Goal: Task Accomplishment & Management: Use online tool/utility

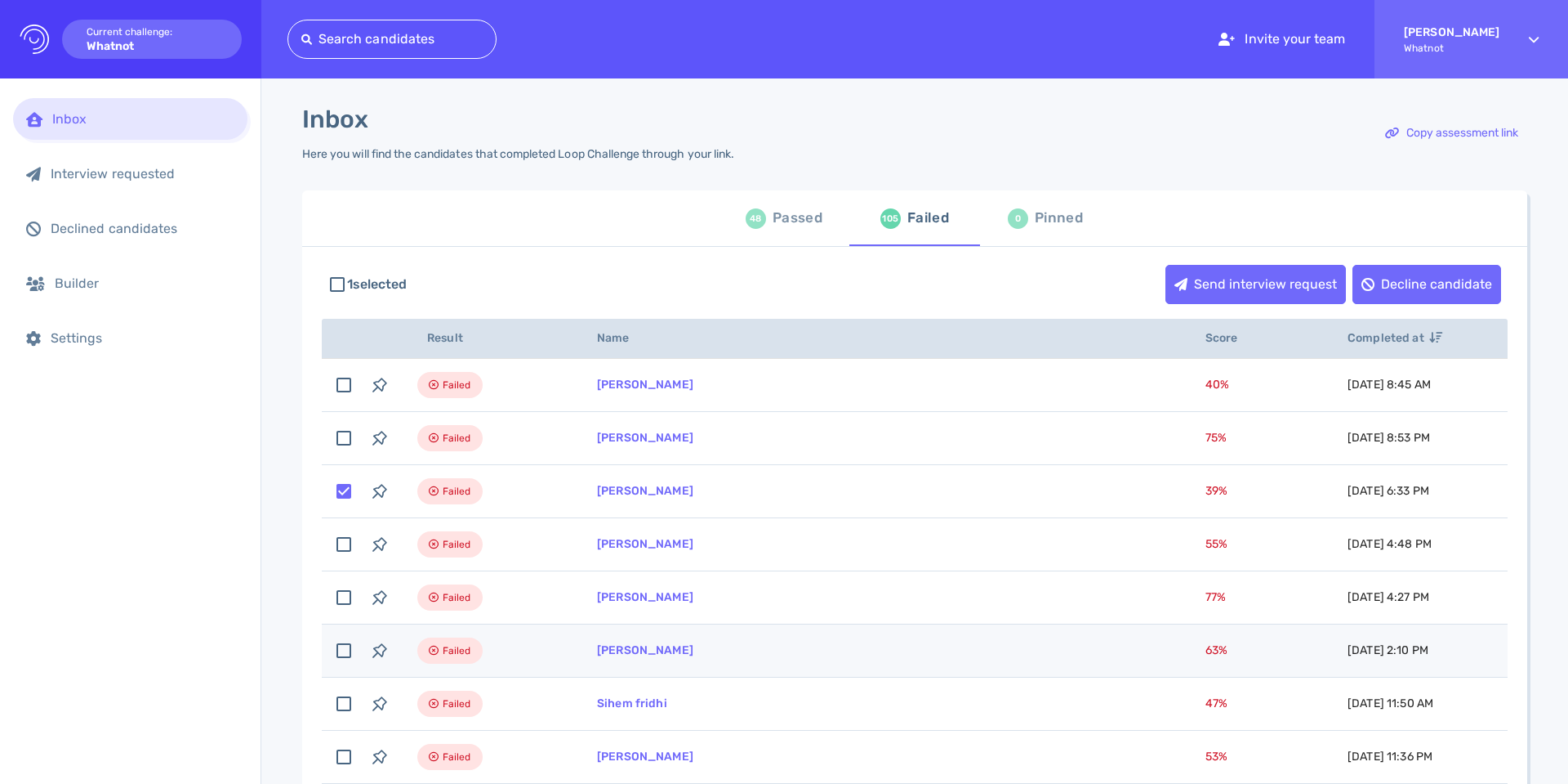
scroll to position [121, 0]
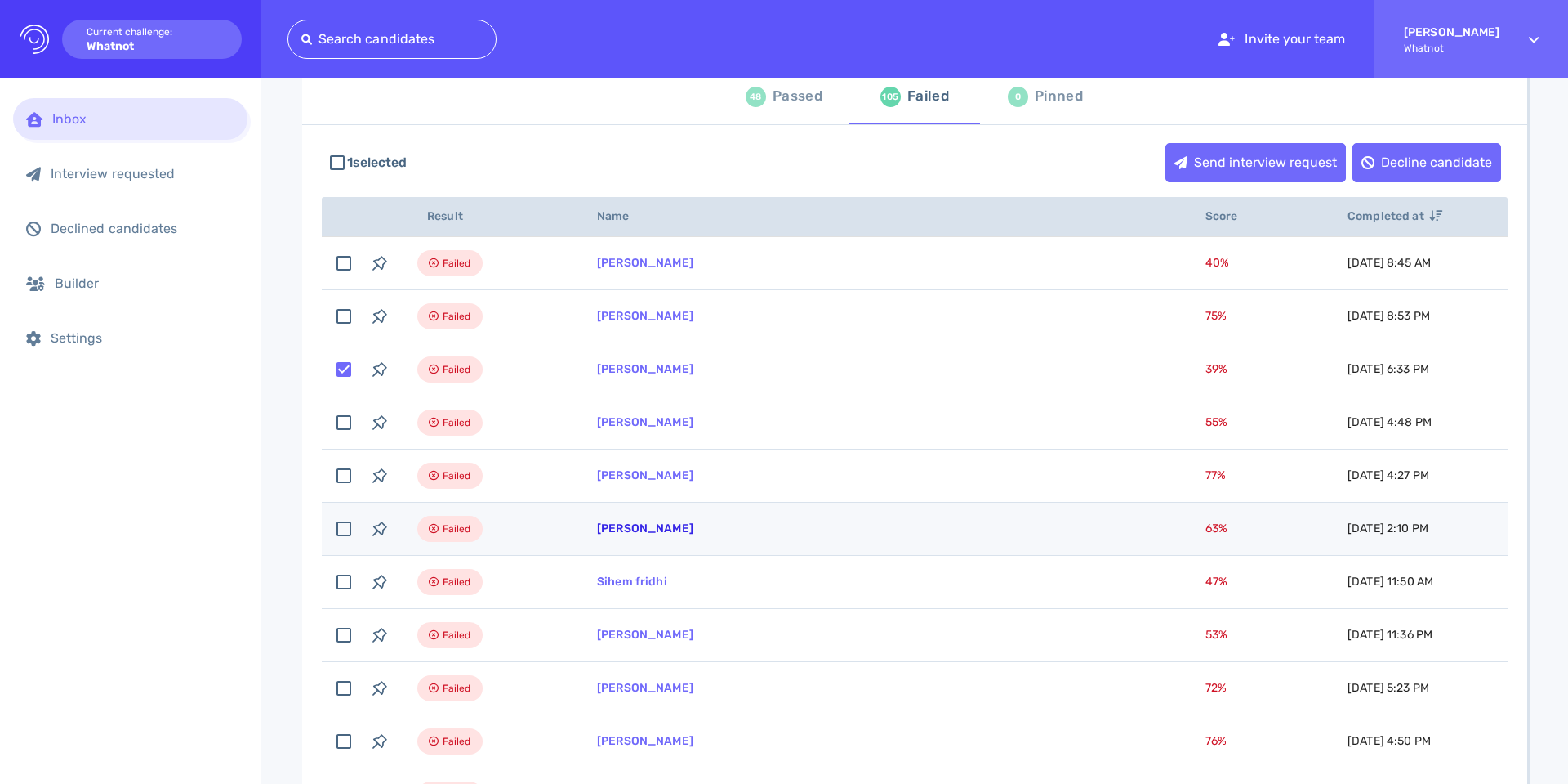
click at [621, 529] on link "[PERSON_NAME]" at bounding box center [646, 528] width 96 height 14
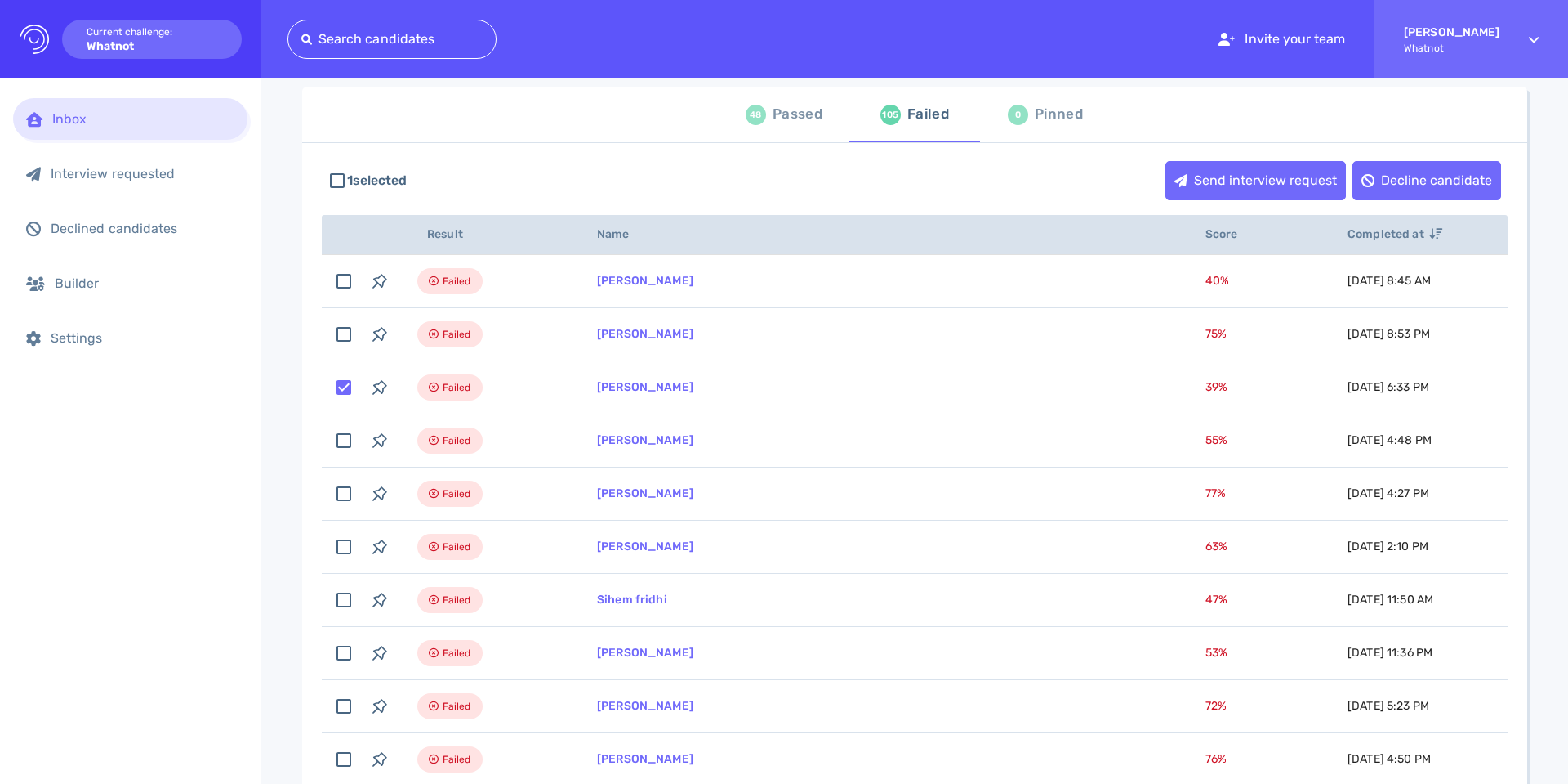
scroll to position [102, 0]
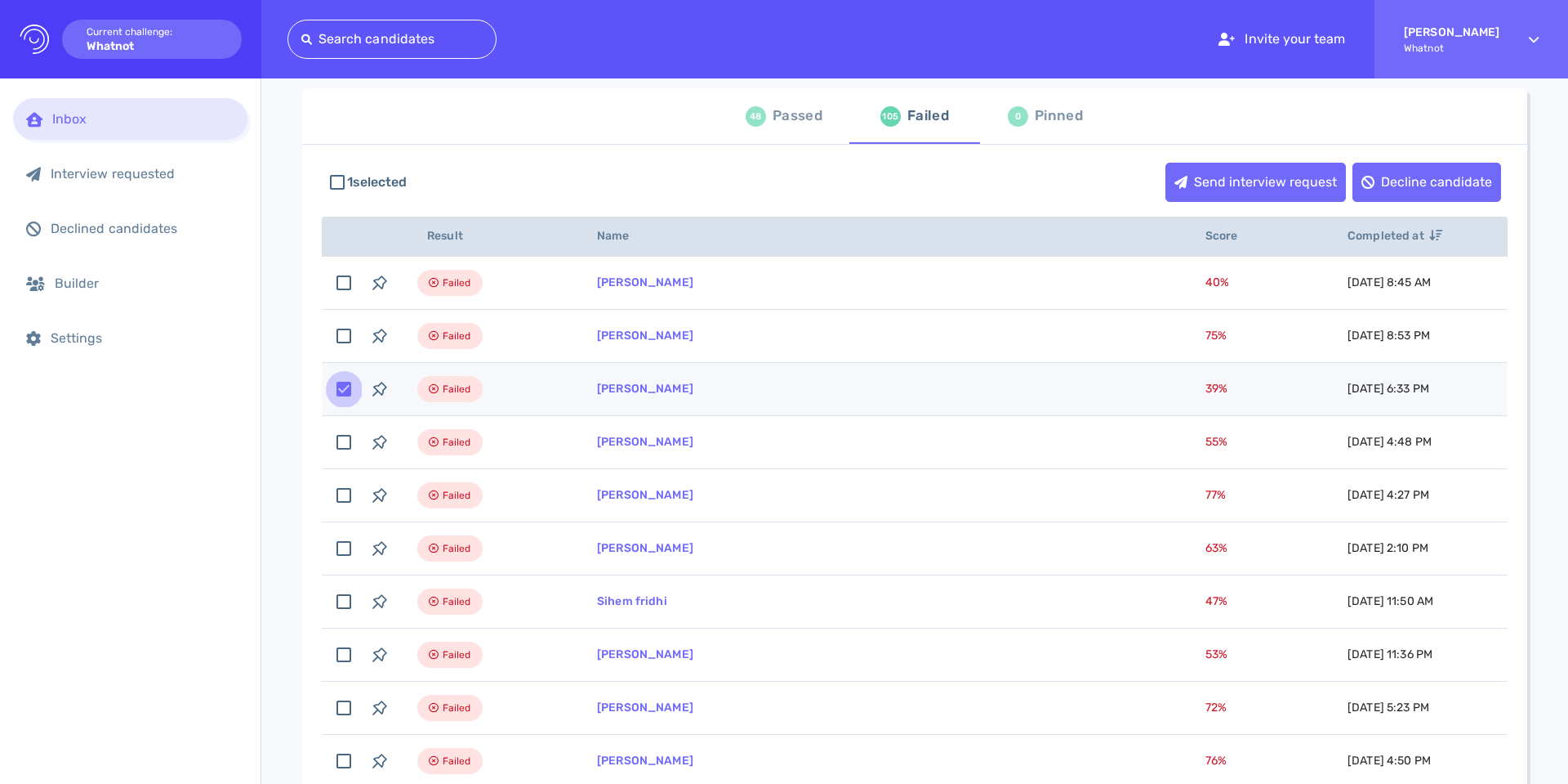
click at [334, 389] on input "checkbox" at bounding box center [344, 388] width 36 height 36
checkbox input "false"
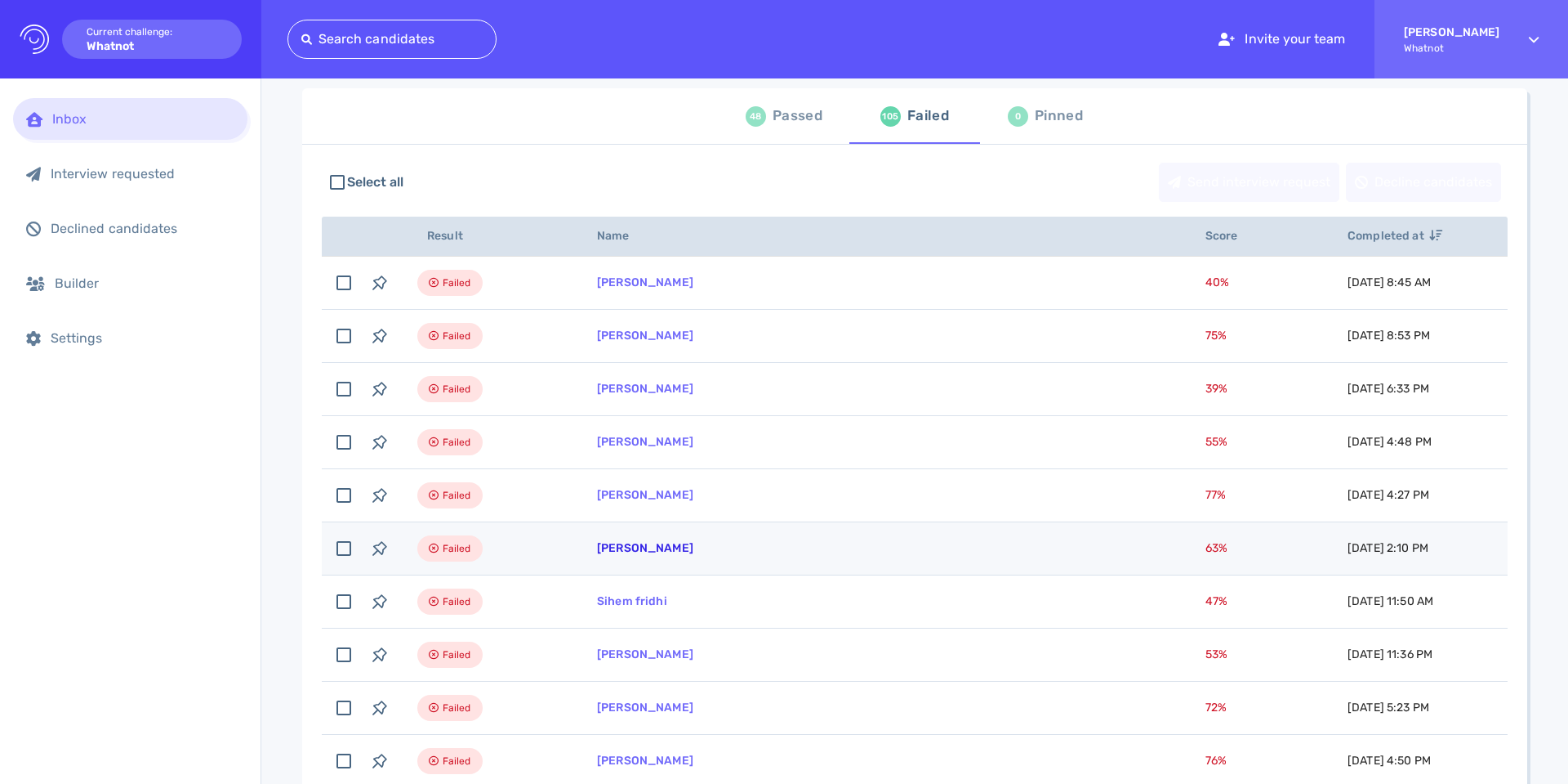
click at [636, 547] on link "Kayla Urie" at bounding box center [646, 548] width 96 height 14
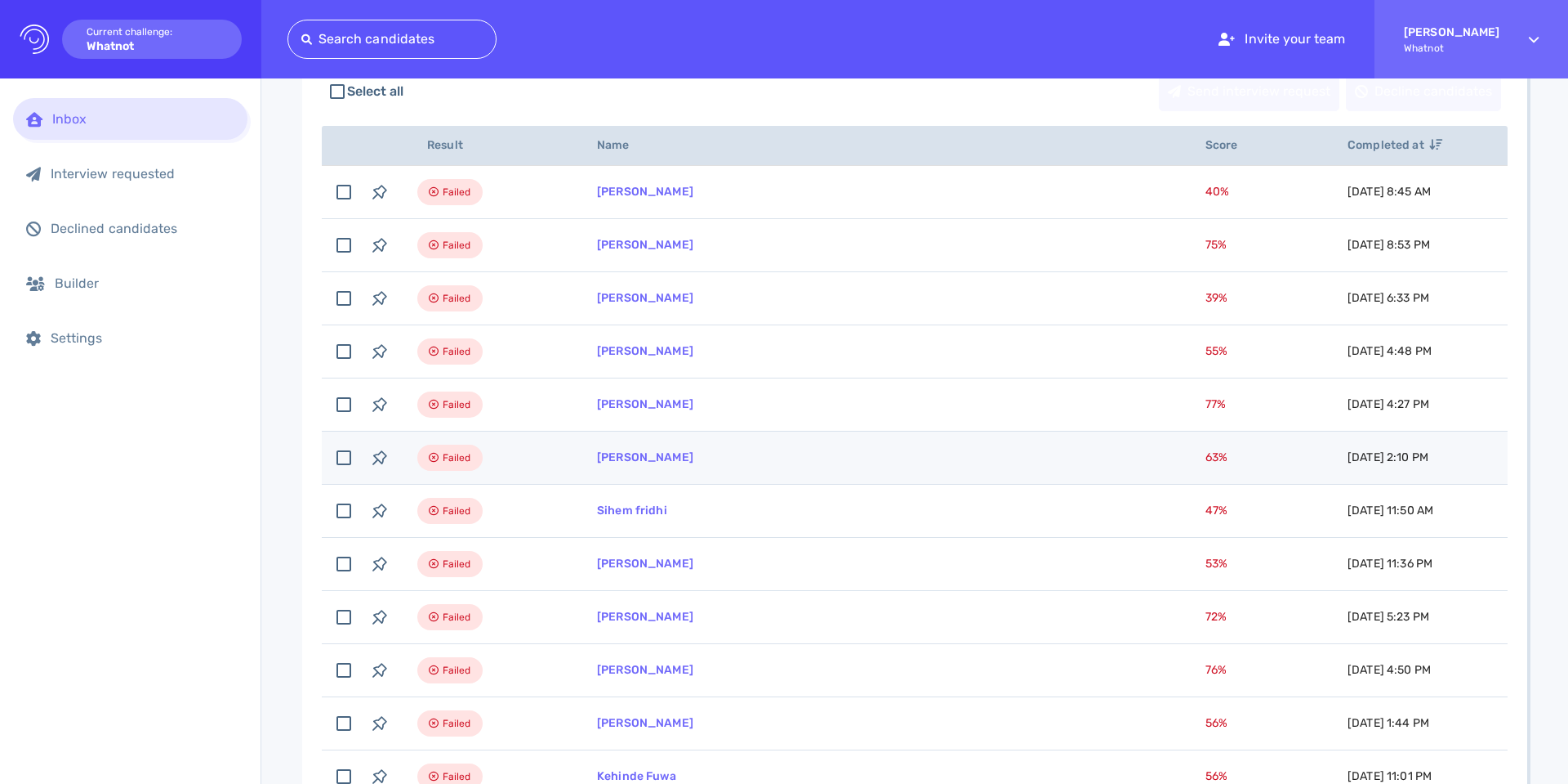
scroll to position [0, 0]
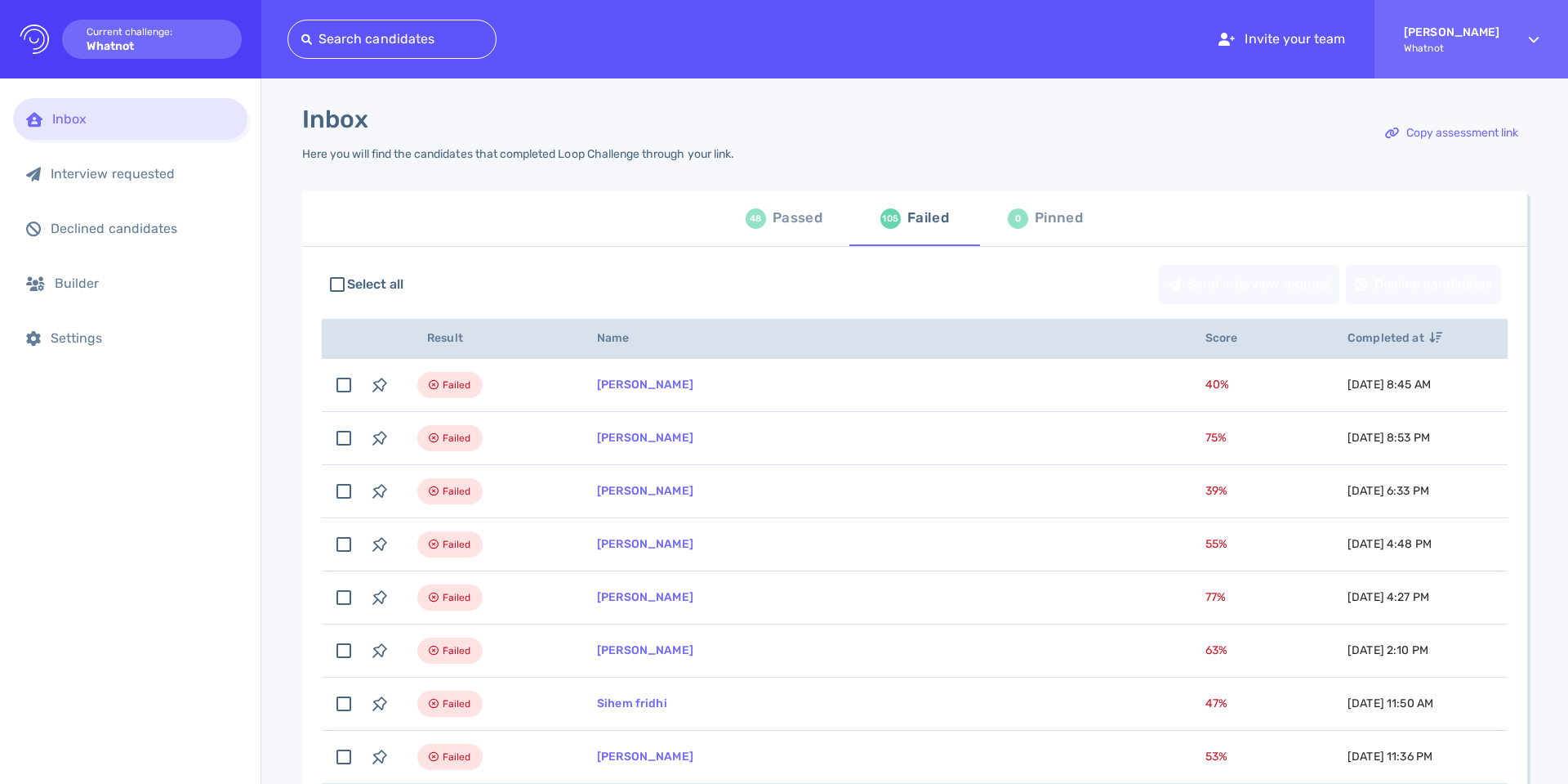
click at [790, 221] on div "Passed" at bounding box center [797, 218] width 50 height 24
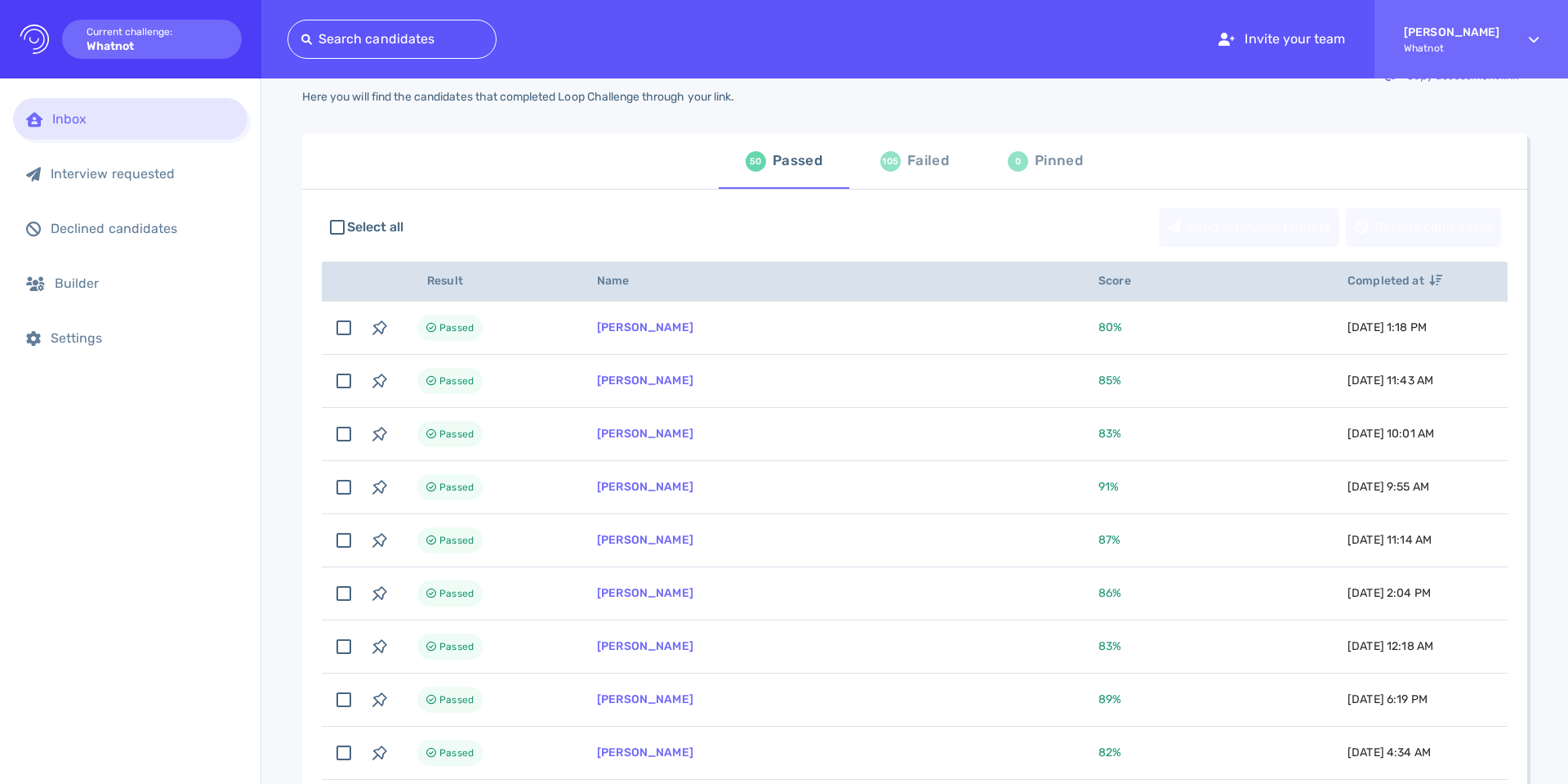
scroll to position [58, 0]
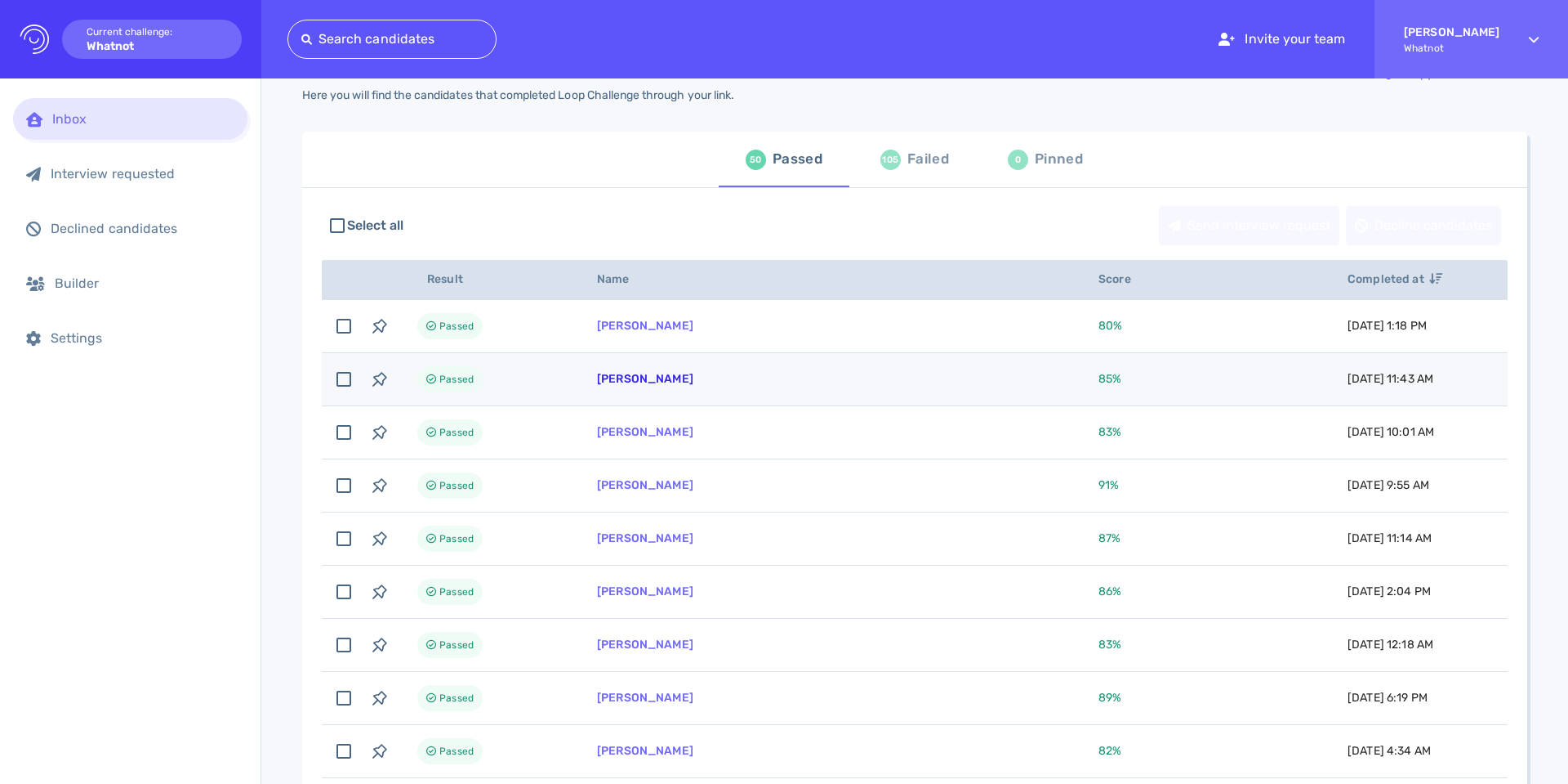
click at [607, 374] on link "[PERSON_NAME]" at bounding box center [646, 378] width 96 height 14
click at [637, 384] on link "[PERSON_NAME]" at bounding box center [646, 378] width 96 height 14
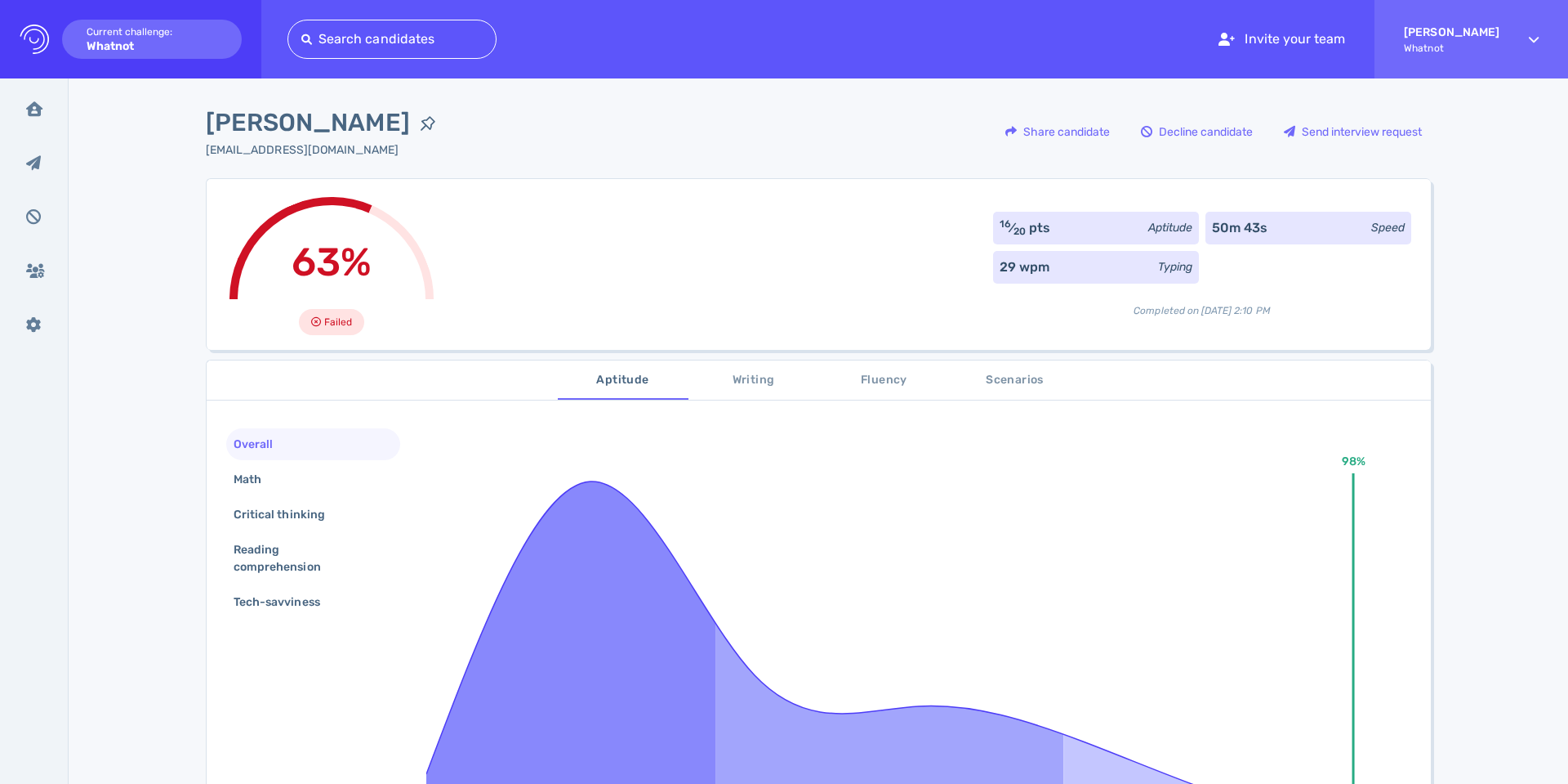
click at [769, 385] on span "Writing" at bounding box center [754, 380] width 111 height 20
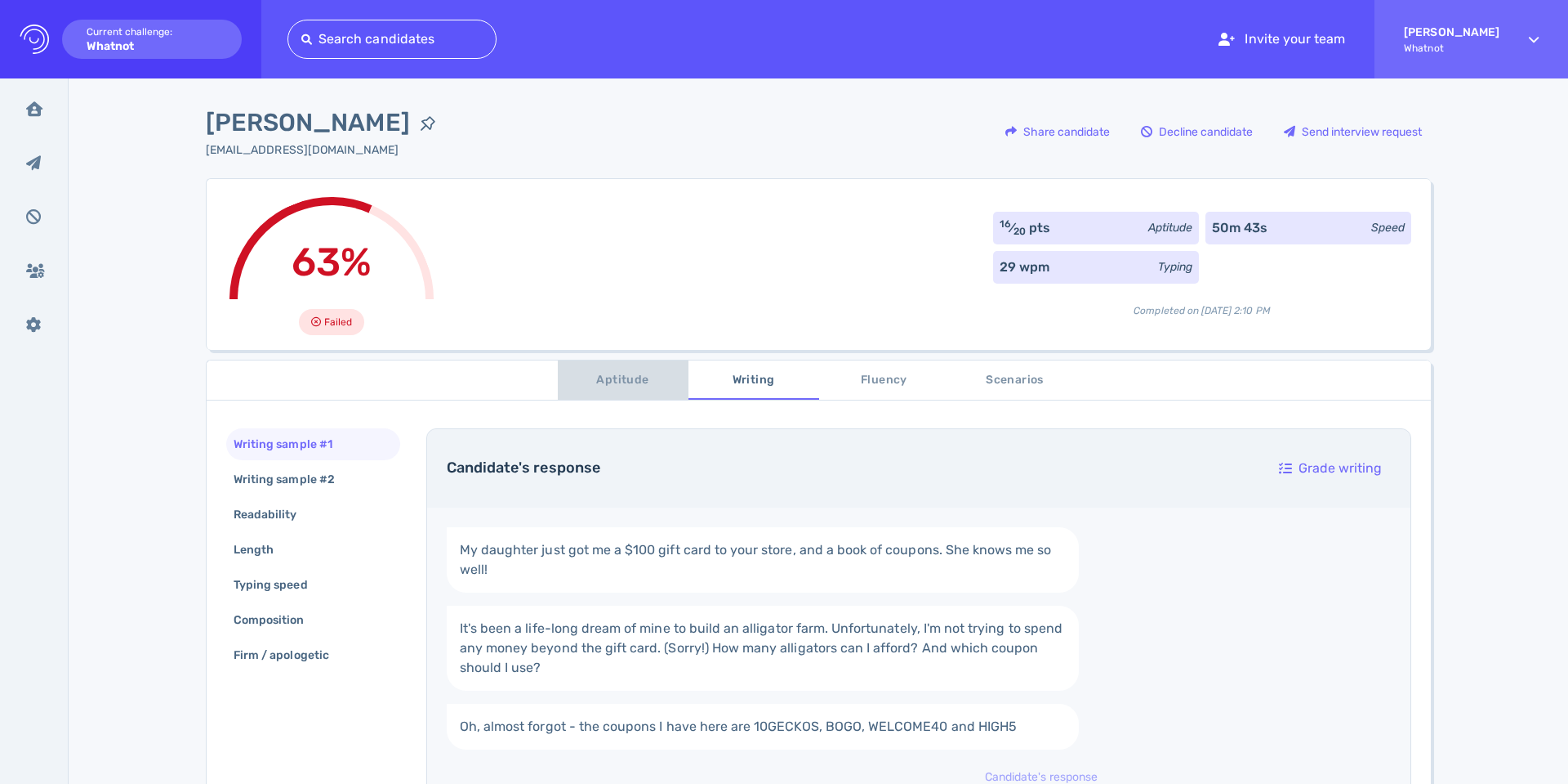
click at [624, 370] on span "Aptitude" at bounding box center [623, 380] width 111 height 20
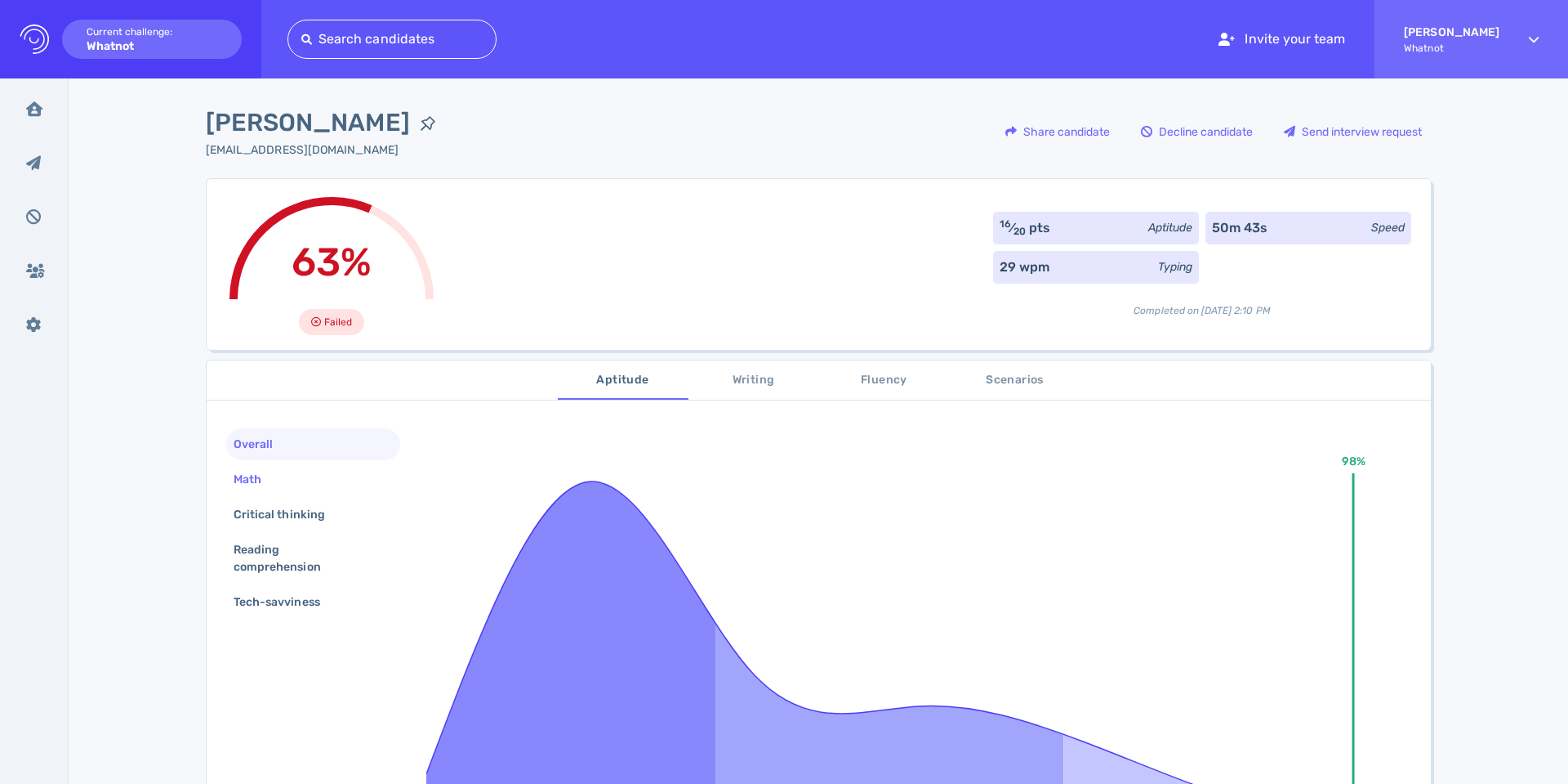
click at [257, 476] on div "Math" at bounding box center [256, 479] width 51 height 24
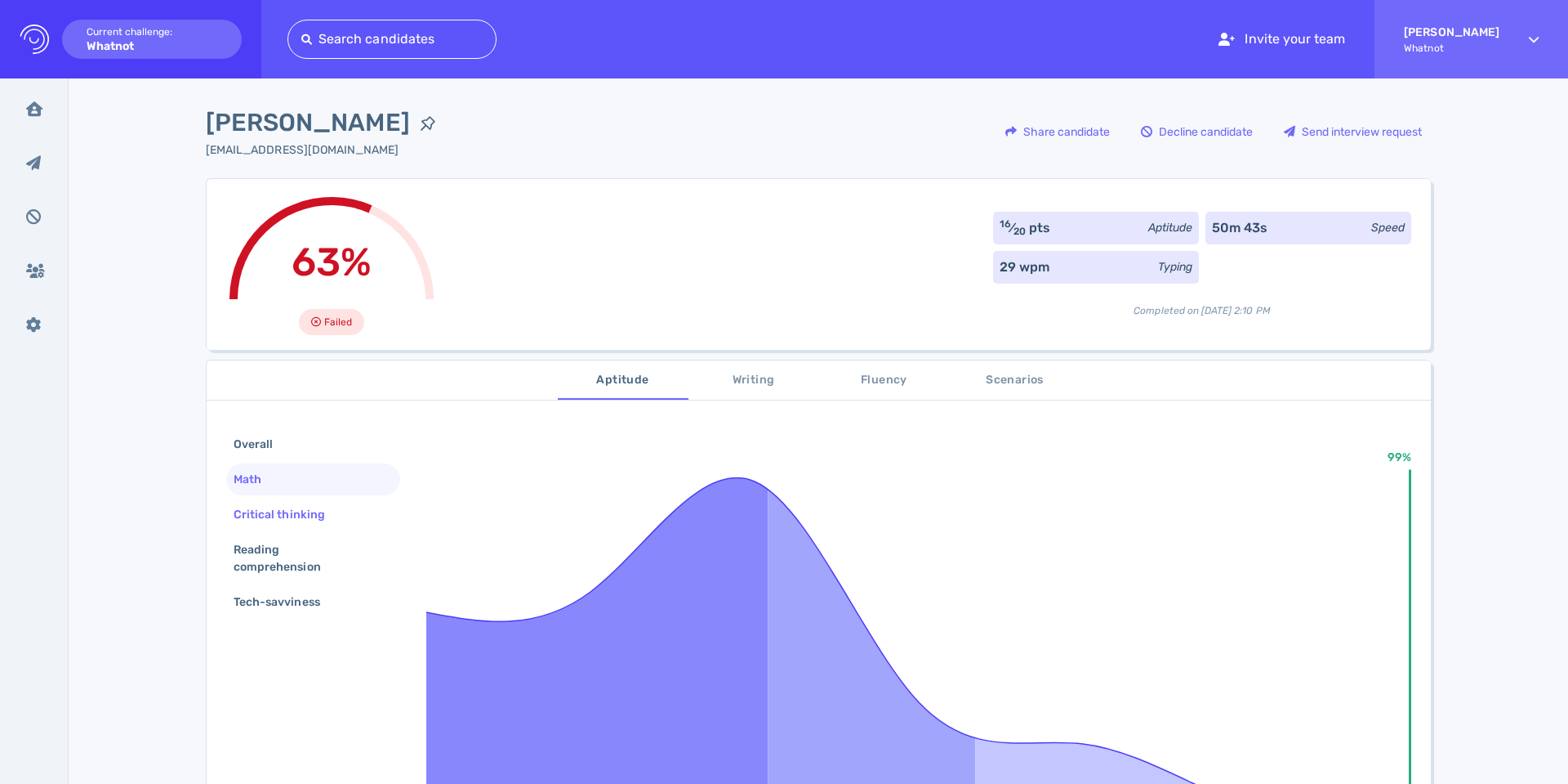
click at [272, 526] on div "Critical thinking" at bounding box center [313, 514] width 174 height 32
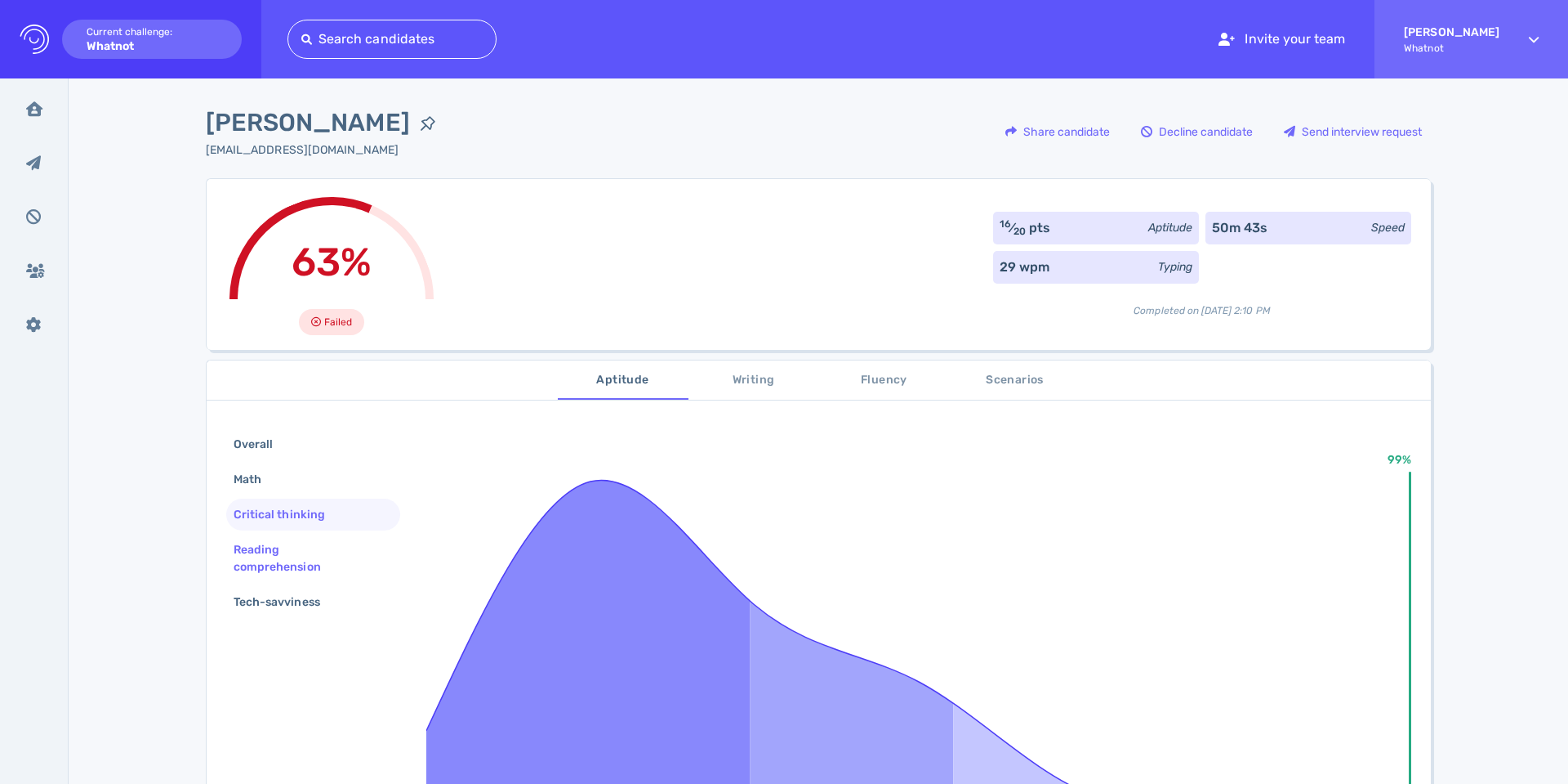
click at [273, 557] on div "Reading comprehension" at bounding box center [307, 558] width 153 height 41
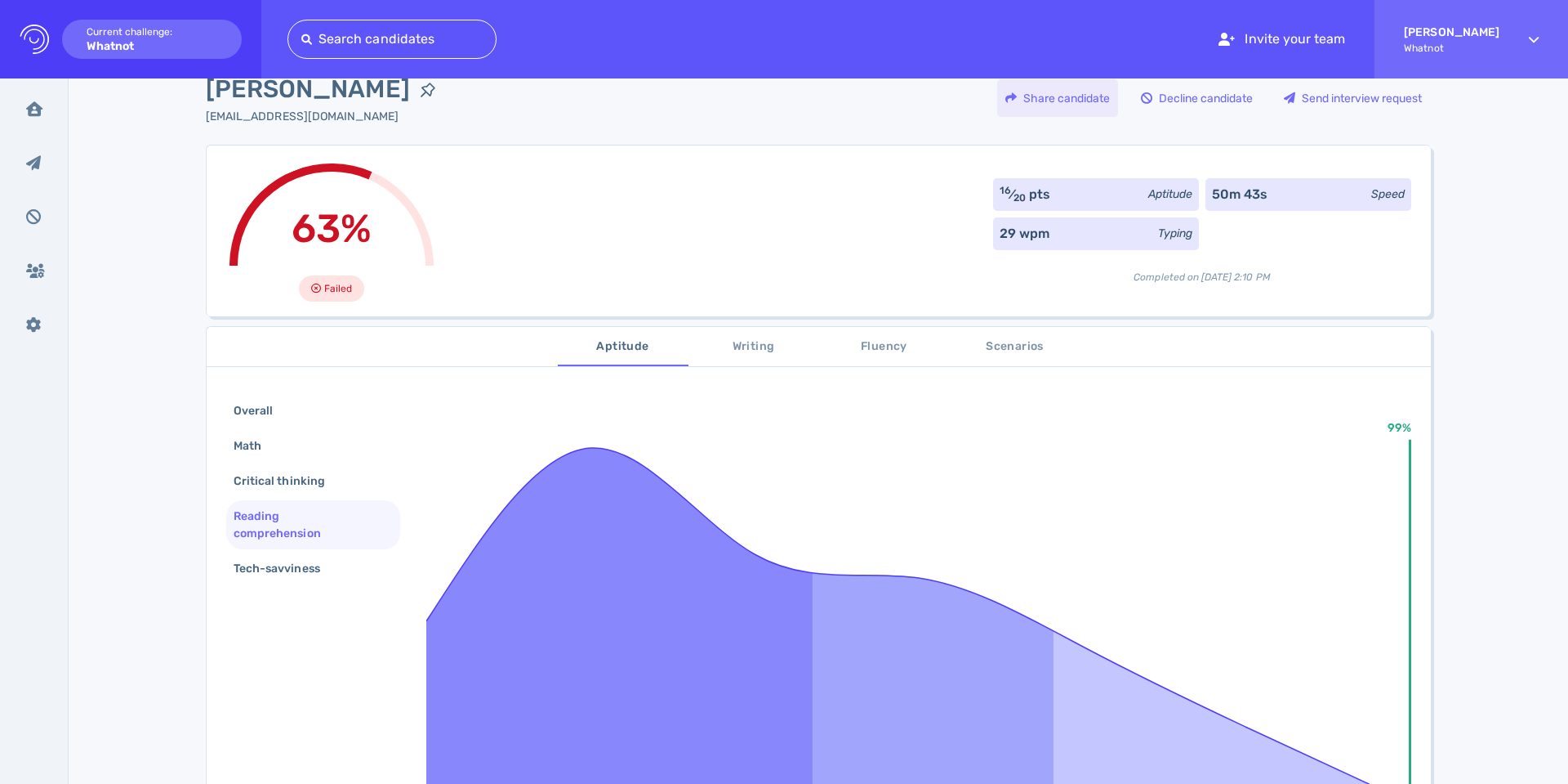
scroll to position [29, 0]
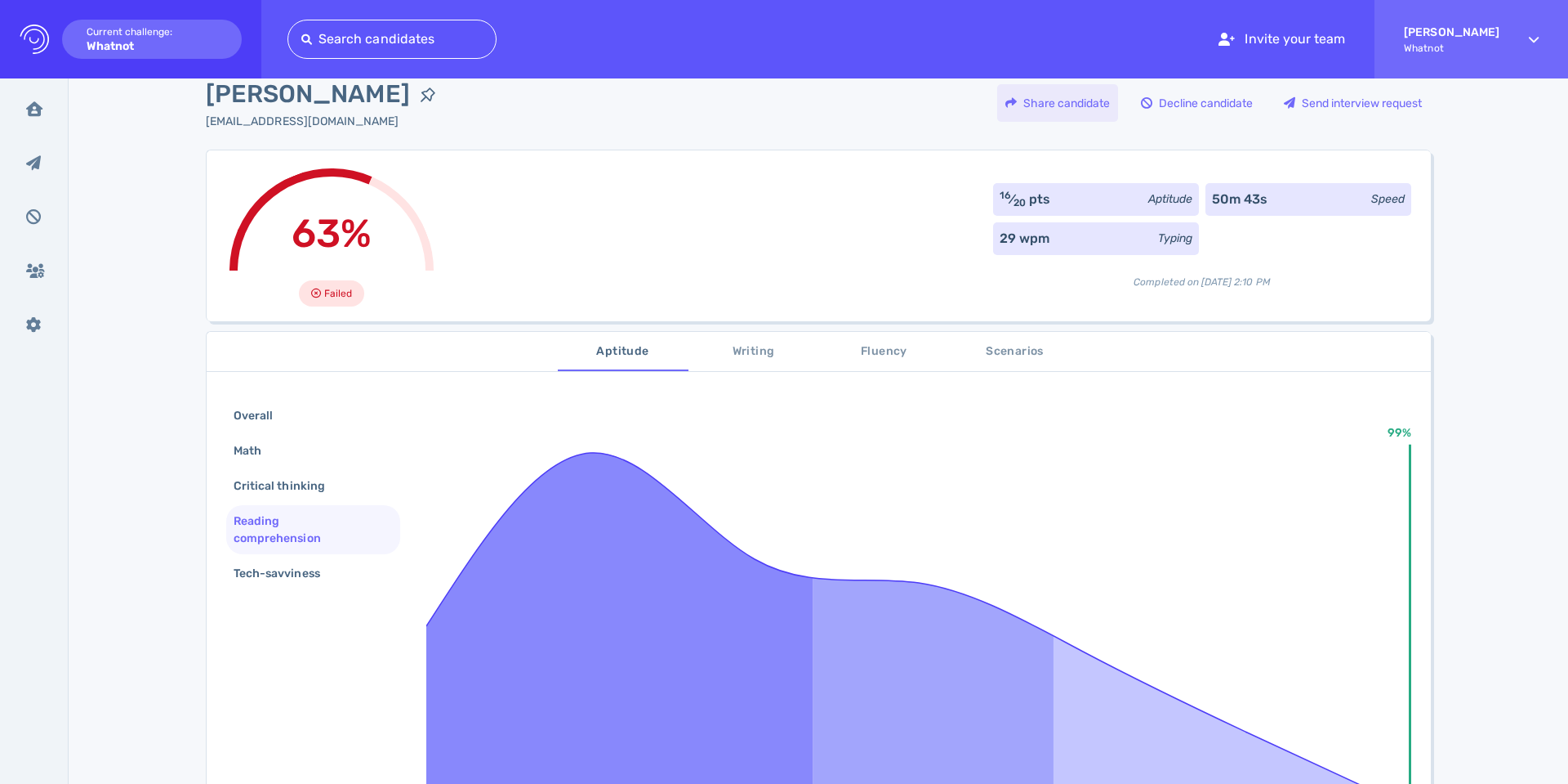
click at [1046, 111] on div "Share candidate" at bounding box center [1058, 103] width 121 height 38
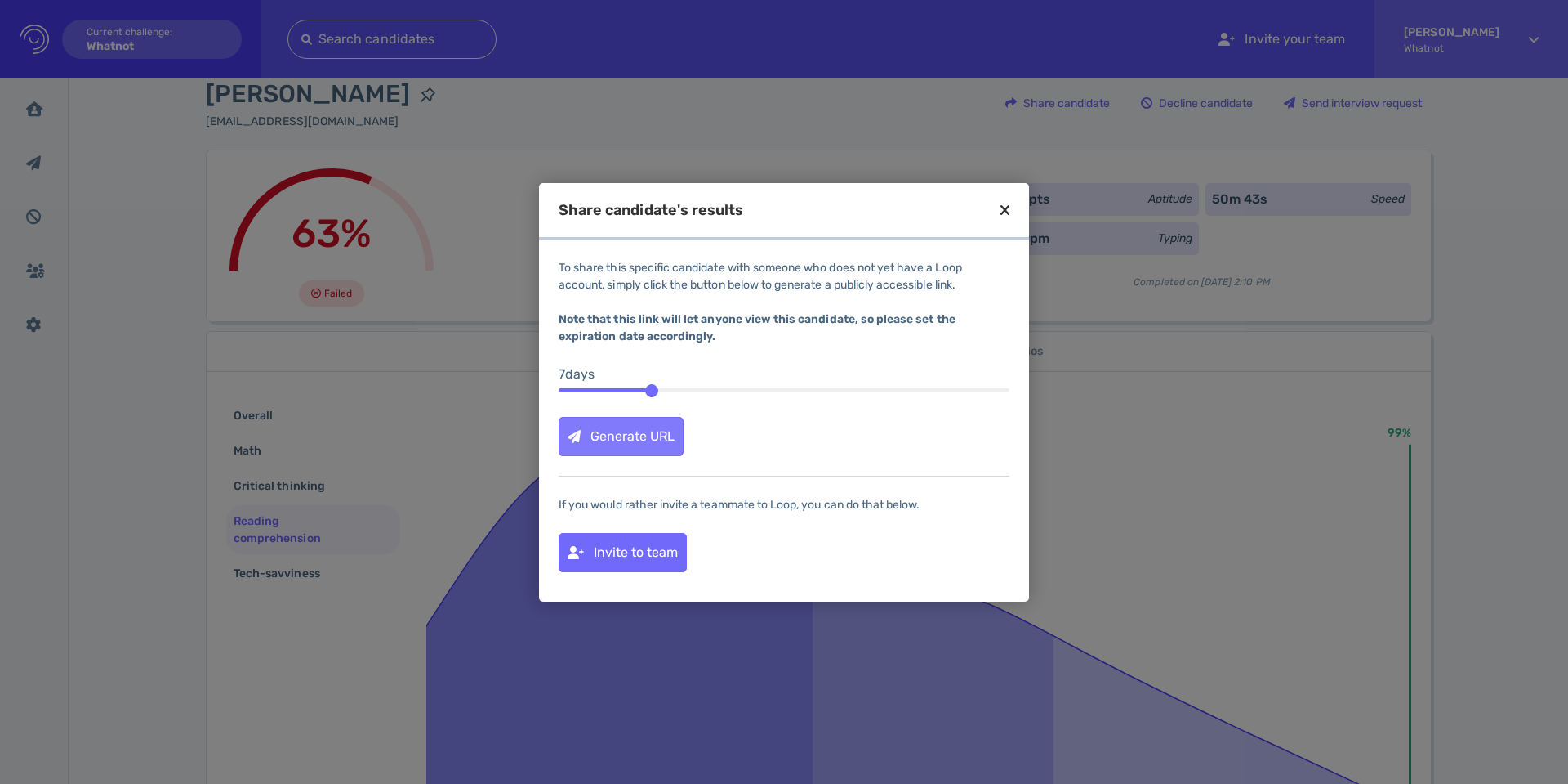
click at [668, 450] on div "Generate URL" at bounding box center [621, 436] width 123 height 38
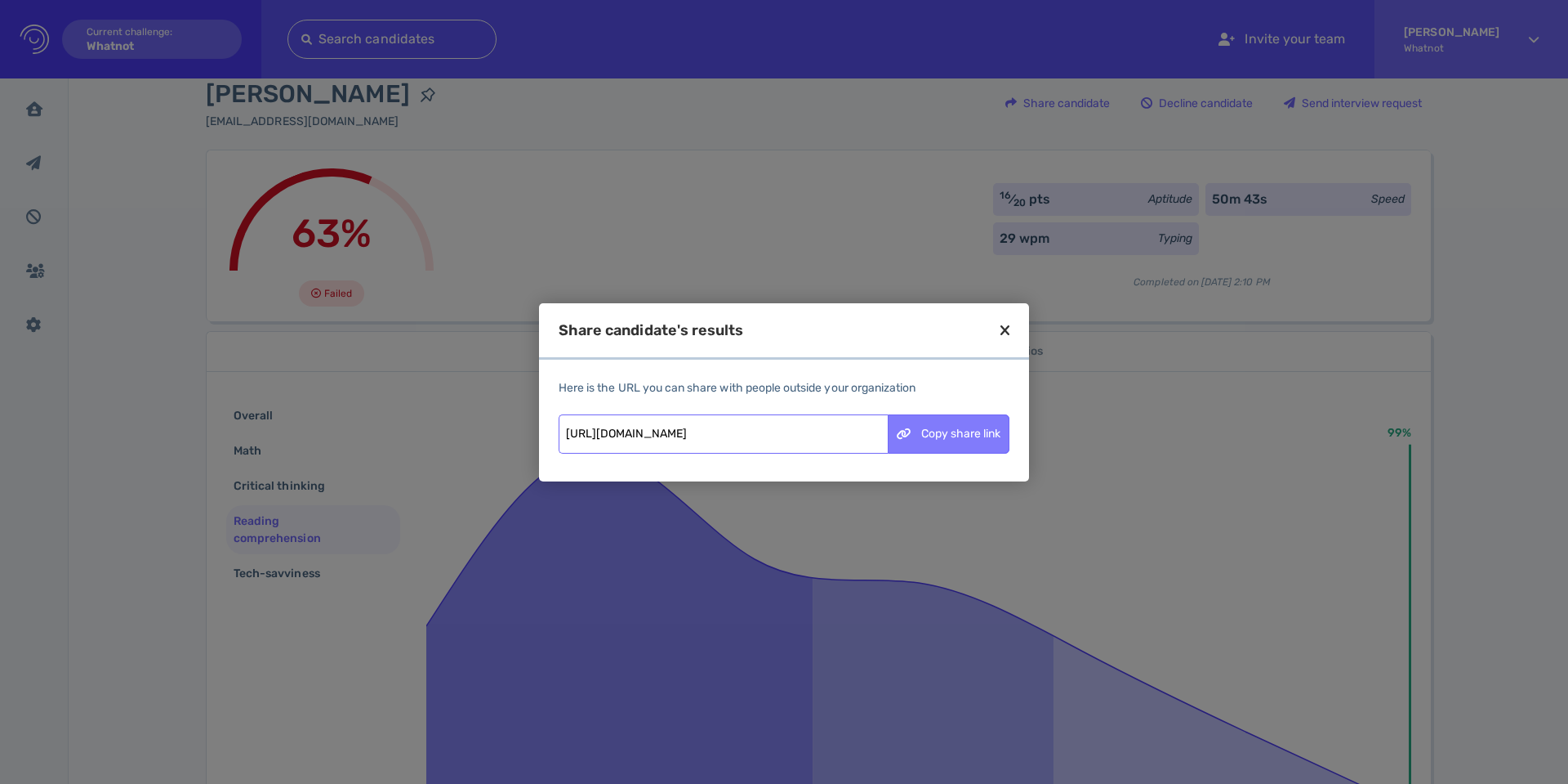
click at [926, 436] on div "Copy share link" at bounding box center [948, 434] width 120 height 38
click at [1006, 335] on icon at bounding box center [1005, 330] width 9 height 15
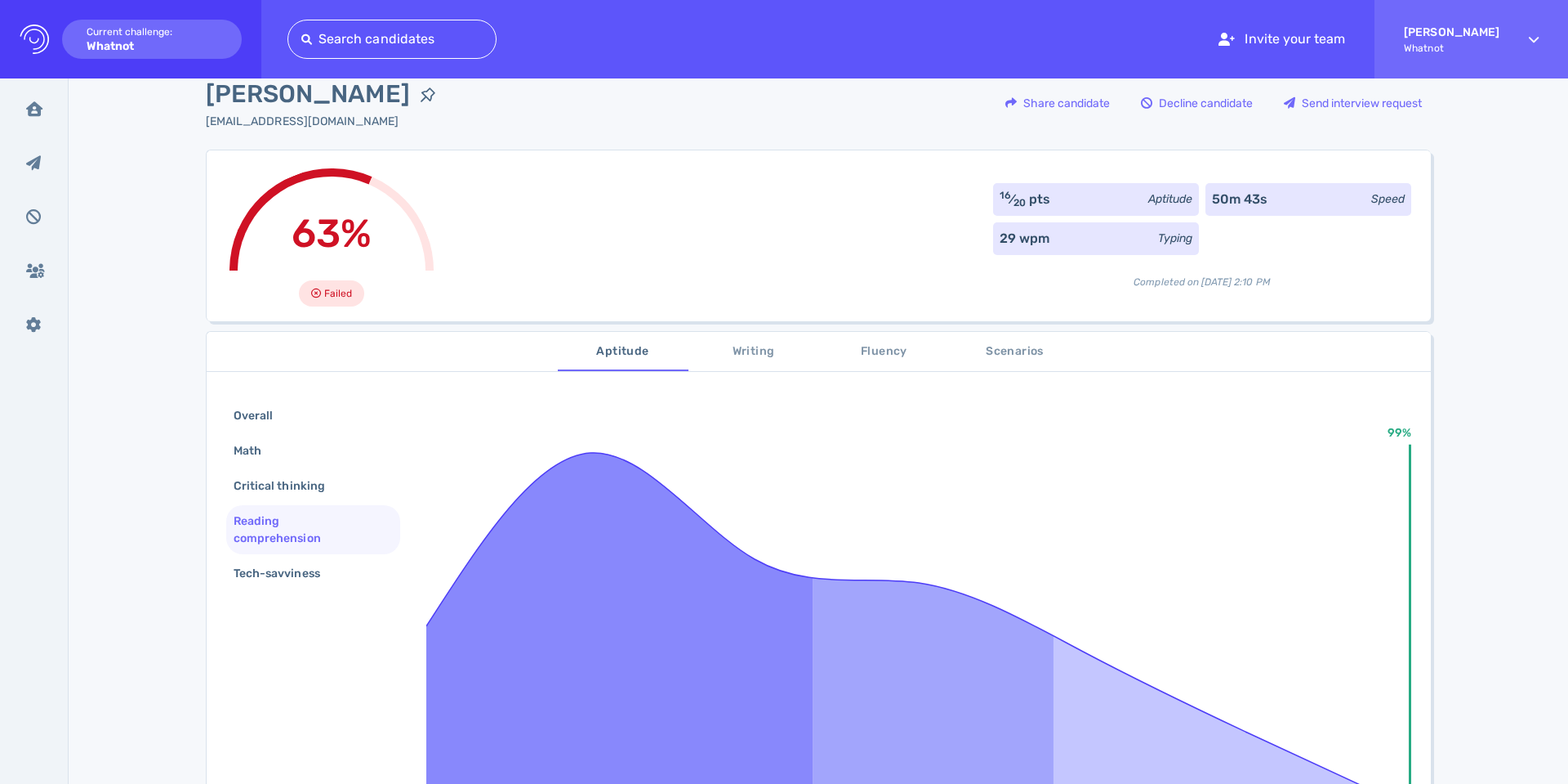
click at [953, 335] on div "To share this specific candidate with someone who does not yet have a Loop acco…" at bounding box center [784, 341] width 338 height 48
click at [231, 412] on div "Overall" at bounding box center [261, 416] width 62 height 24
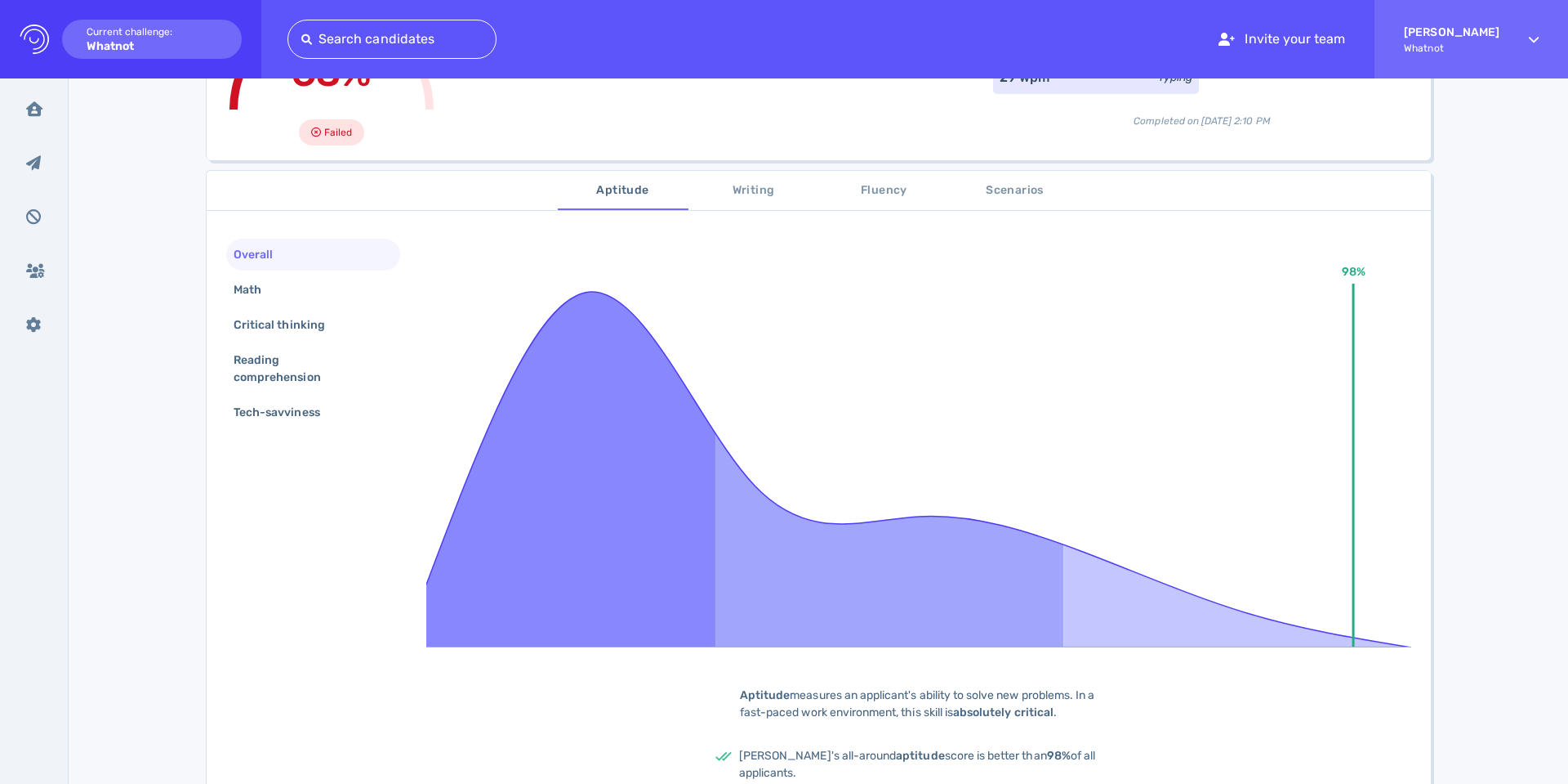
scroll to position [195, 0]
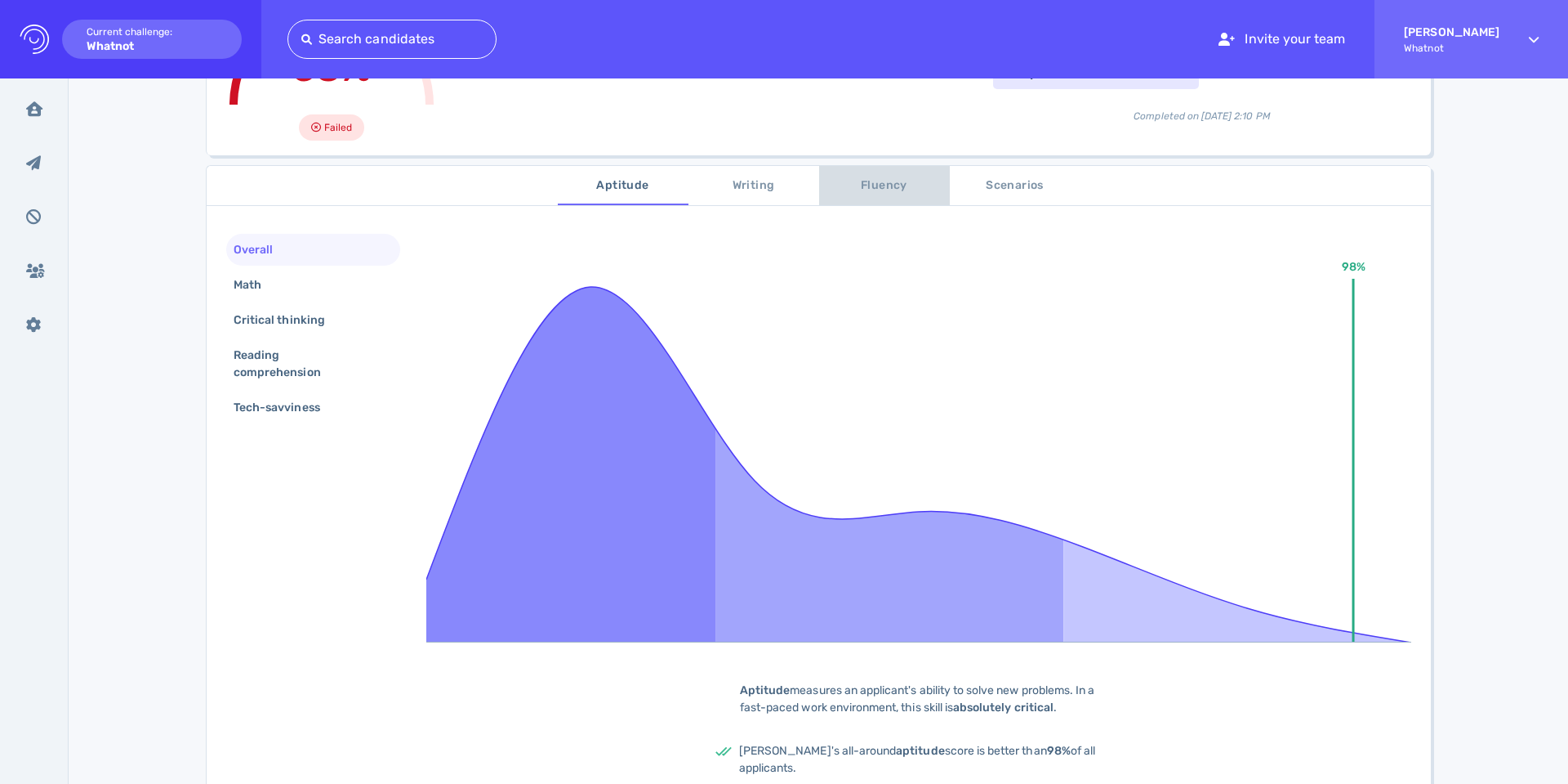
click at [878, 183] on span "Fluency" at bounding box center [884, 186] width 111 height 20
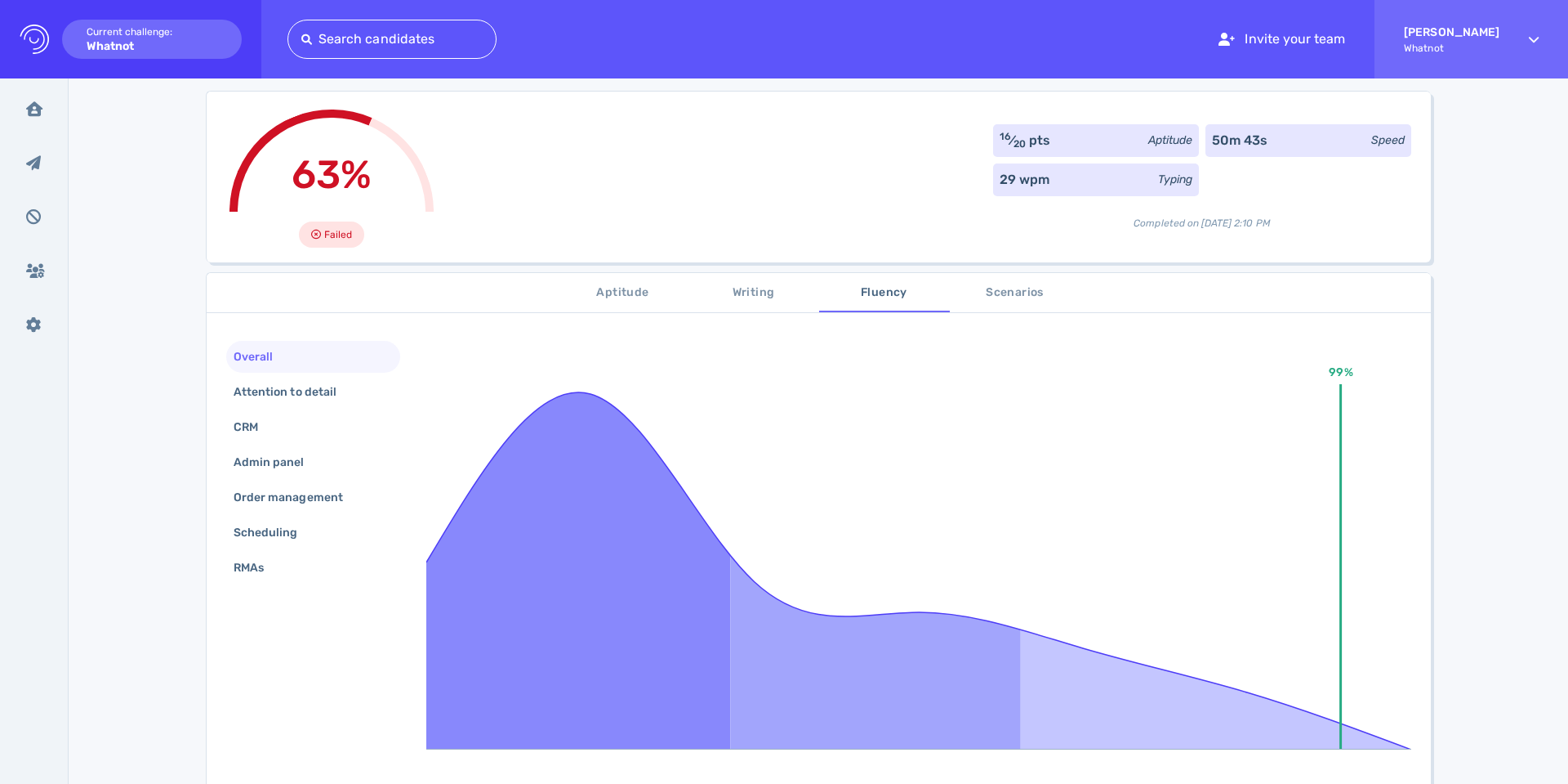
scroll to position [92, 0]
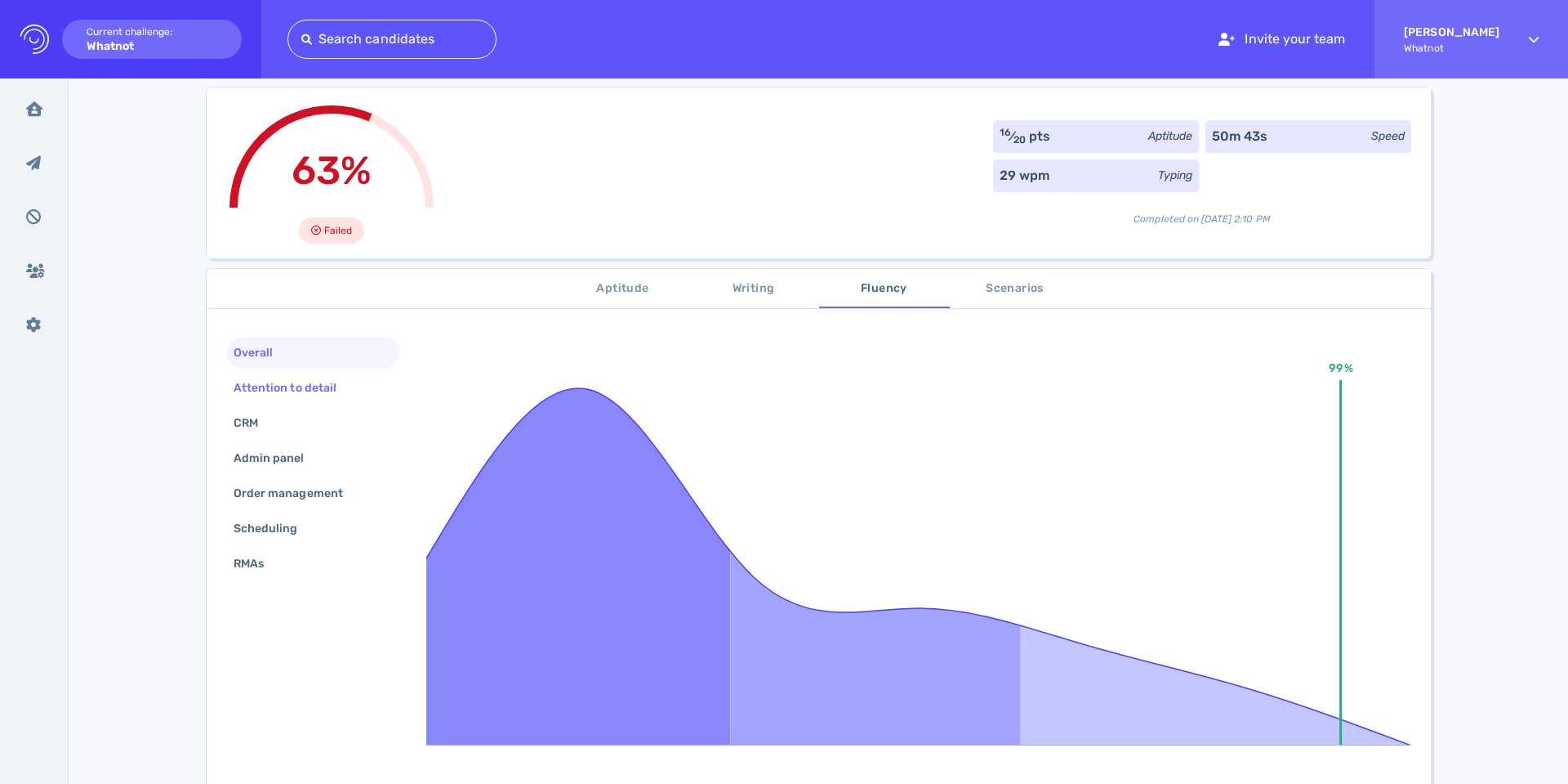
click at [304, 385] on div "Attention to detail" at bounding box center [294, 388] width 126 height 24
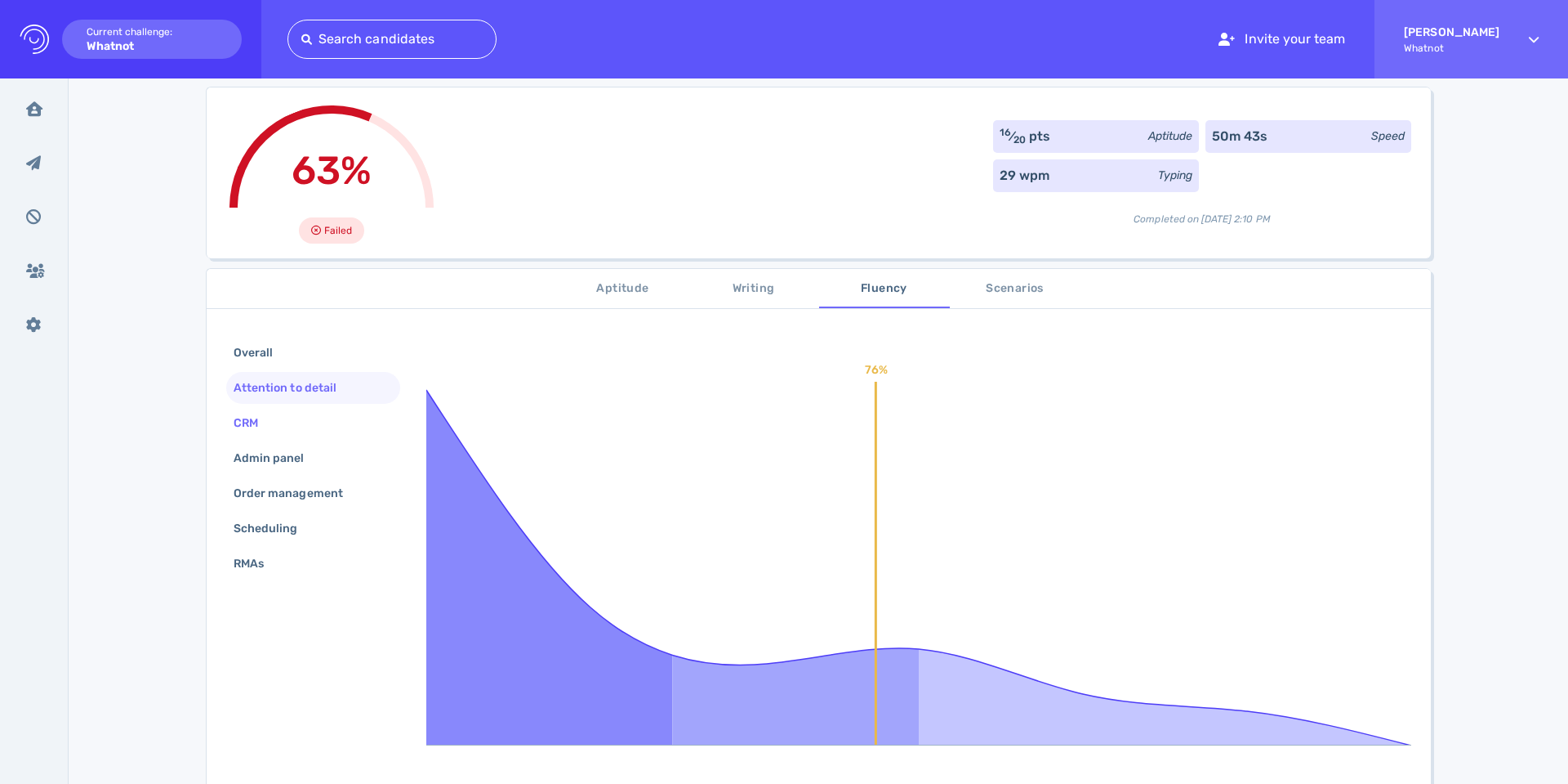
click at [247, 419] on div "CRM" at bounding box center [254, 424] width 47 height 24
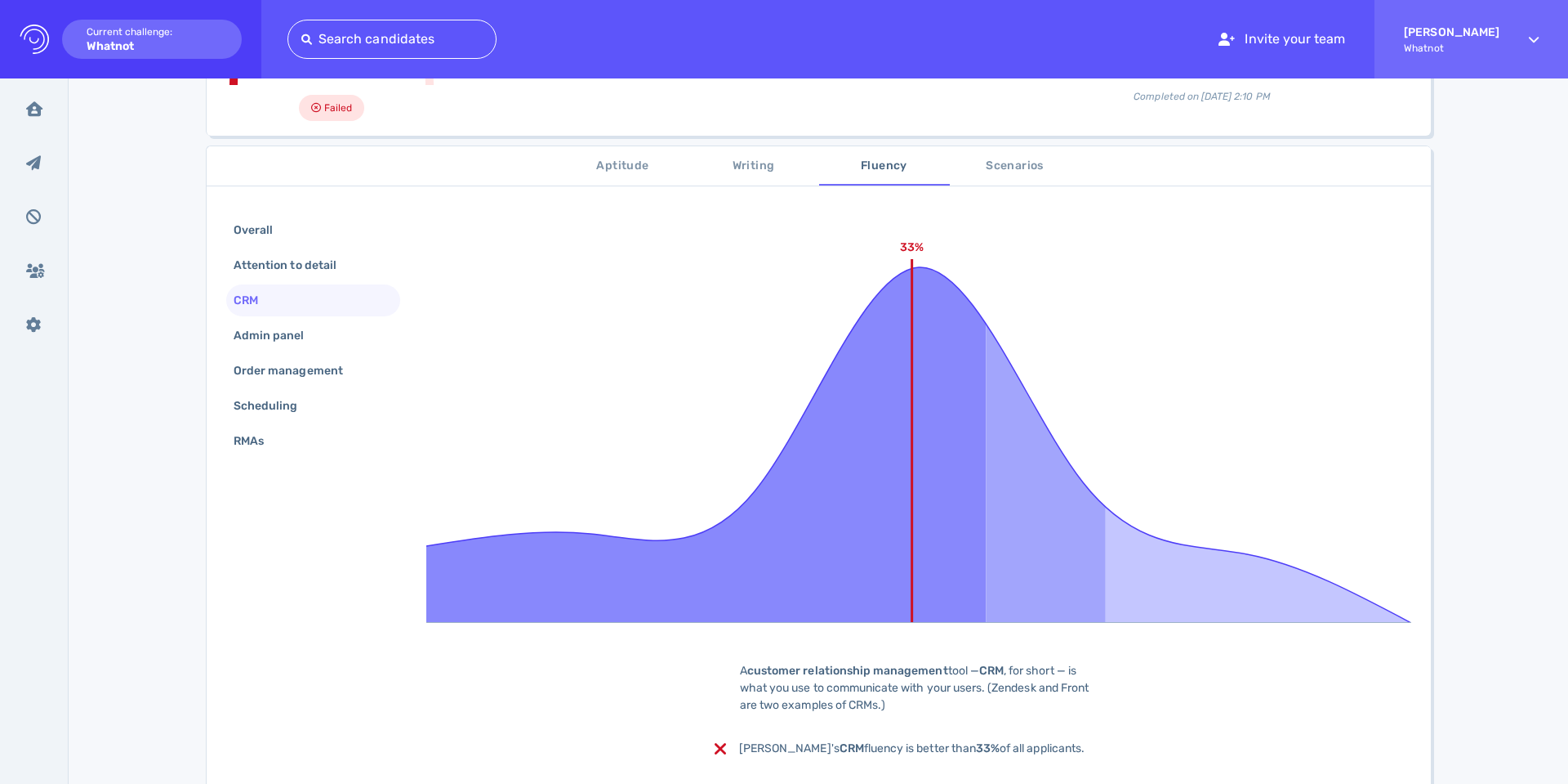
scroll to position [299, 0]
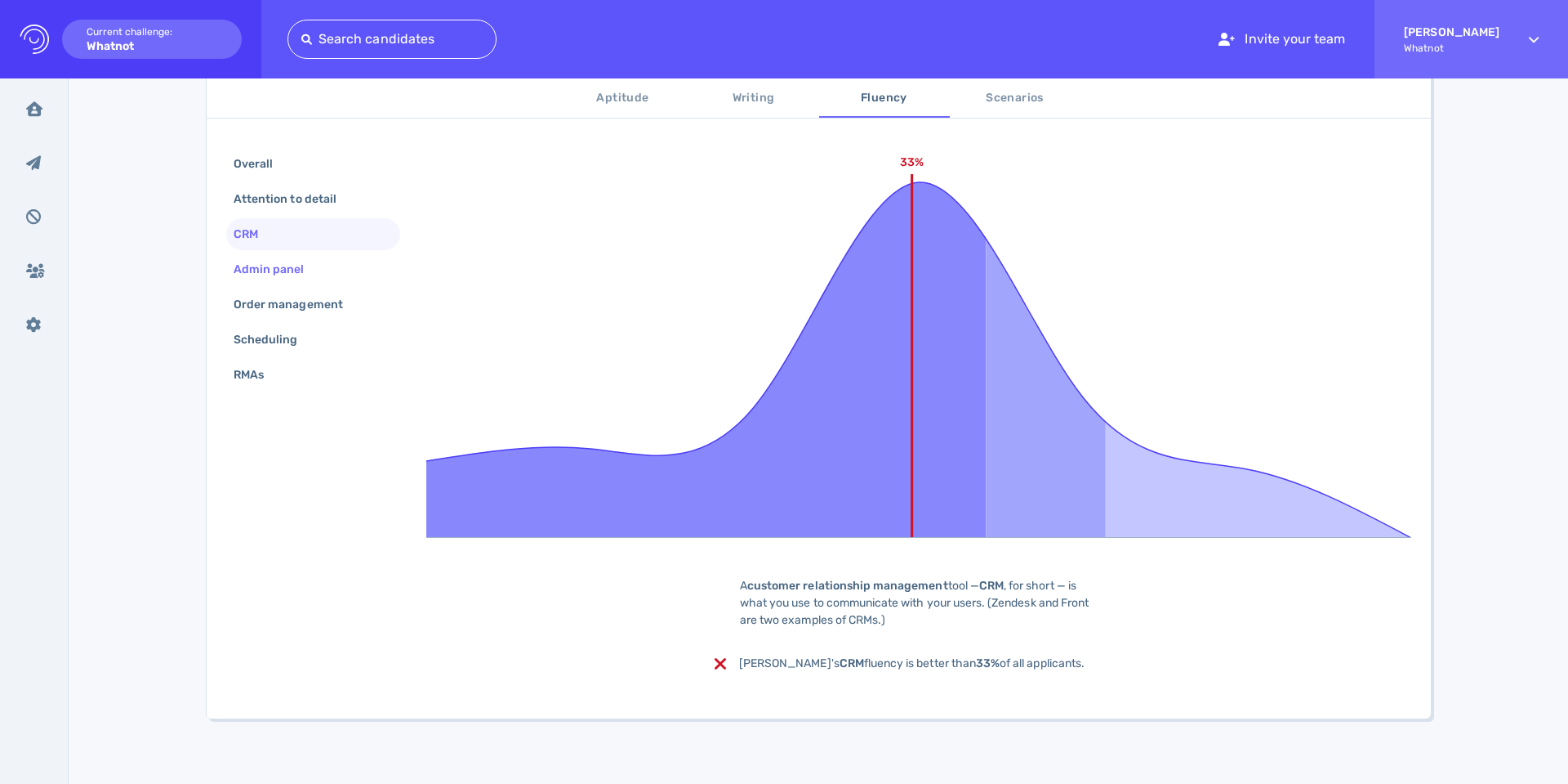
click at [284, 280] on div "Admin panel" at bounding box center [277, 270] width 94 height 24
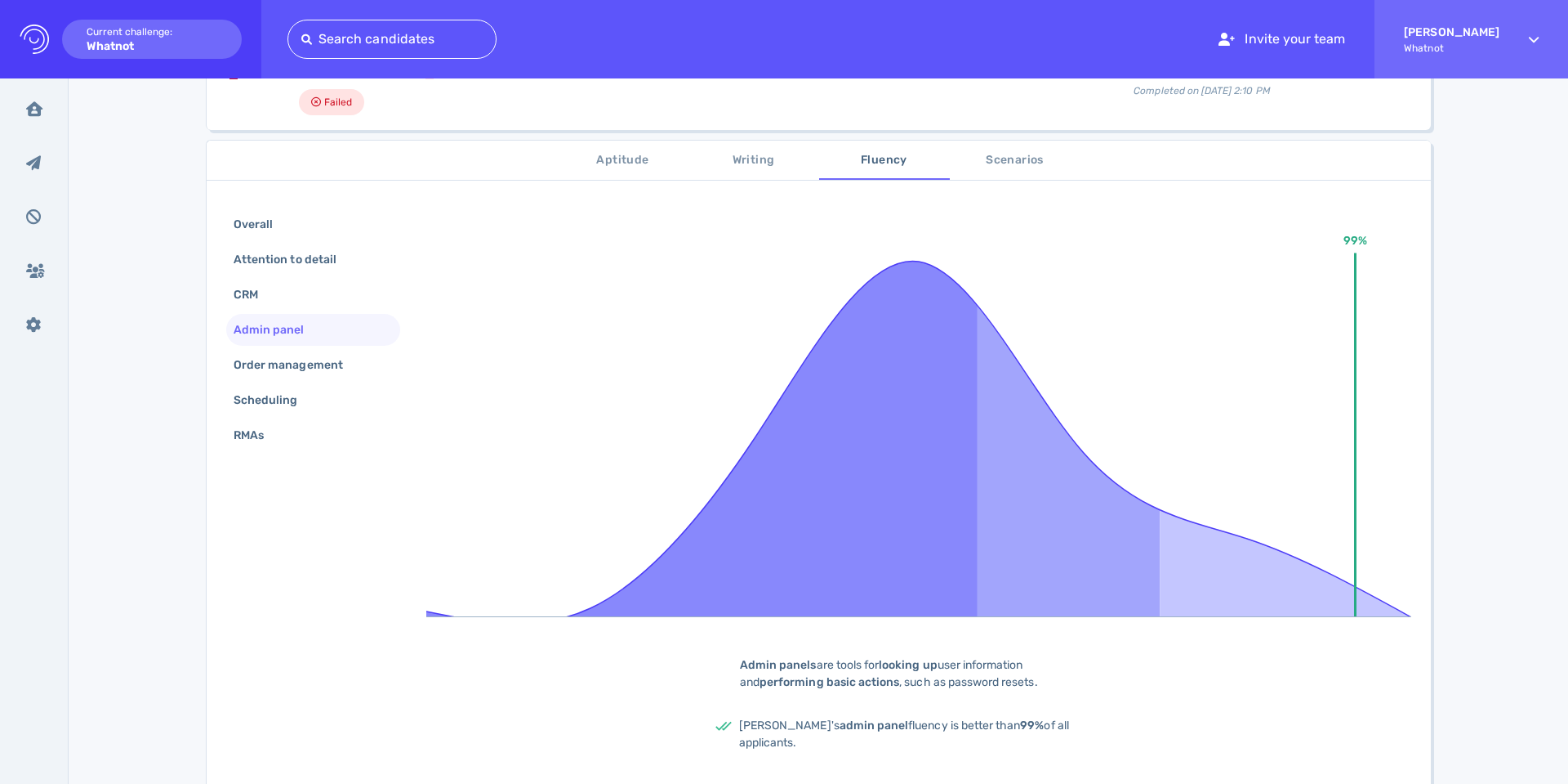
scroll to position [212, 0]
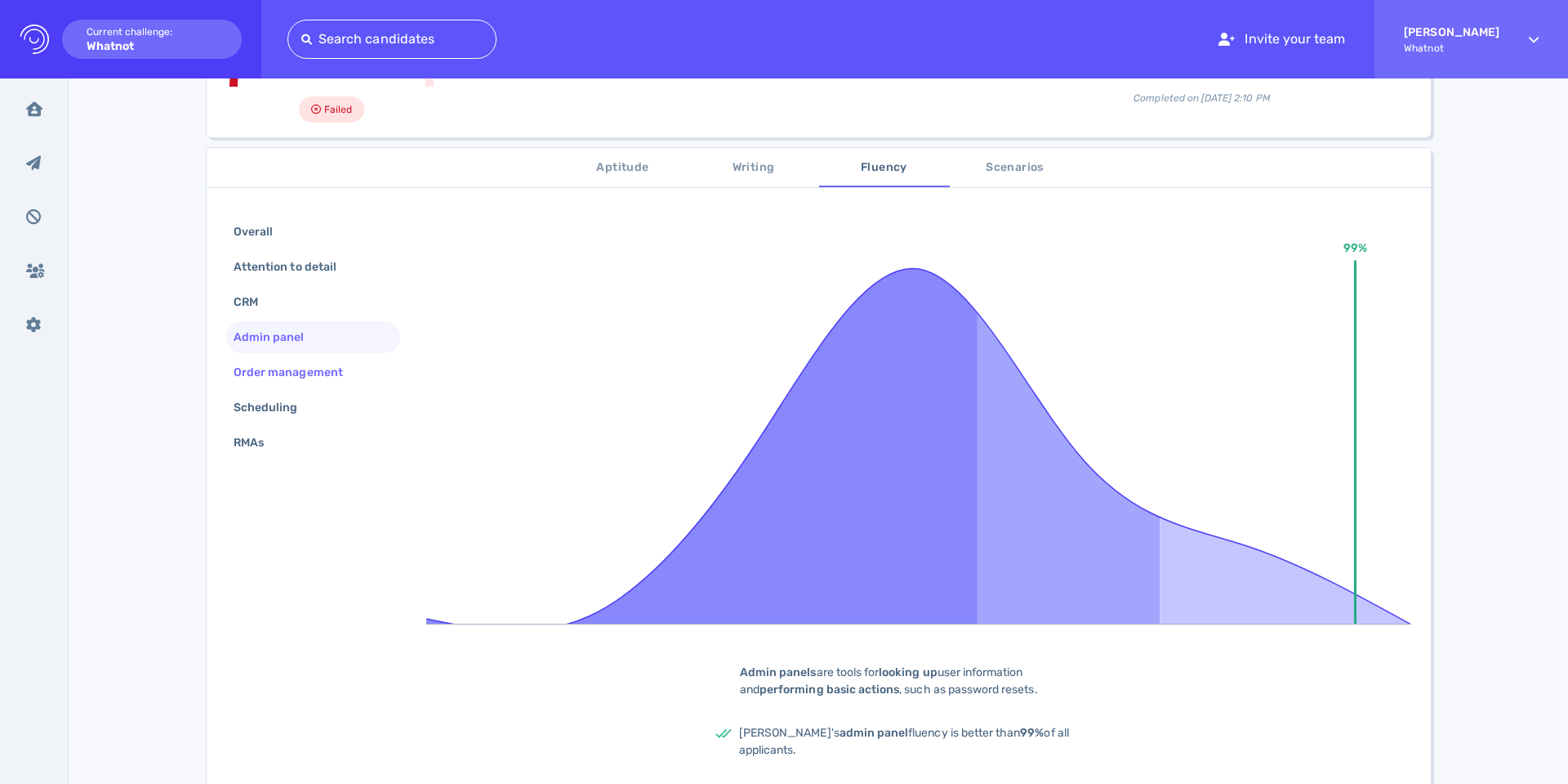
click at [329, 356] on div "Order management" at bounding box center [313, 372] width 174 height 32
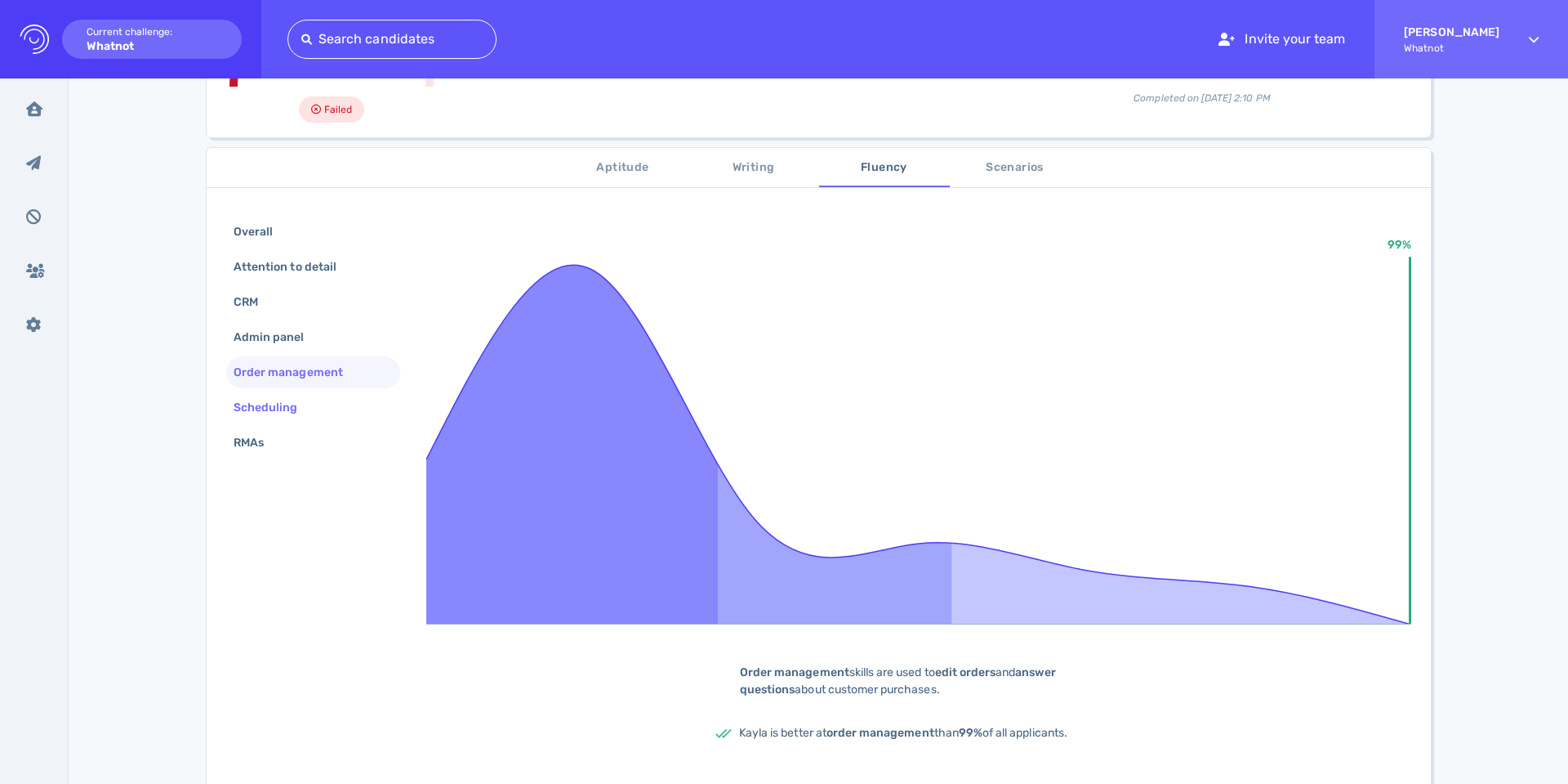
click at [244, 413] on div "Scheduling" at bounding box center [274, 408] width 87 height 24
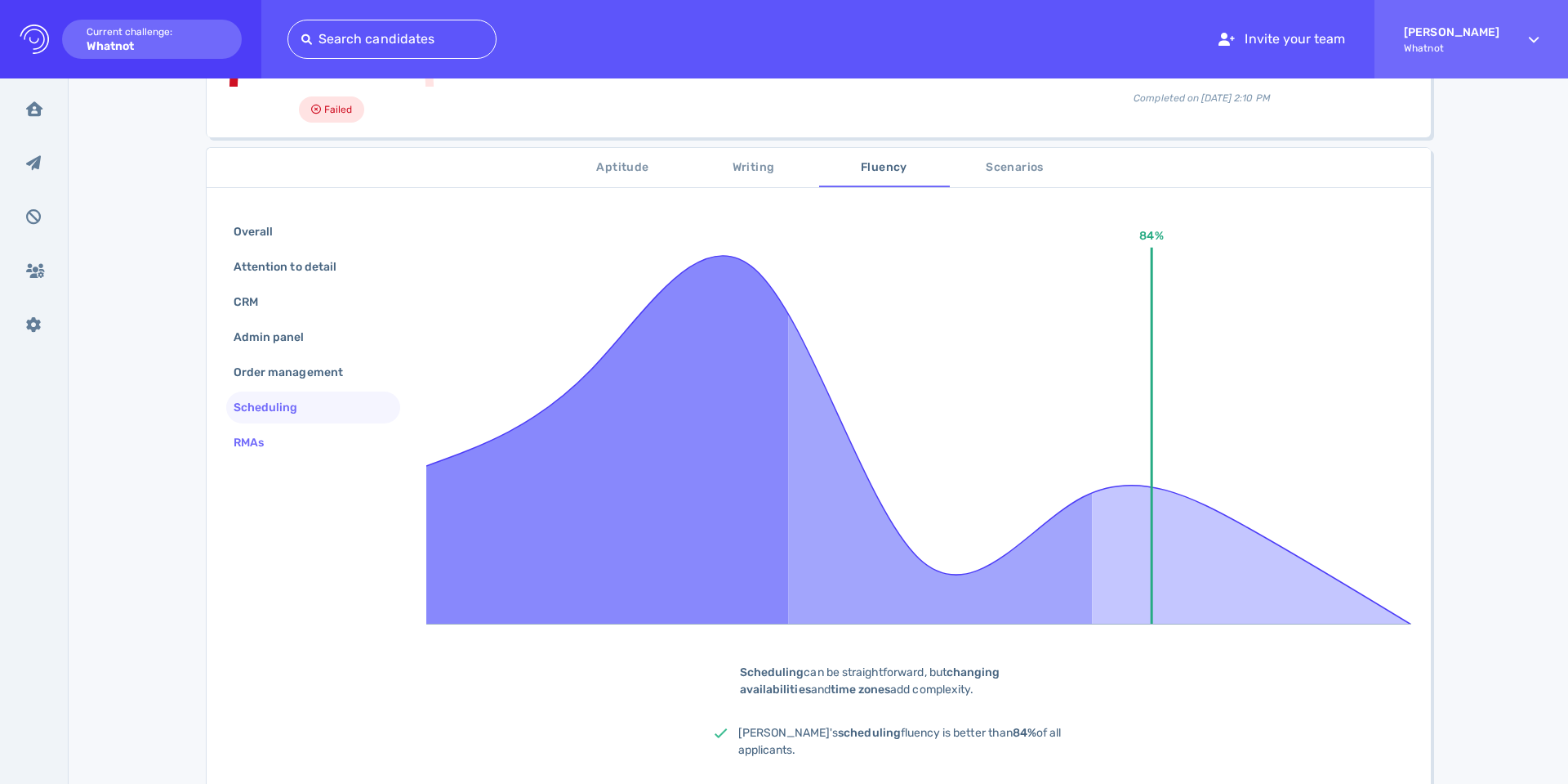
click at [231, 450] on div "RMAs" at bounding box center [257, 443] width 53 height 24
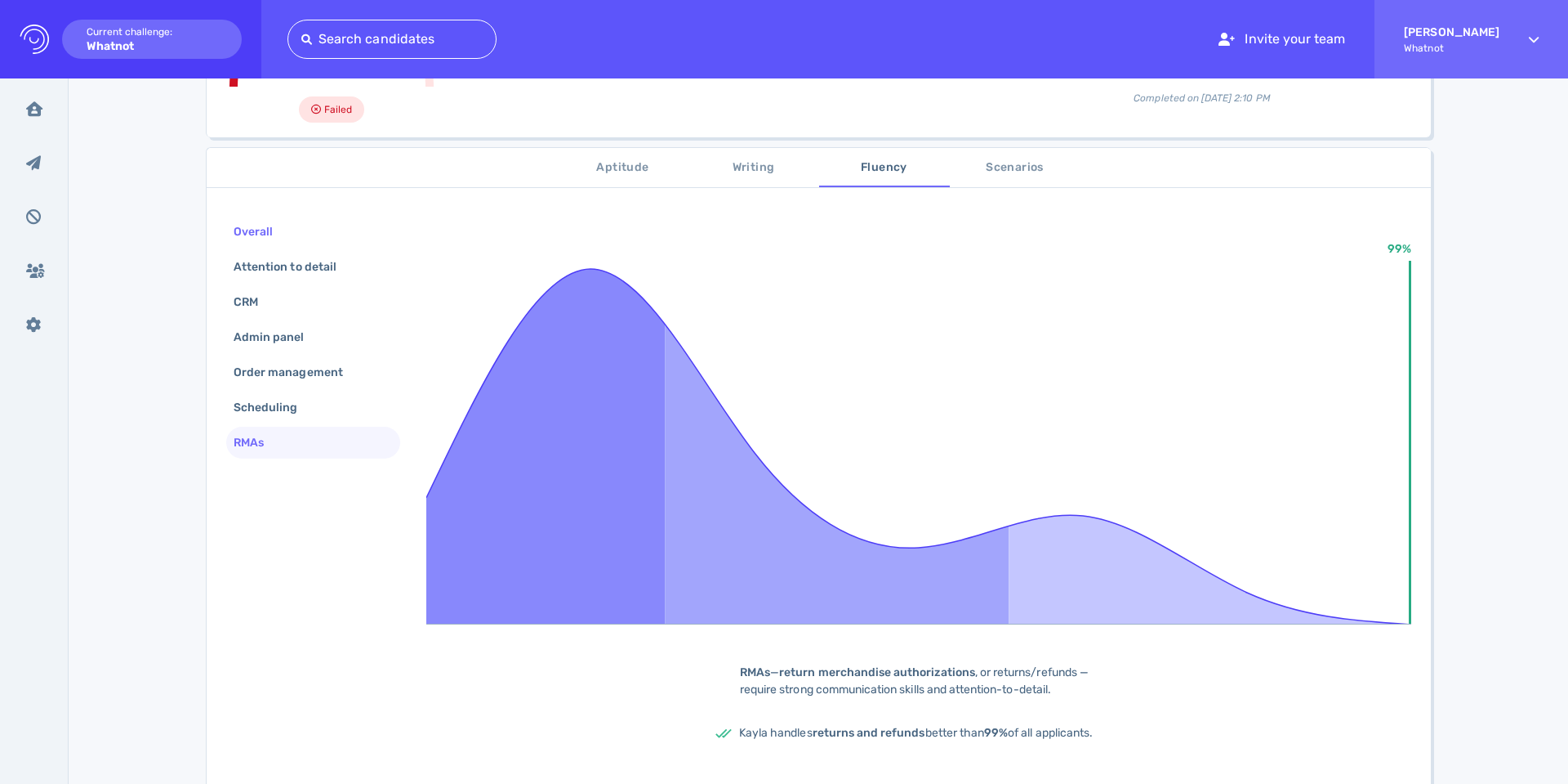
click at [269, 218] on div "Overall" at bounding box center [313, 232] width 174 height 32
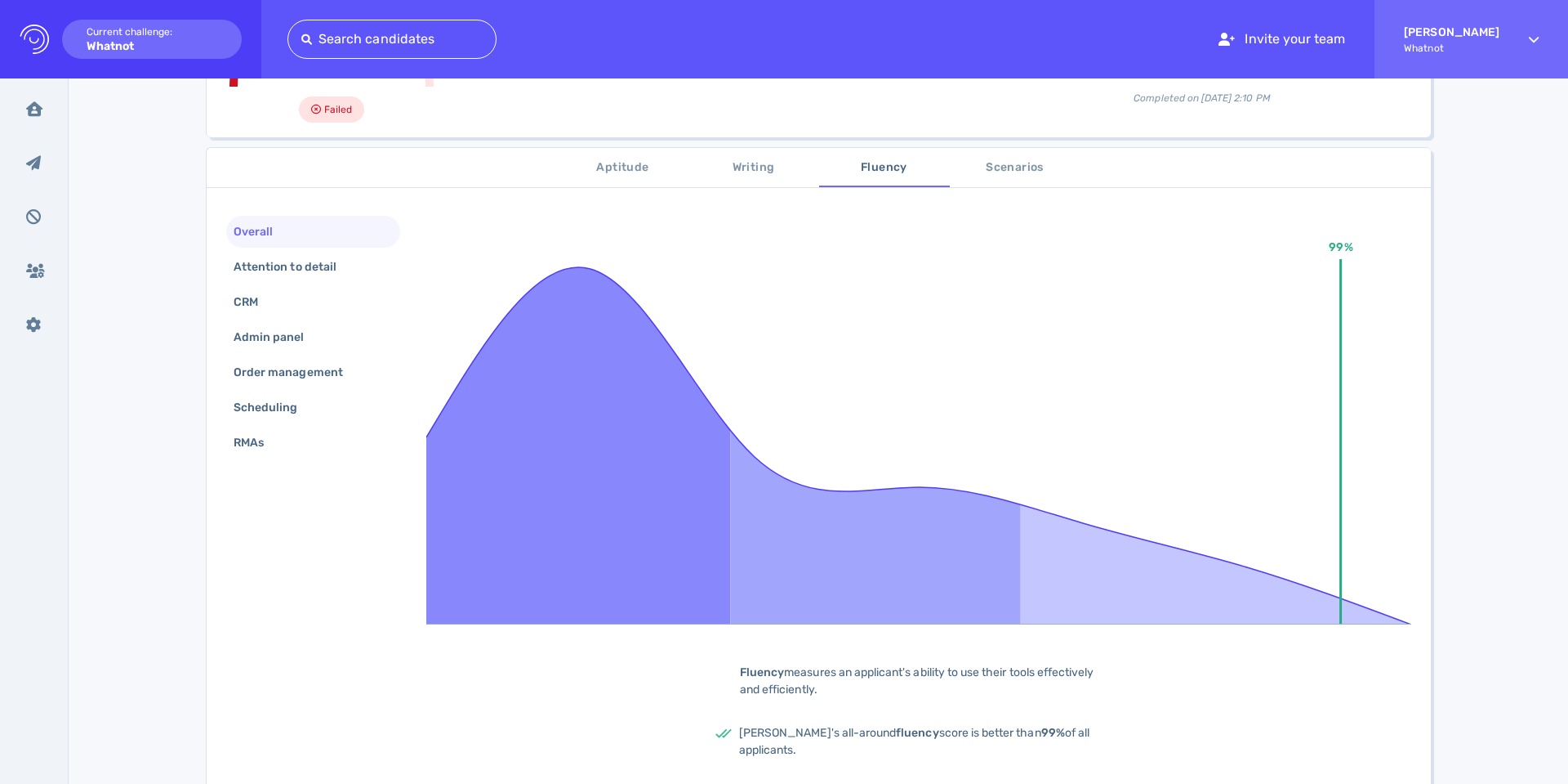
click at [756, 173] on span "Writing" at bounding box center [754, 168] width 111 height 20
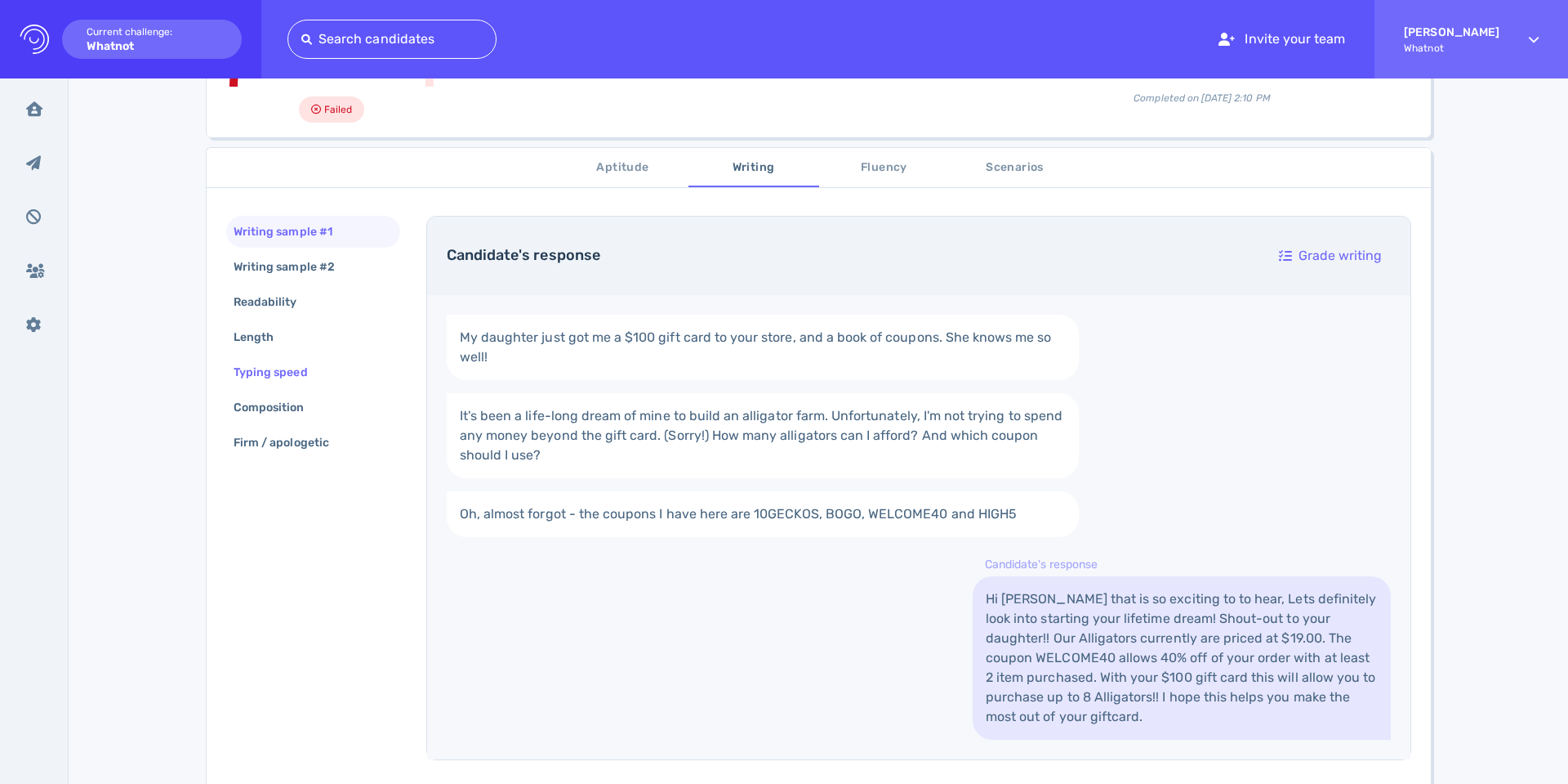
click at [274, 369] on div "Typing speed" at bounding box center [279, 373] width 97 height 24
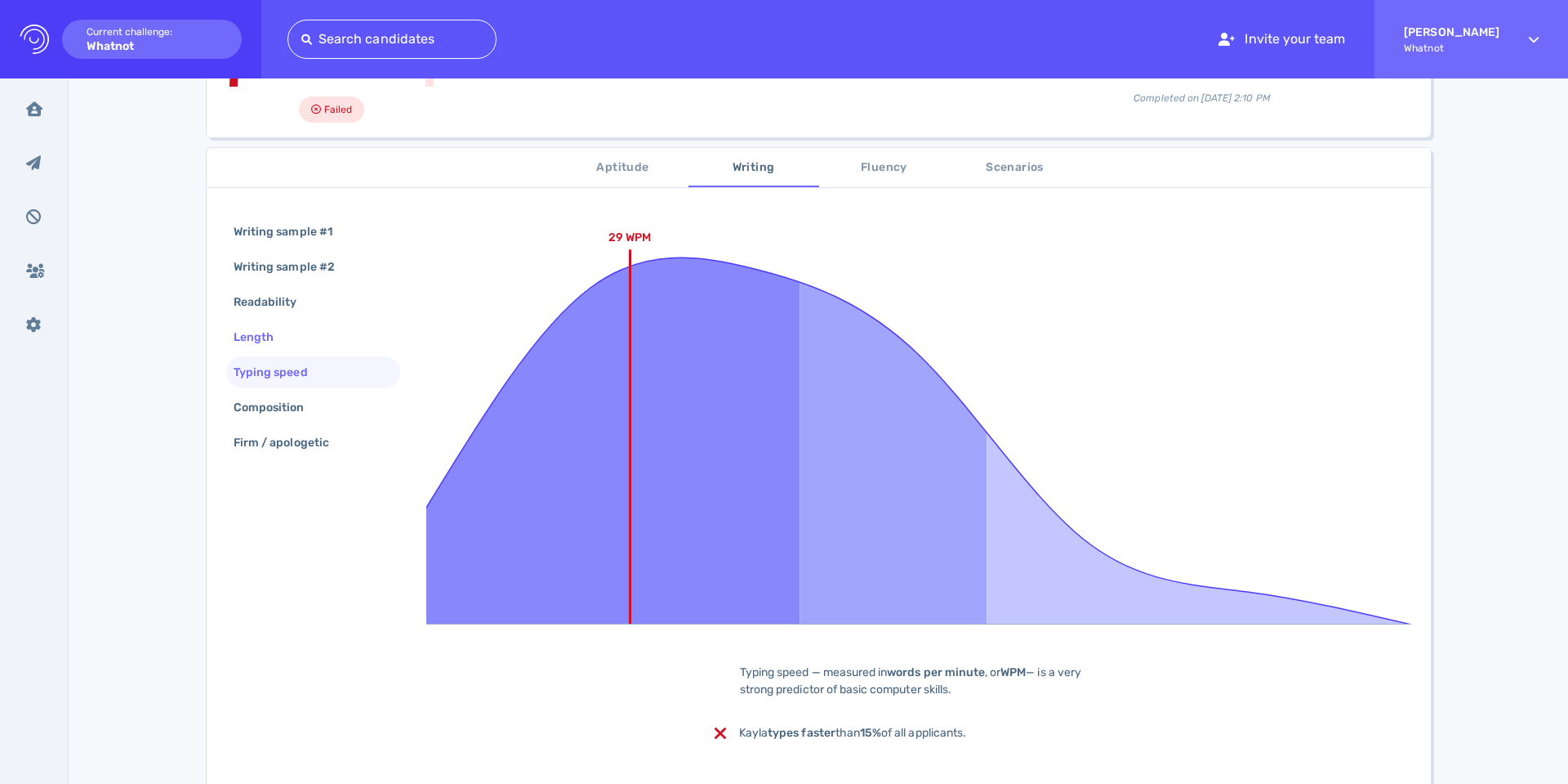
click at [252, 337] on div "Length" at bounding box center [262, 337] width 63 height 24
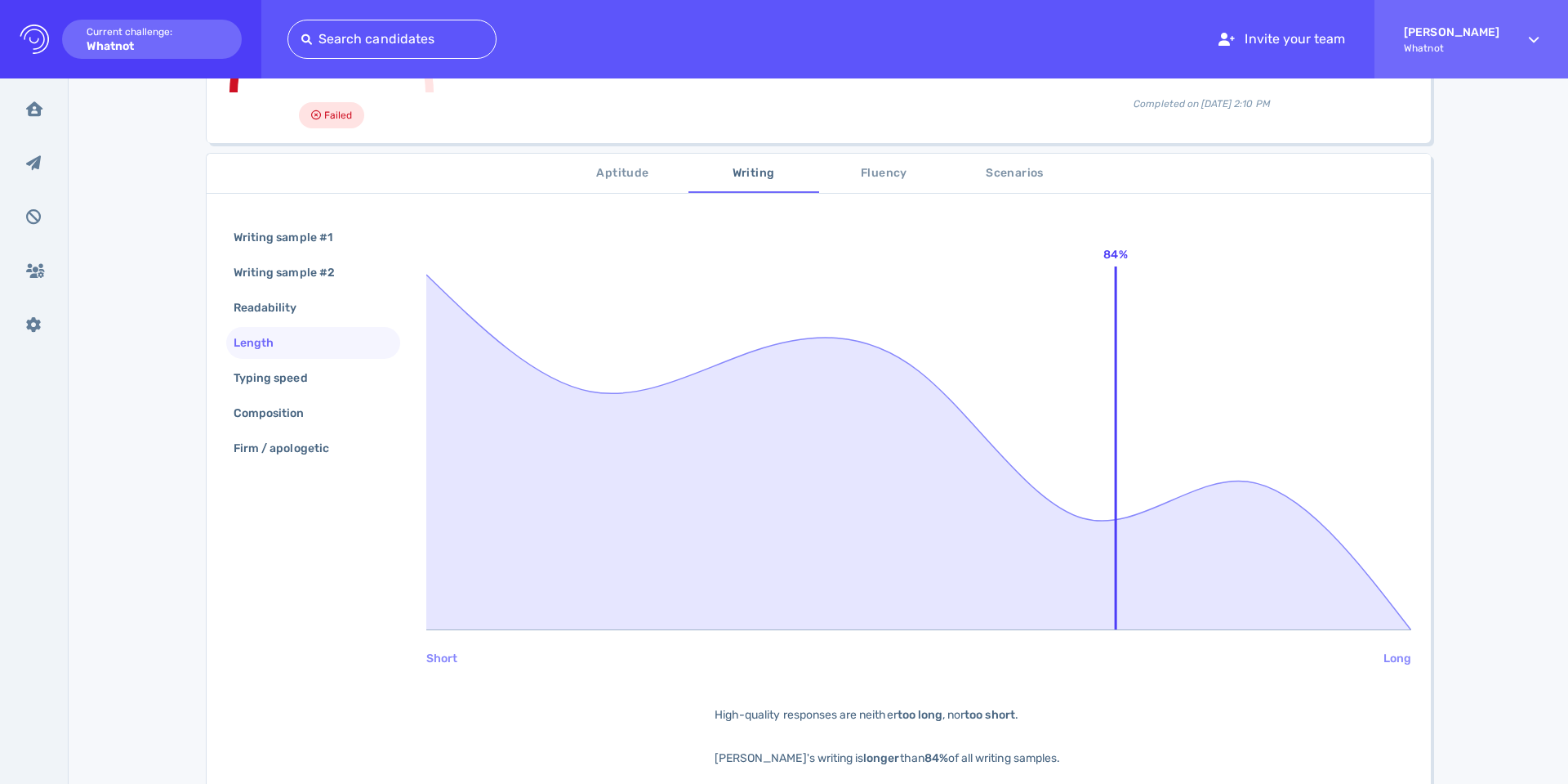
scroll to position [205, 0]
click at [268, 451] on div "Firm / apologetic" at bounding box center [290, 450] width 119 height 24
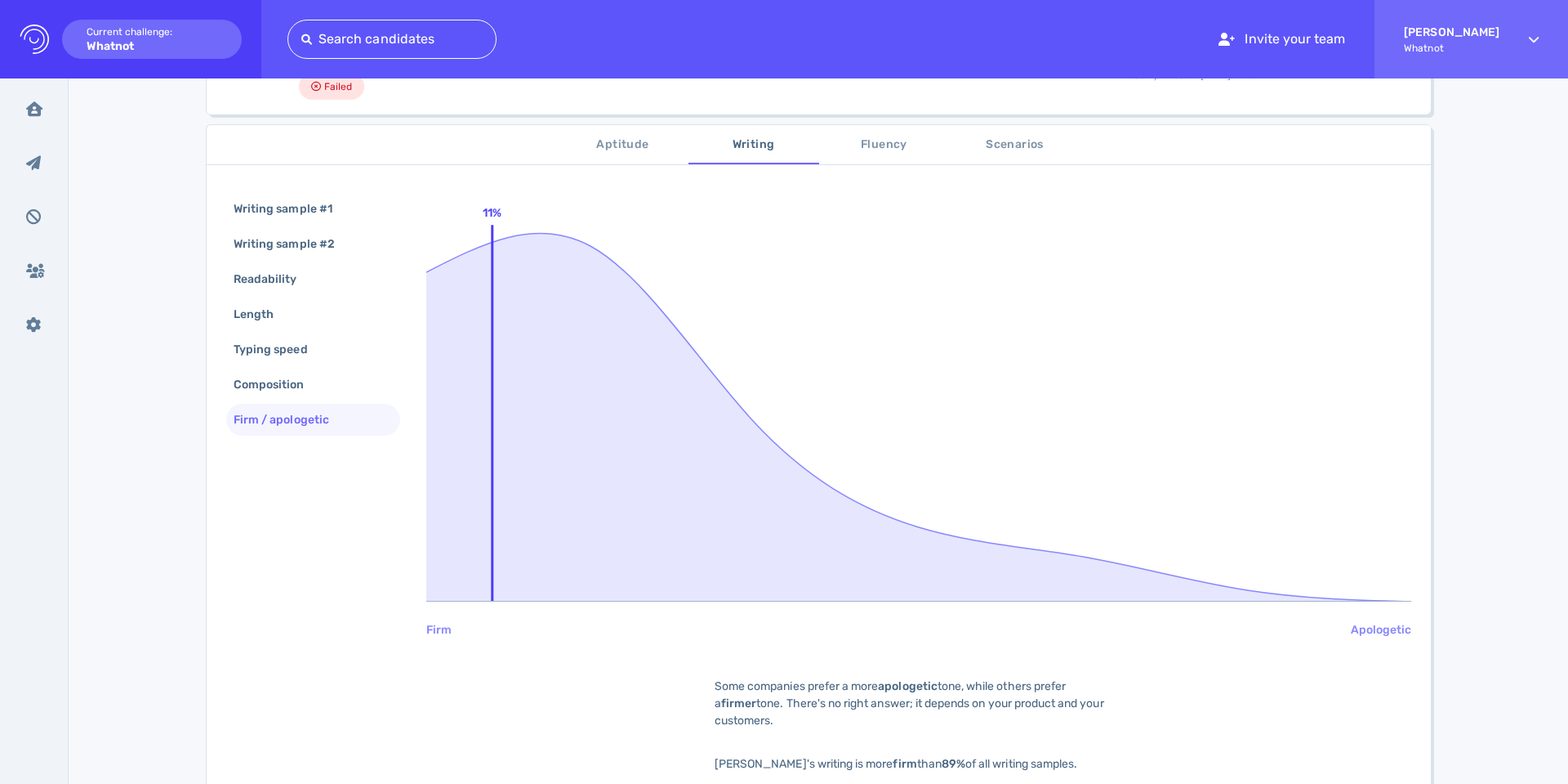
scroll to position [199, 0]
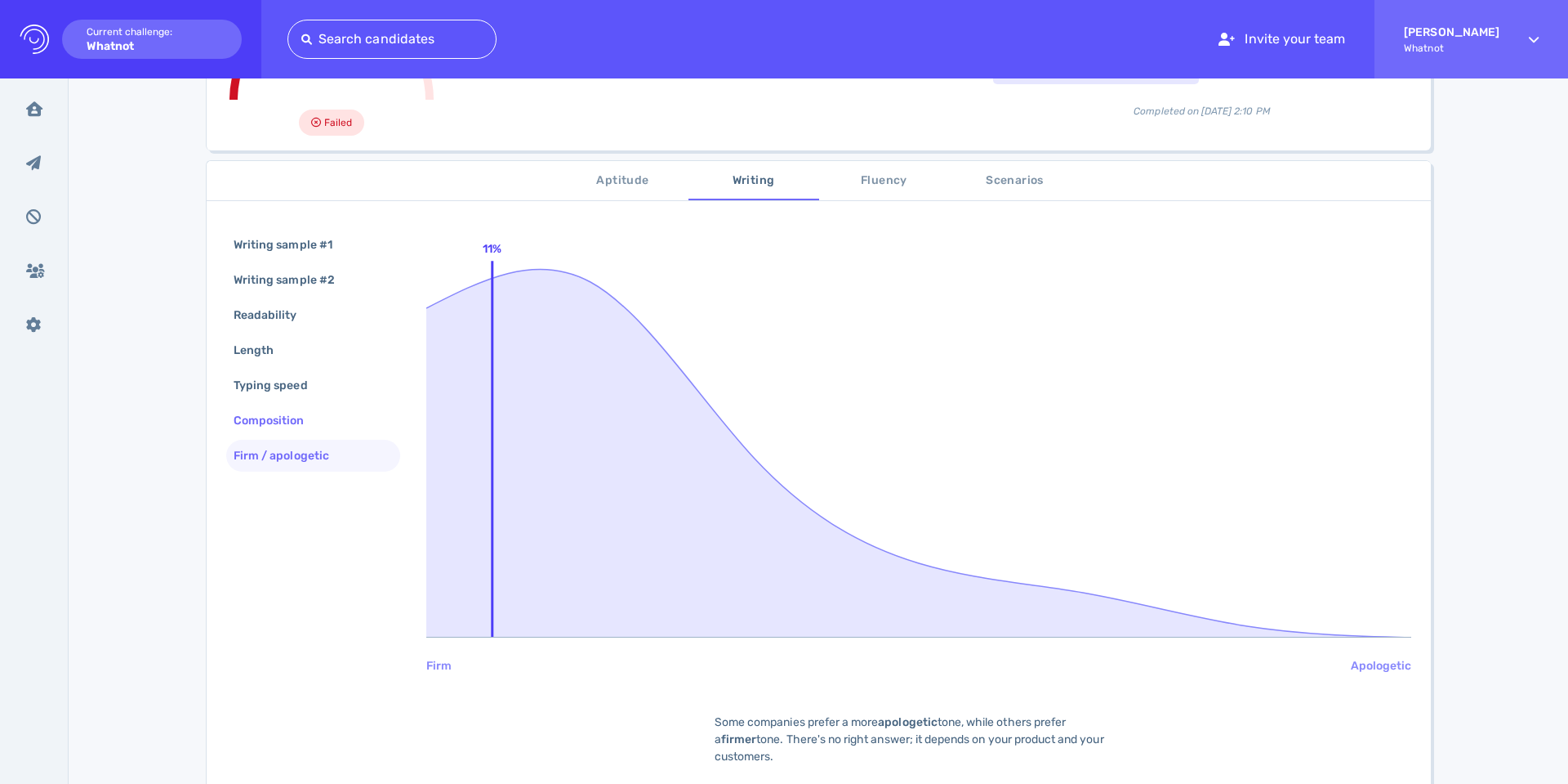
click at [271, 411] on div "Composition" at bounding box center [277, 421] width 94 height 24
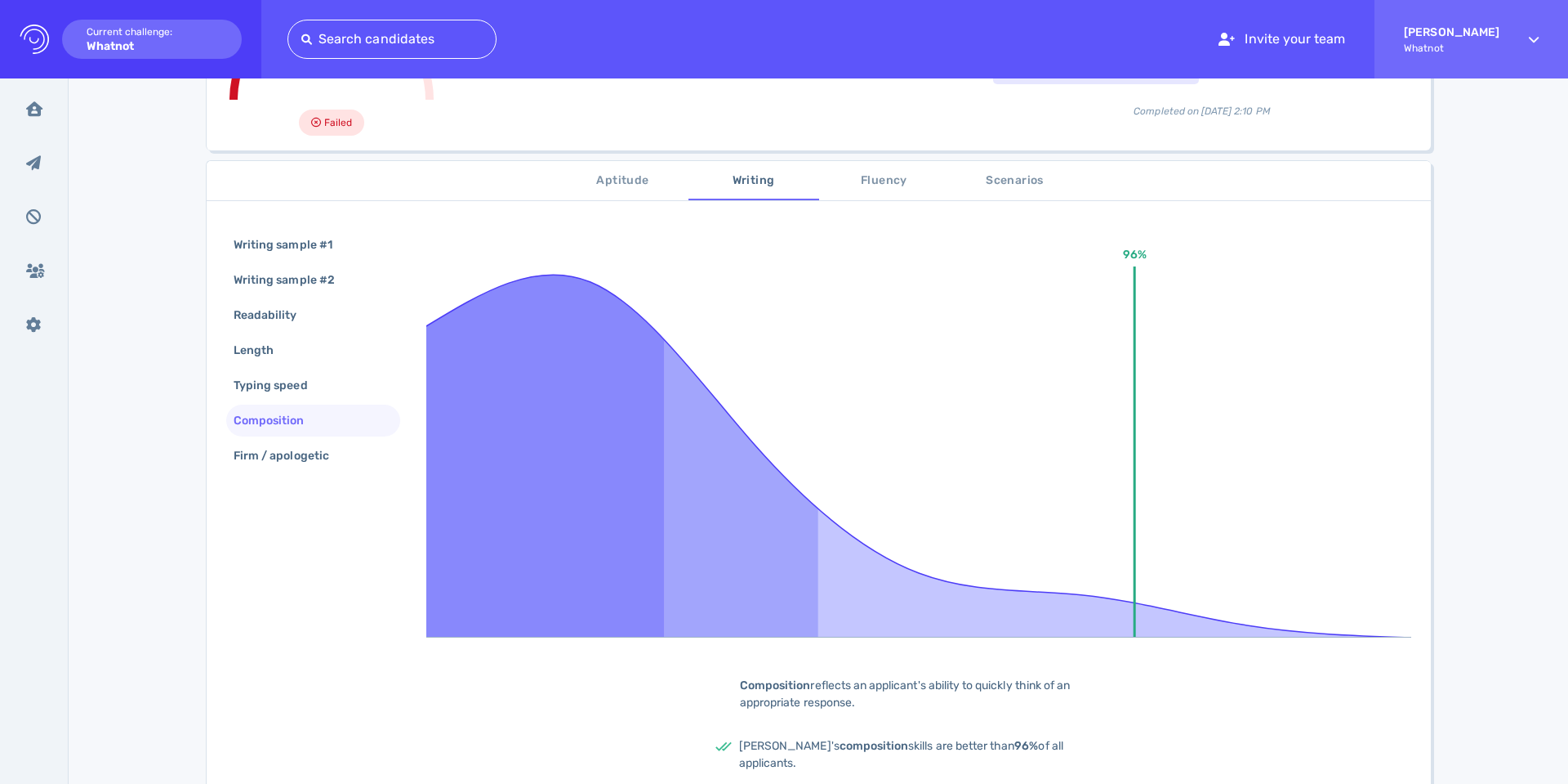
click at [600, 190] on button "Aptitude" at bounding box center [622, 181] width 131 height 39
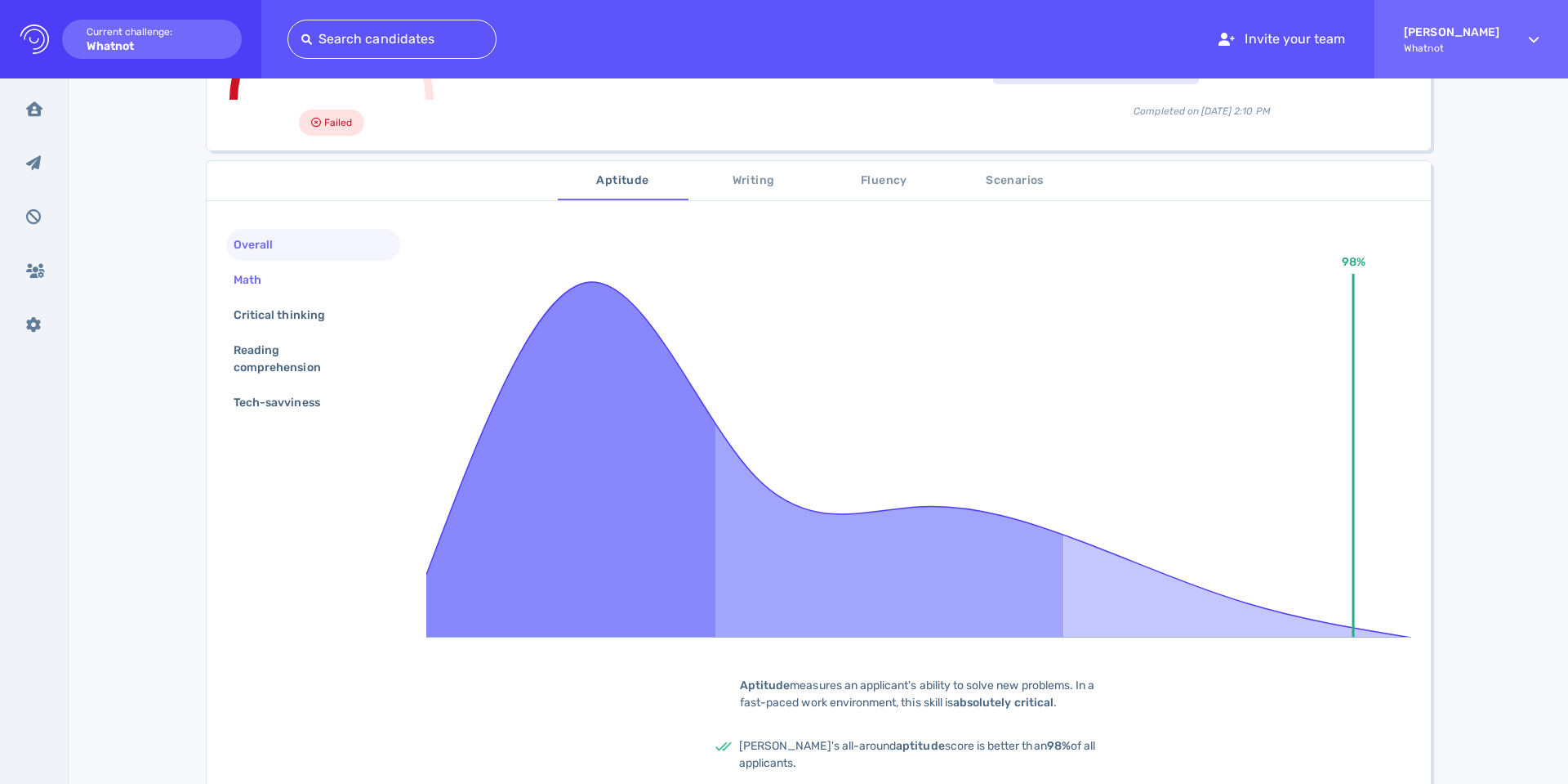
click at [264, 285] on div "Math" at bounding box center [256, 280] width 51 height 24
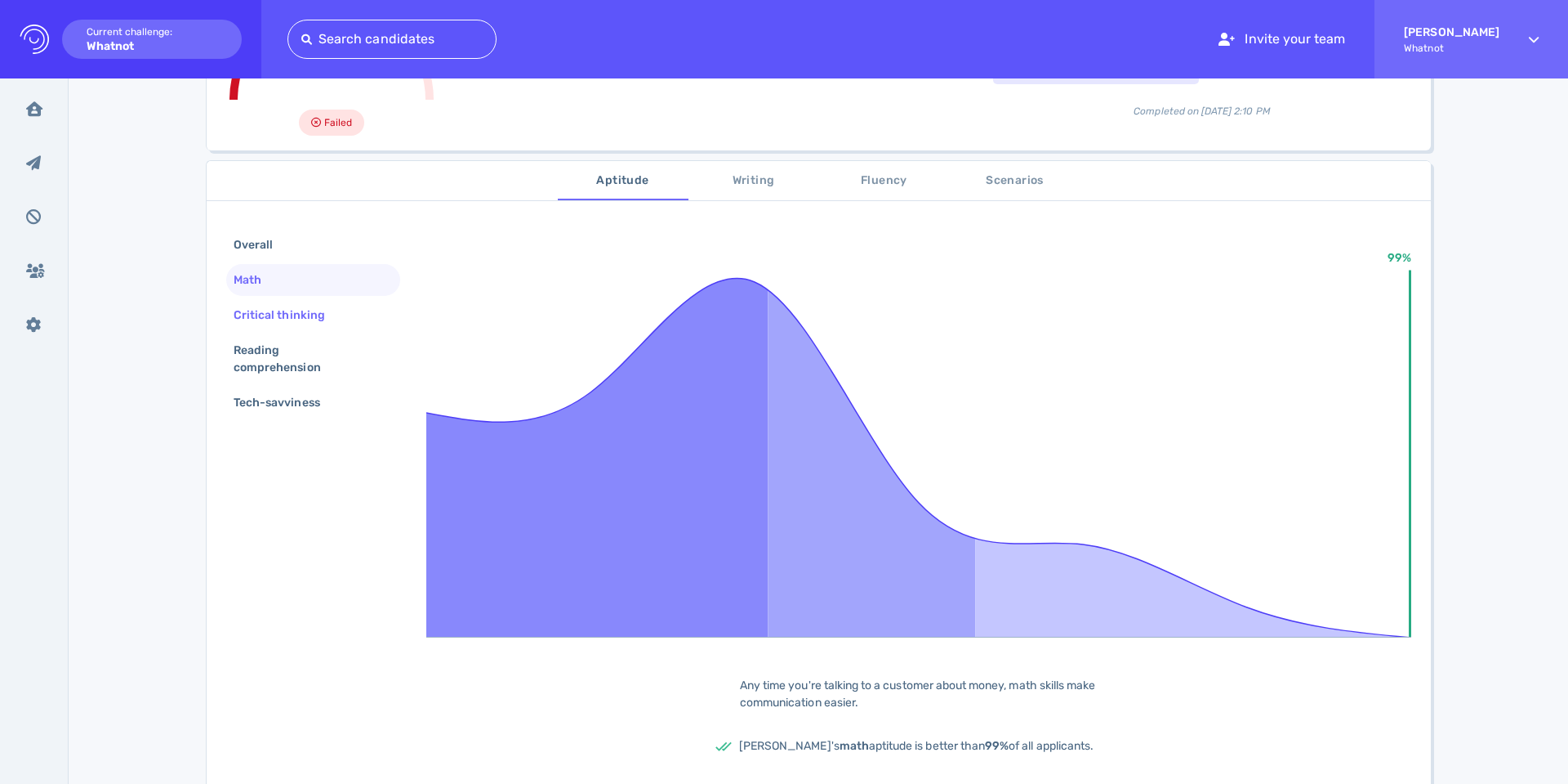
click at [266, 309] on div "Critical thinking" at bounding box center [287, 315] width 114 height 24
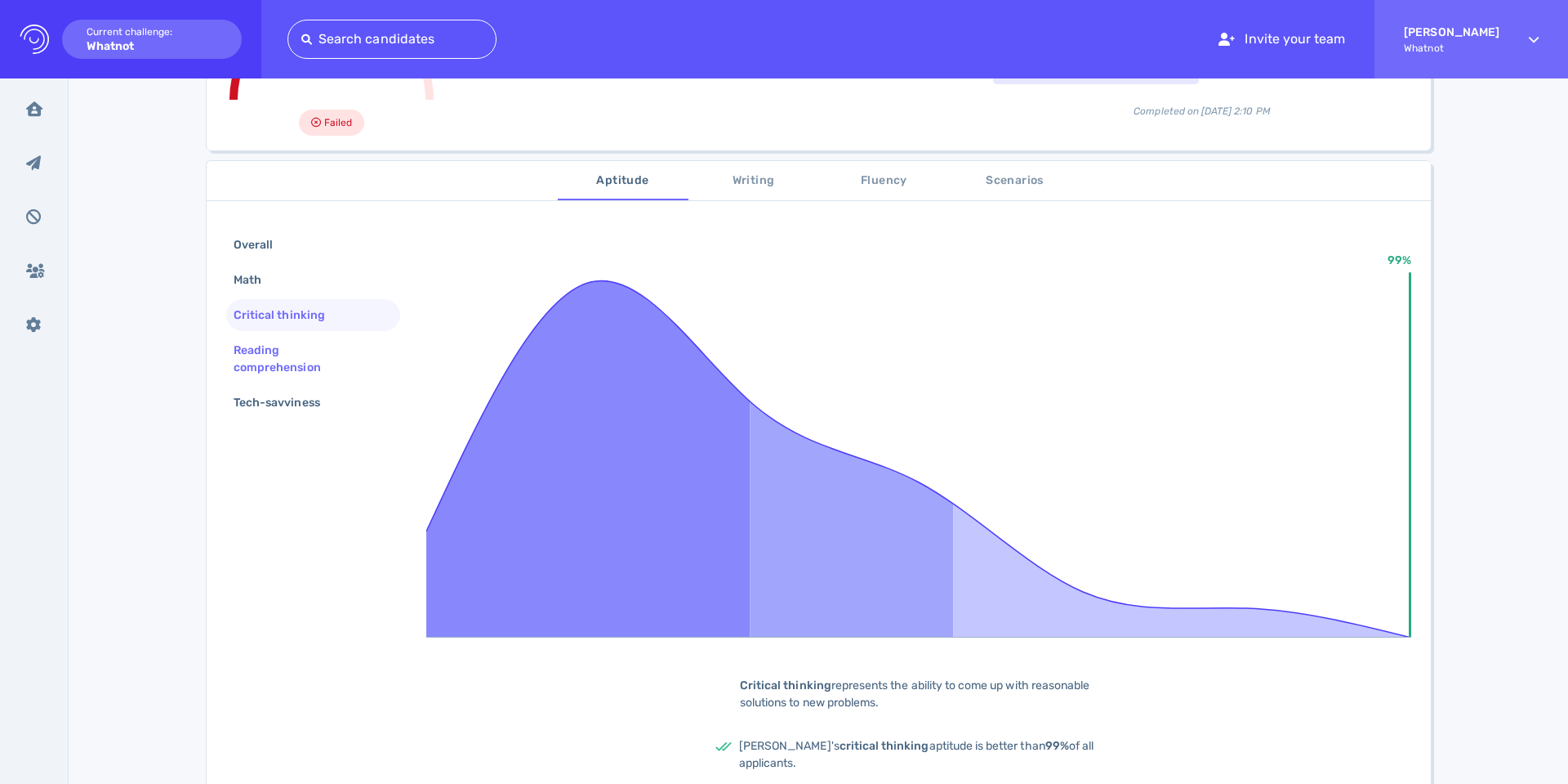
click at [245, 346] on div "Reading comprehension" at bounding box center [307, 359] width 153 height 41
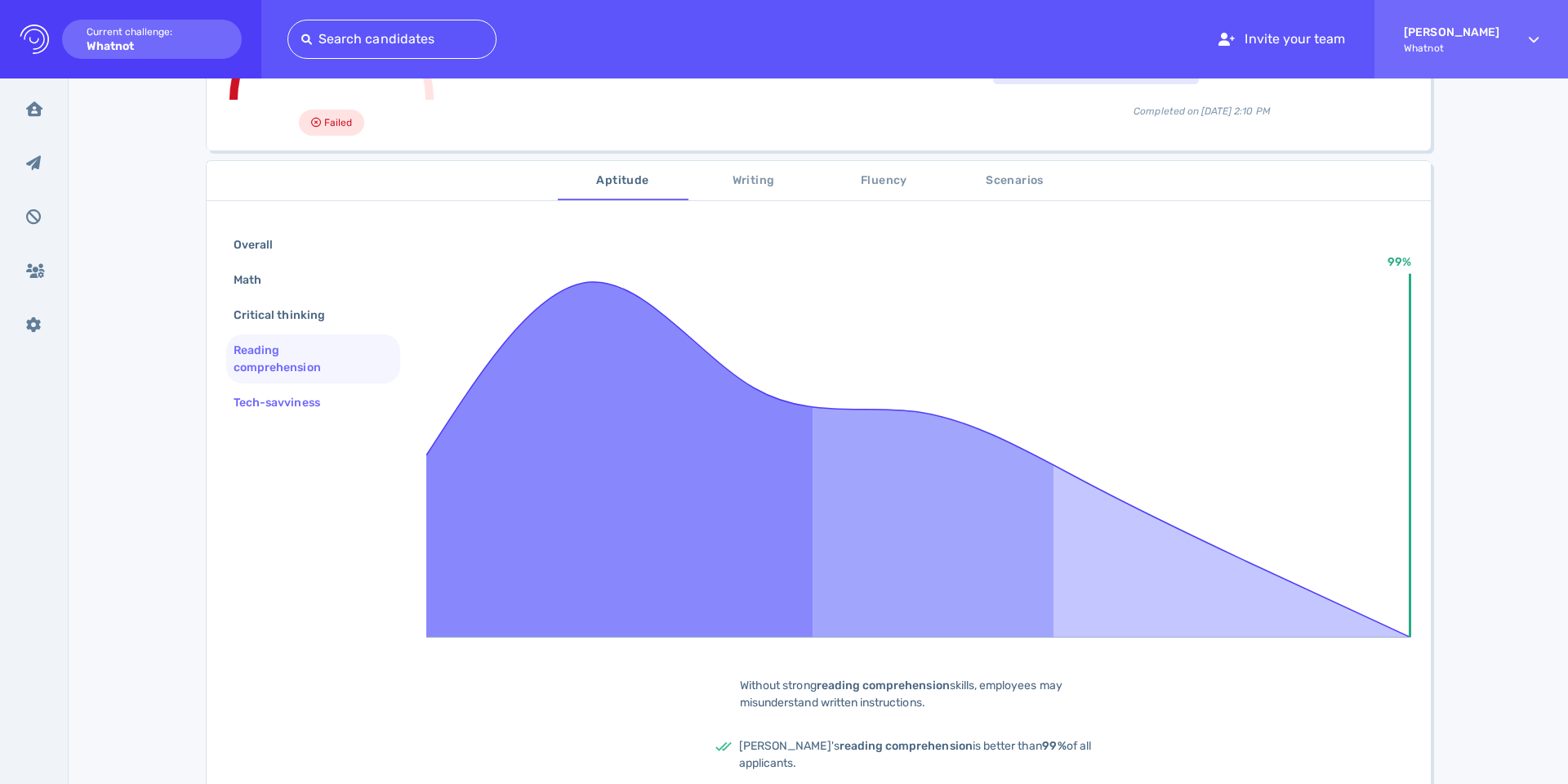
click at [252, 406] on div "Tech-savviness" at bounding box center [285, 403] width 109 height 24
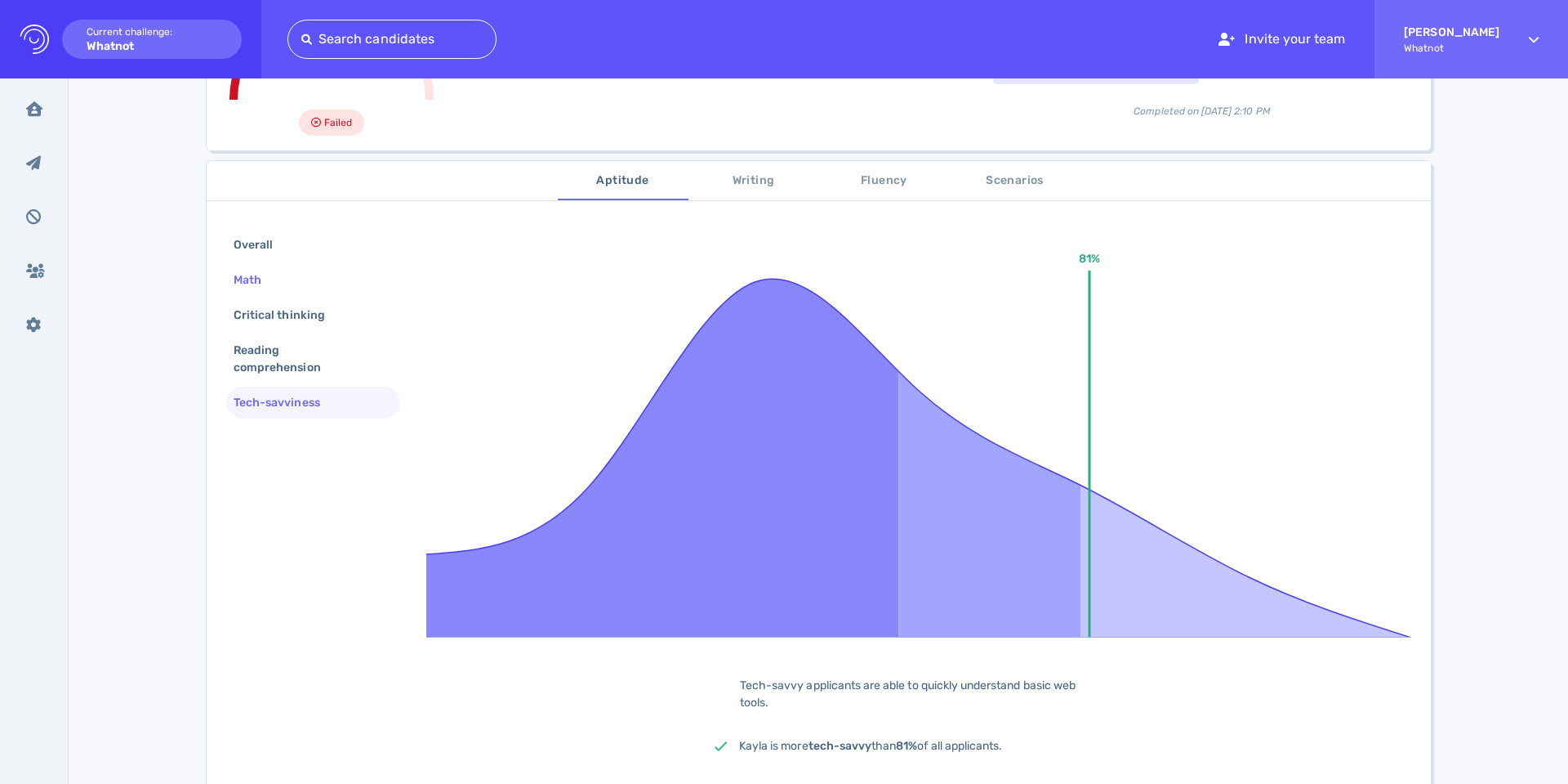
click at [269, 285] on div "Math" at bounding box center [256, 280] width 51 height 24
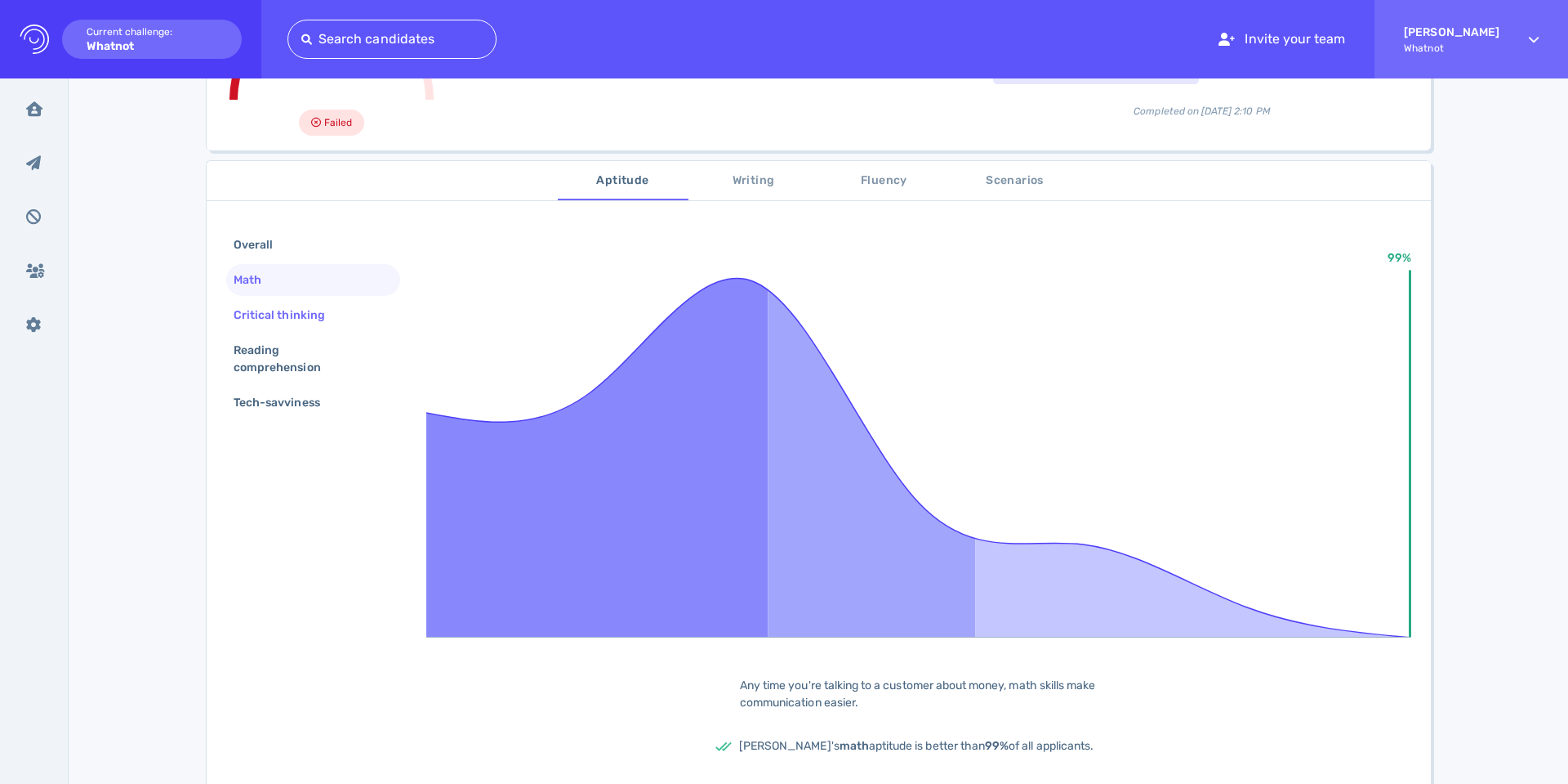
click at [261, 317] on div "Critical thinking" at bounding box center [287, 315] width 114 height 24
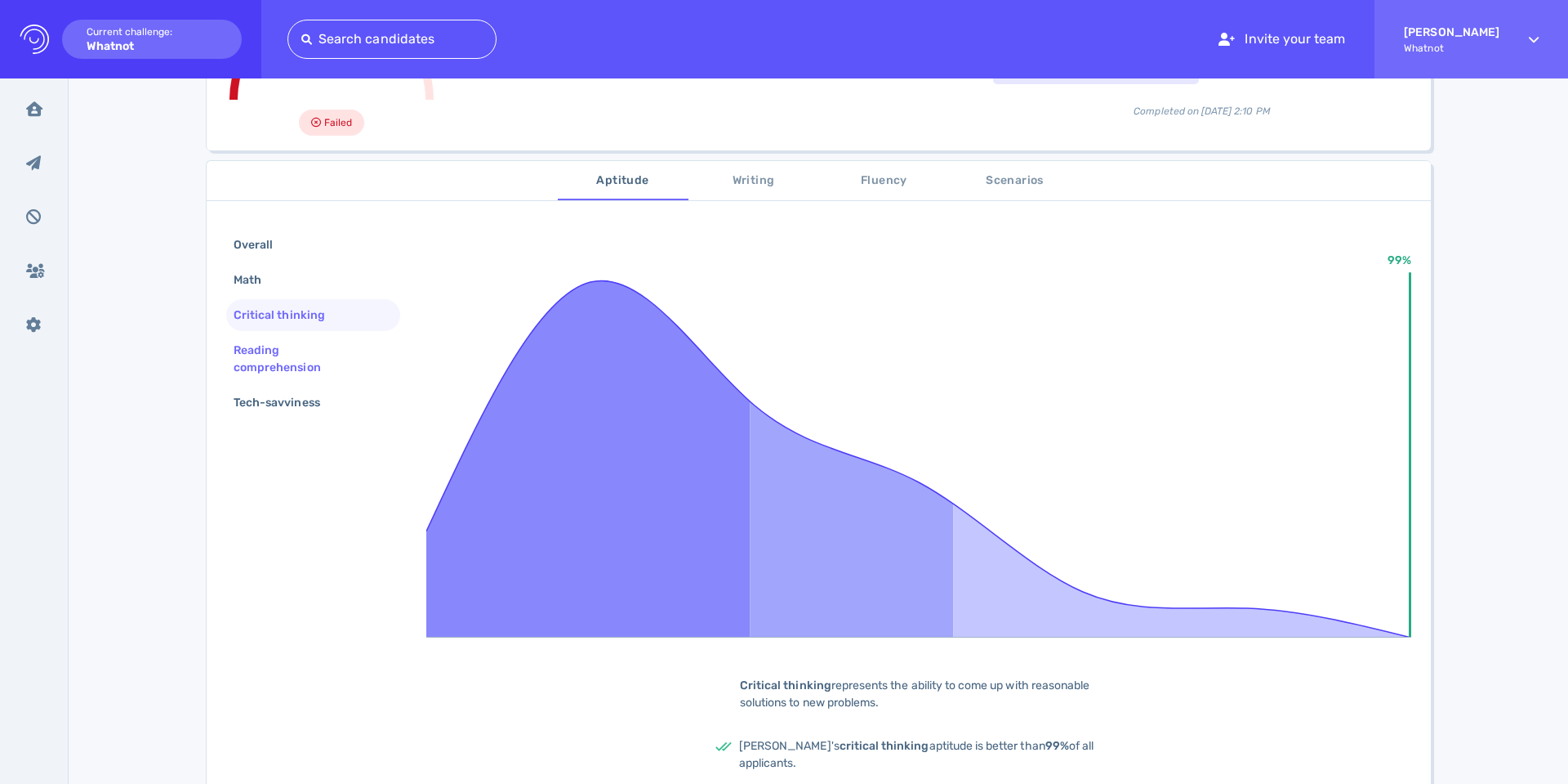
click at [248, 348] on div "Reading comprehension" at bounding box center [307, 359] width 153 height 41
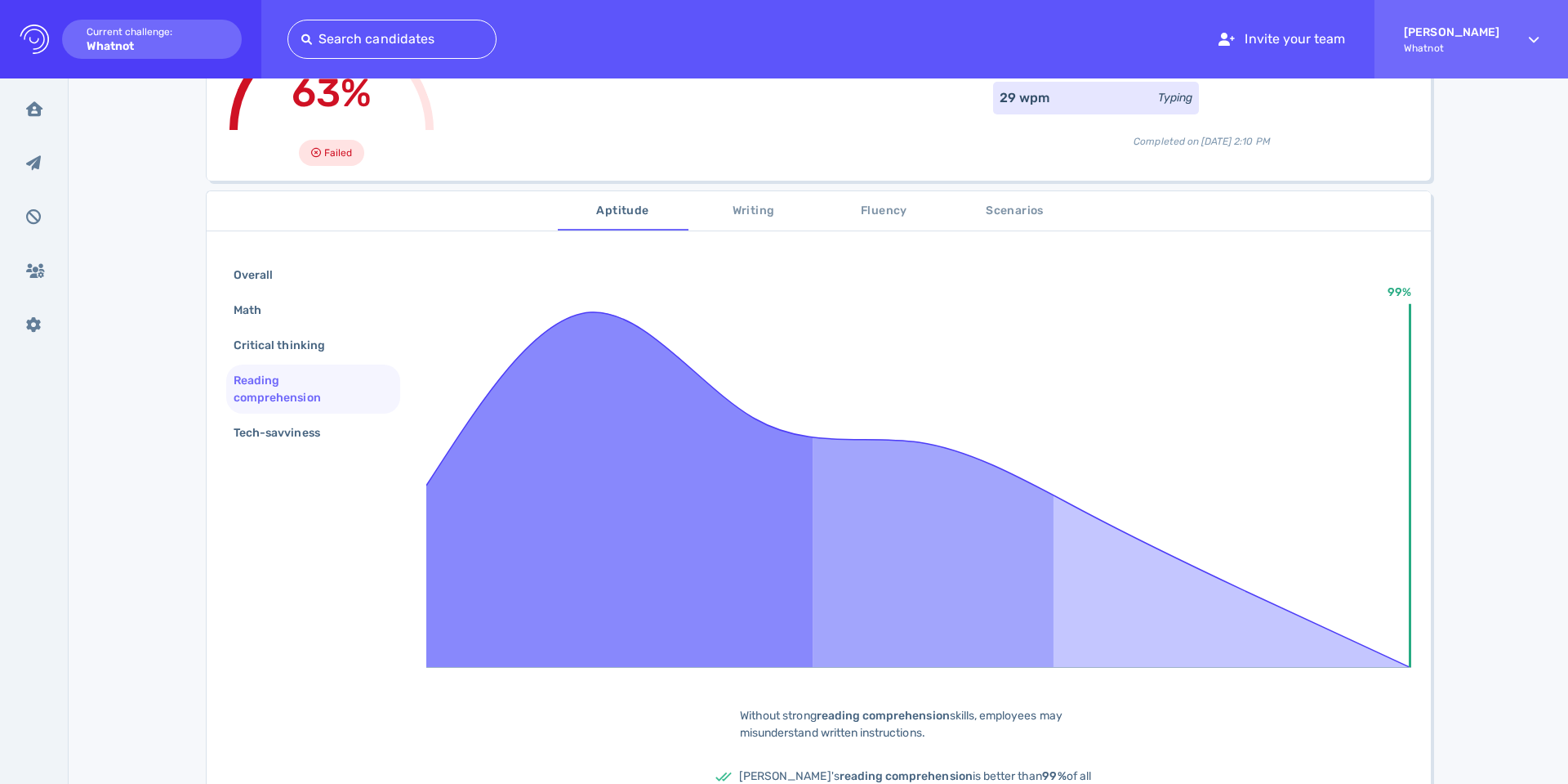
scroll to position [169, 0]
click at [239, 271] on div "Overall" at bounding box center [261, 276] width 62 height 24
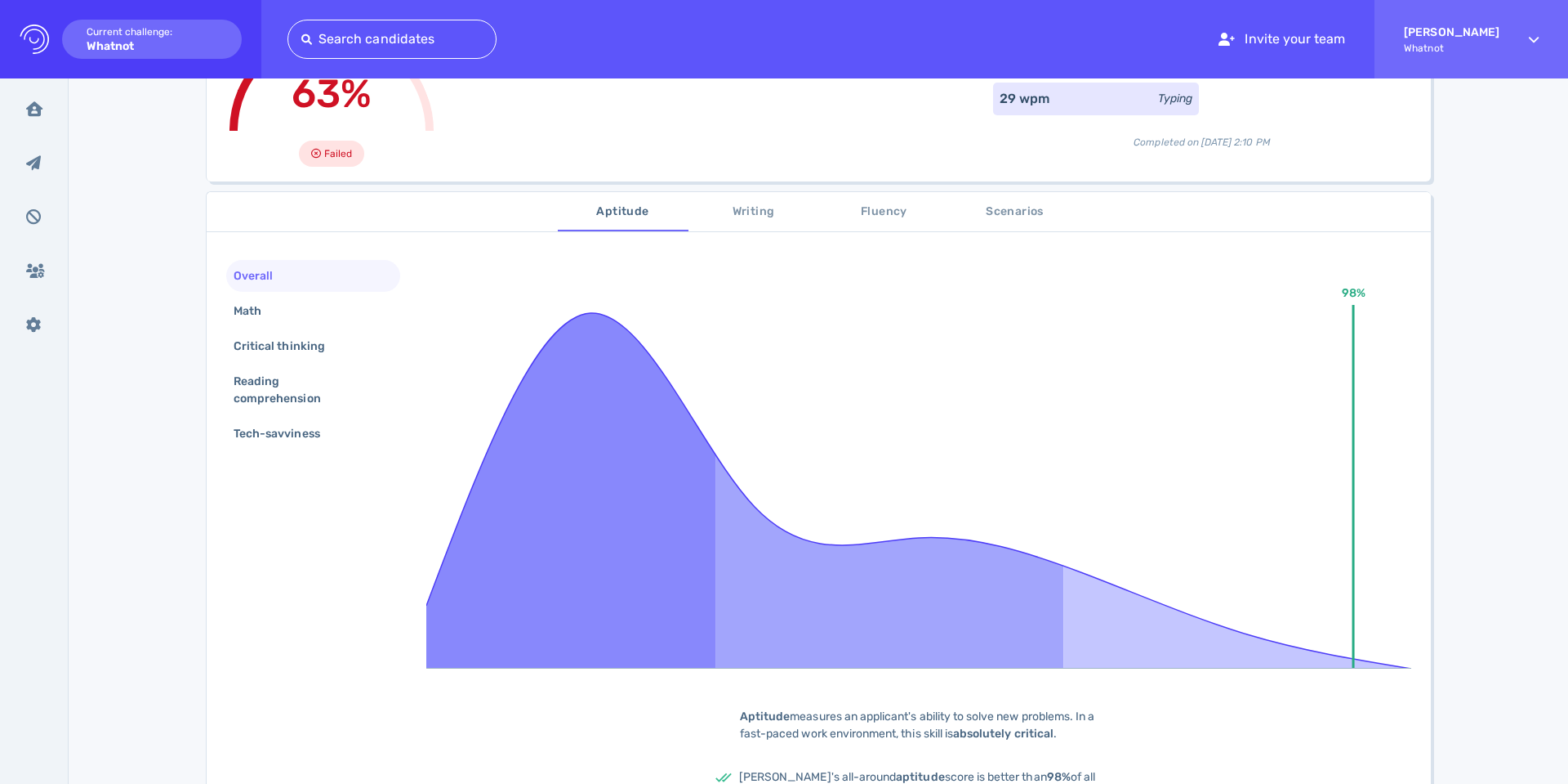
click at [759, 203] on span "Writing" at bounding box center [754, 212] width 111 height 20
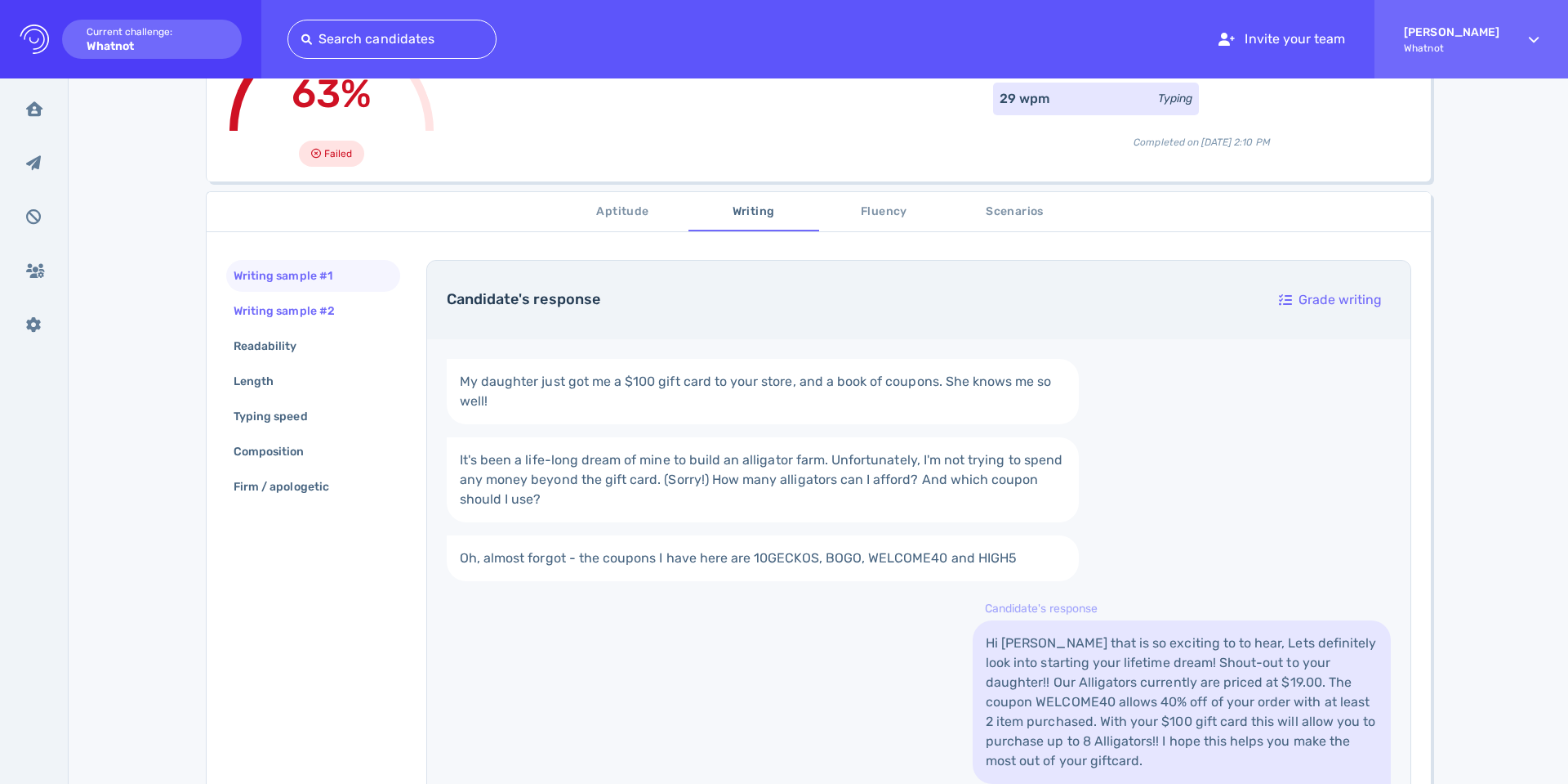
click at [336, 319] on div "Writing sample #2" at bounding box center [293, 311] width 124 height 24
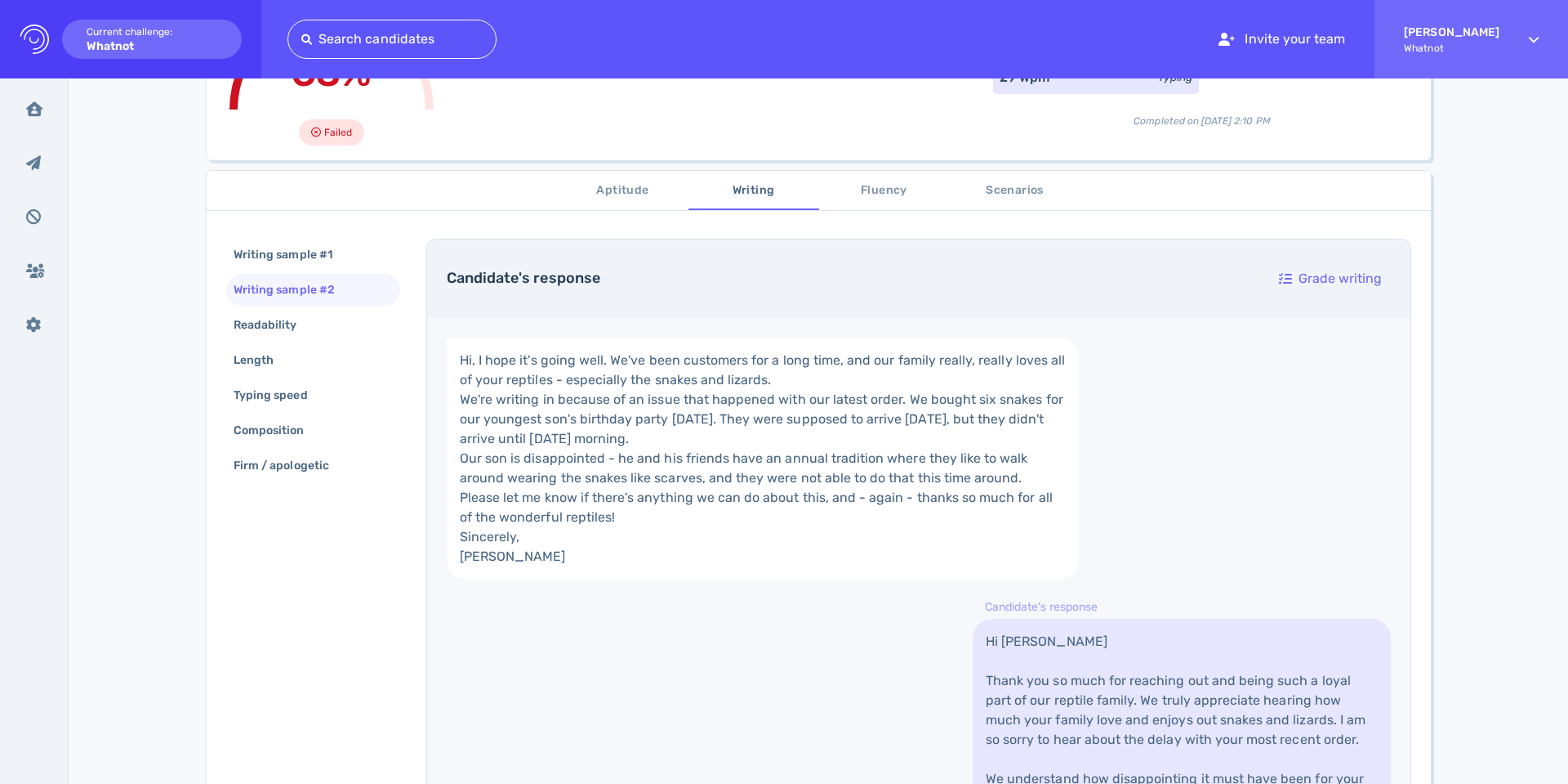
scroll to position [183, 0]
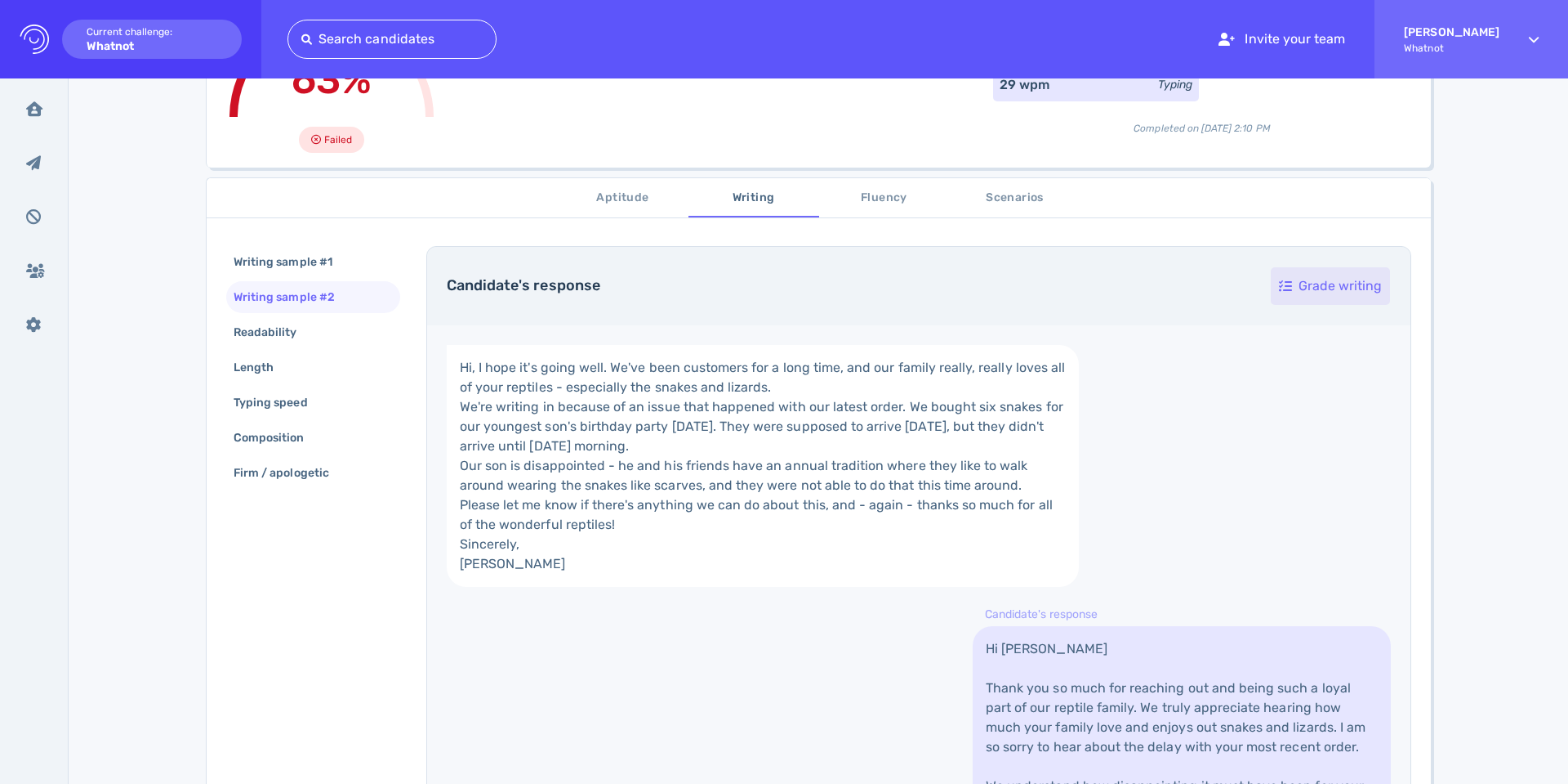
click at [1310, 287] on div "Grade writing" at bounding box center [1330, 285] width 119 height 38
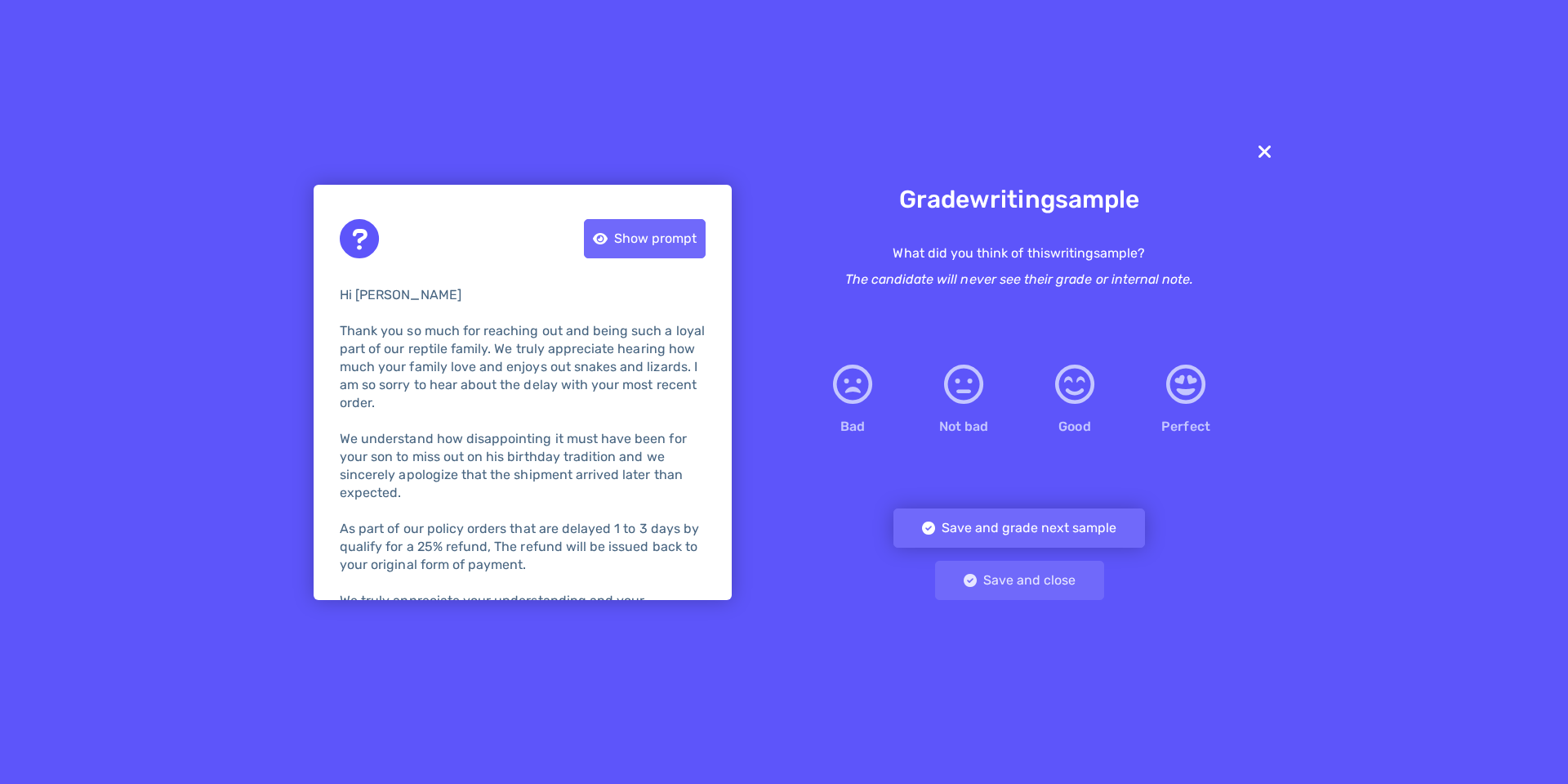
click at [1269, 148] on icon at bounding box center [1264, 152] width 19 height 26
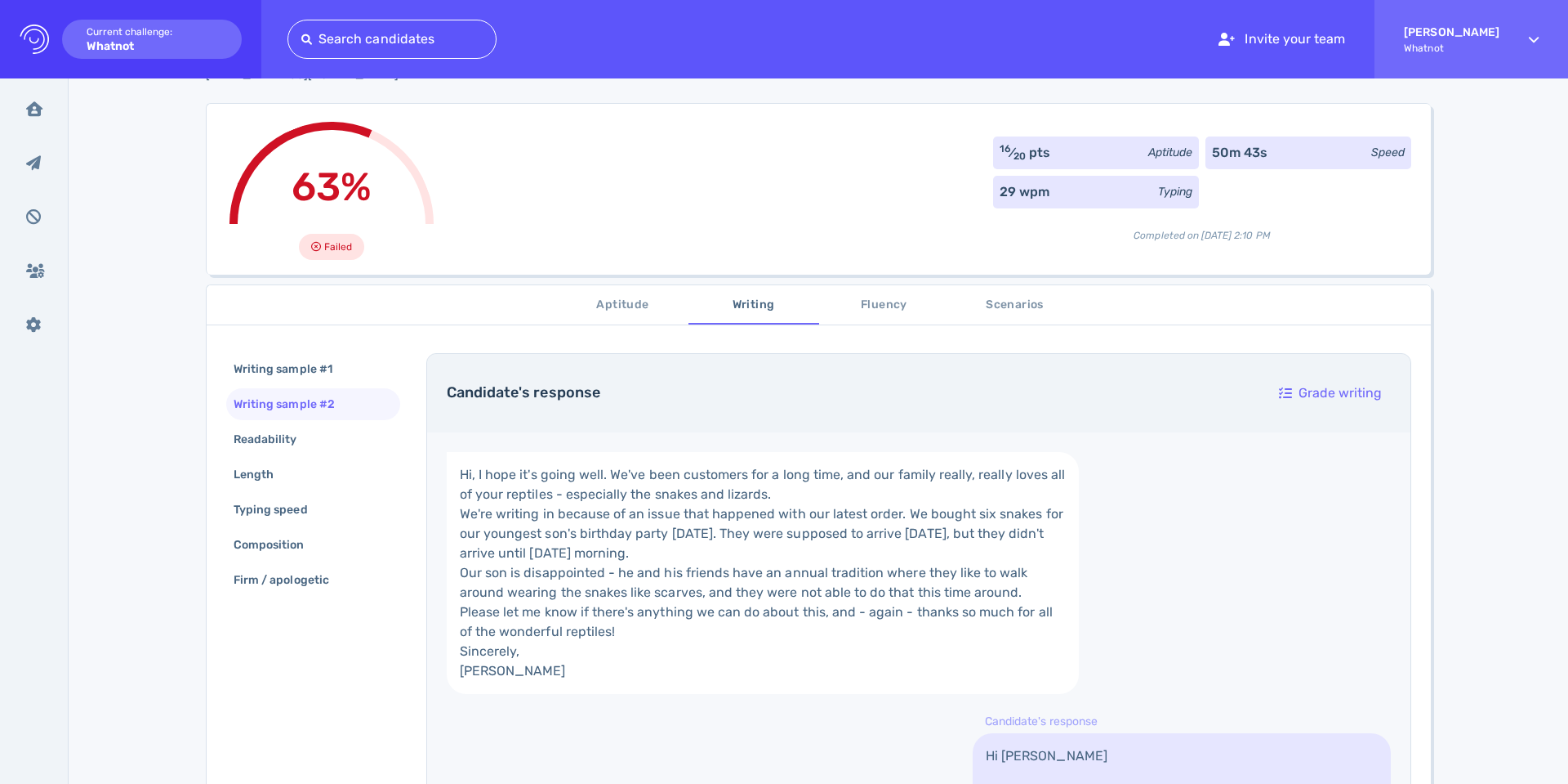
scroll to position [0, 0]
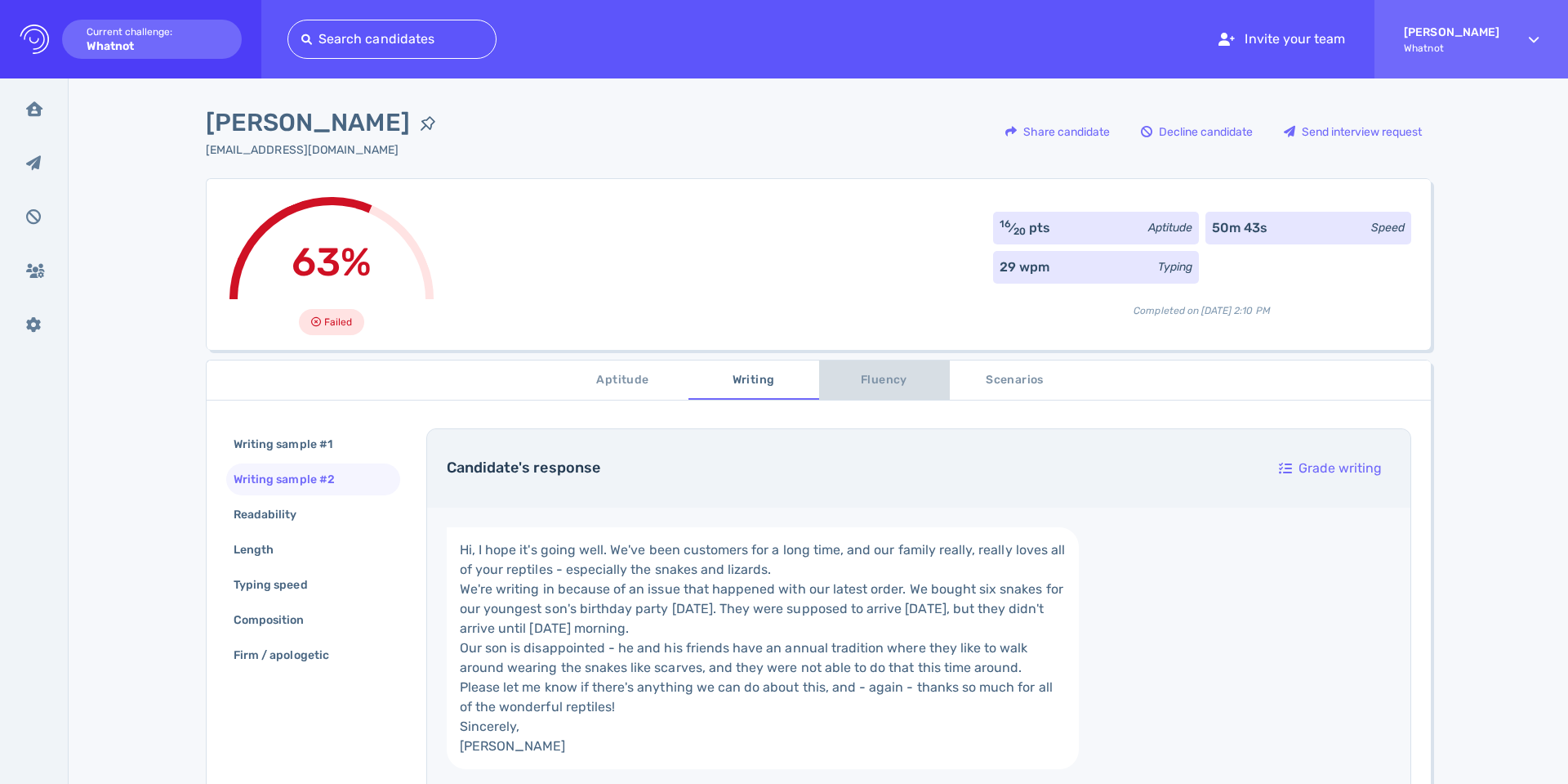
click at [858, 386] on span "Fluency" at bounding box center [884, 380] width 111 height 20
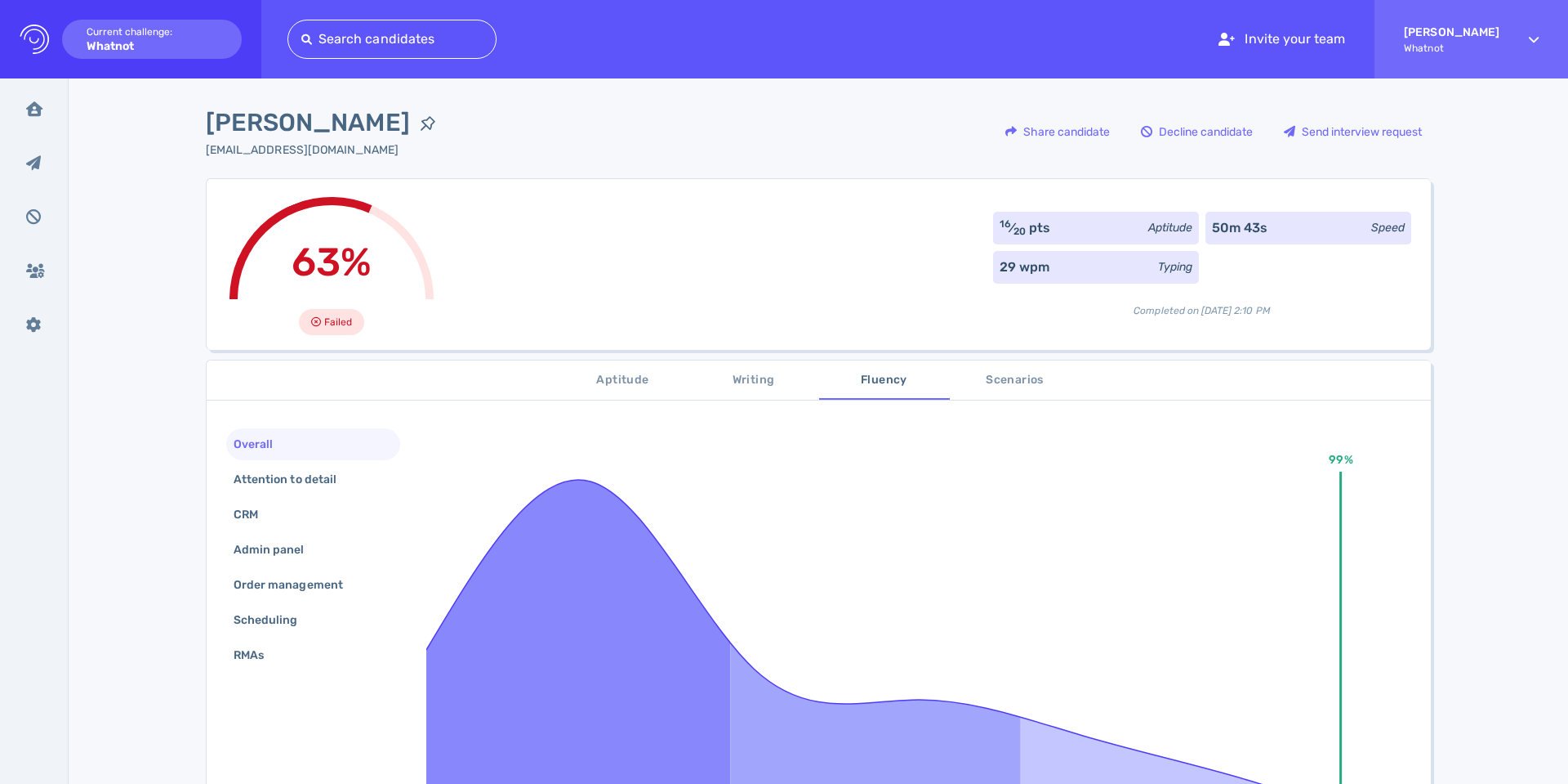
click at [995, 384] on span "Scenarios" at bounding box center [1015, 380] width 111 height 20
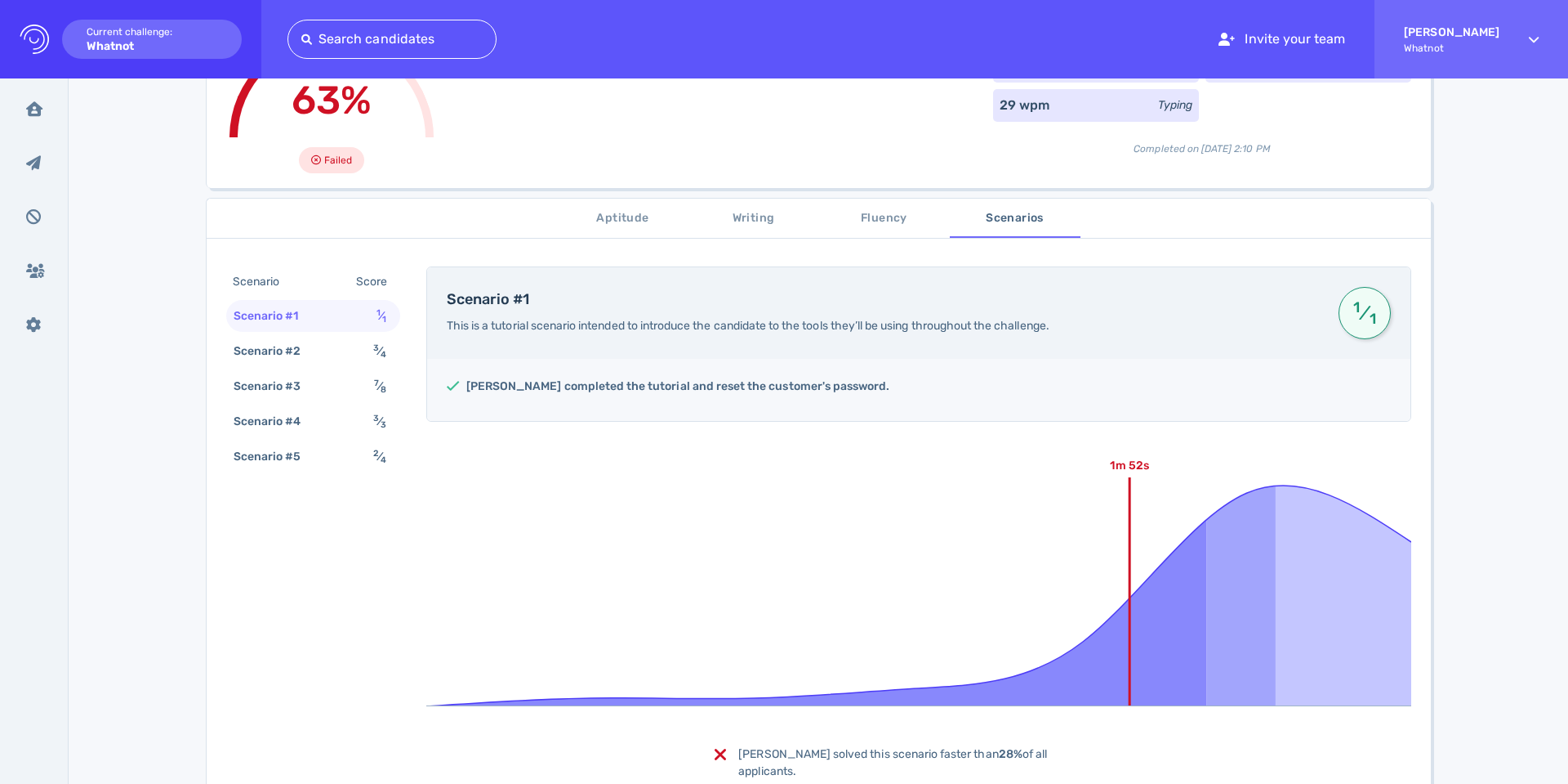
scroll to position [170, 0]
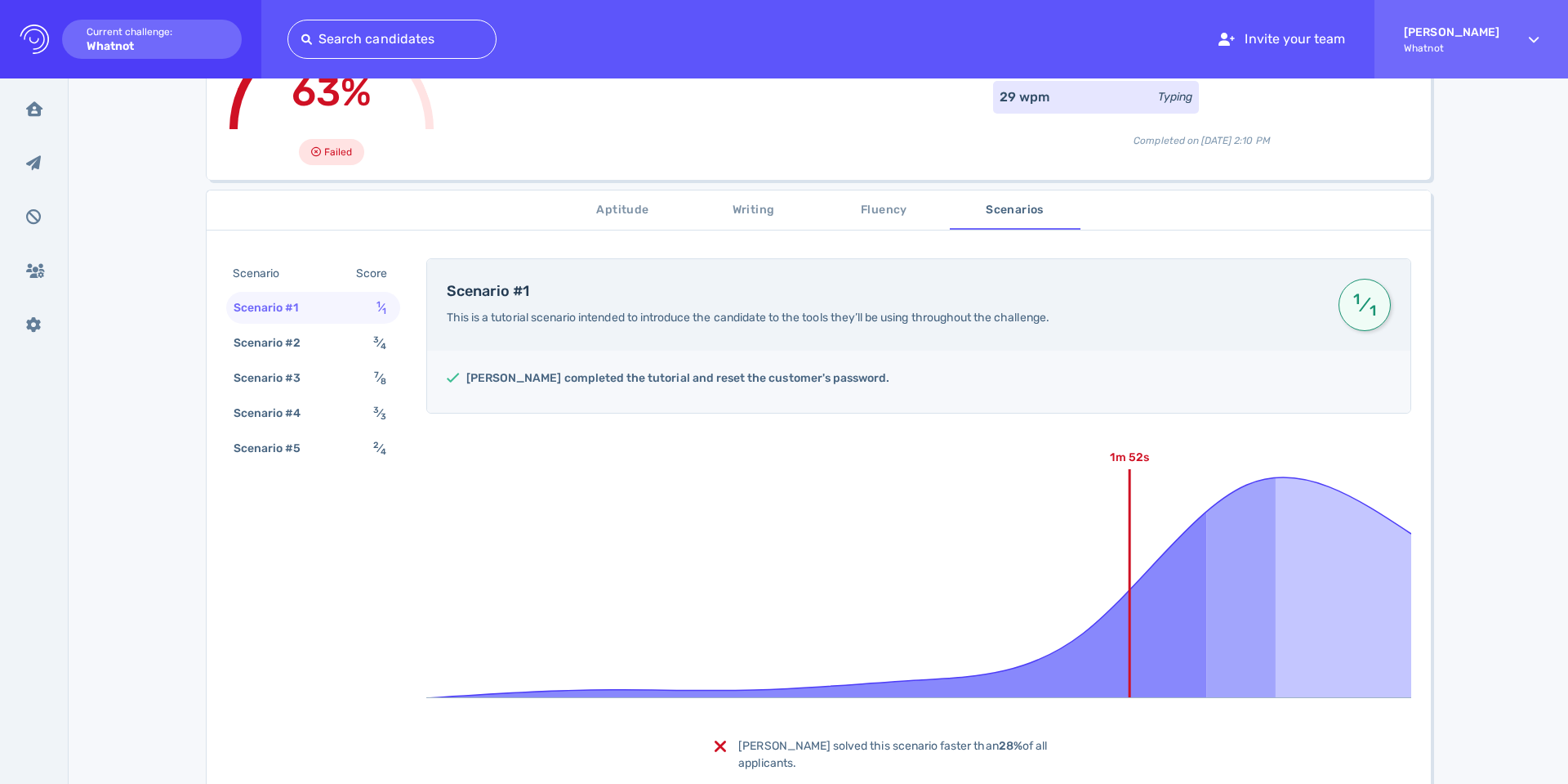
click at [324, 322] on div "Scenario #1 1 ⁄ 1" at bounding box center [313, 308] width 174 height 32
click at [304, 340] on div "Scenario #2" at bounding box center [276, 343] width 91 height 24
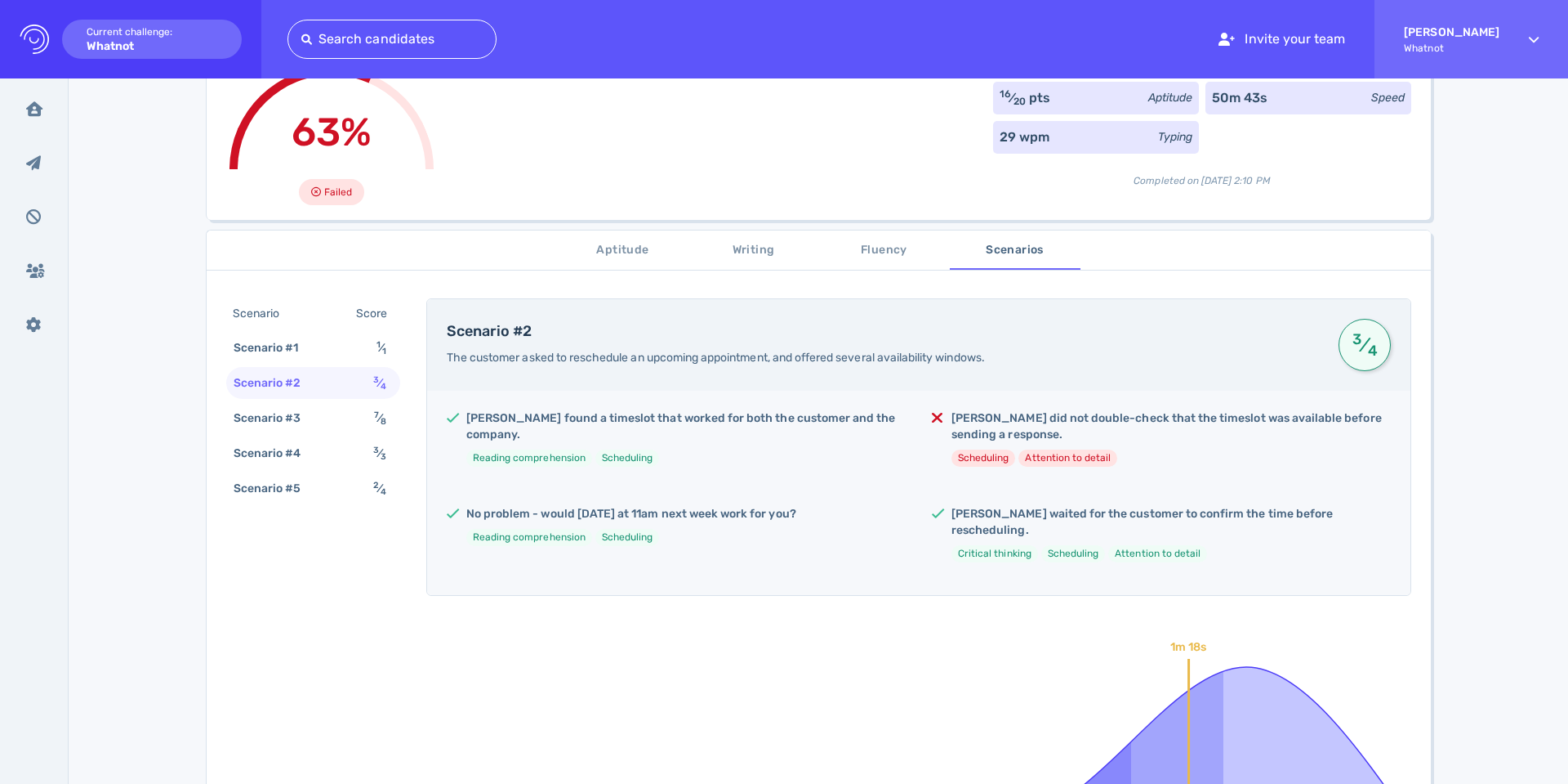
scroll to position [128, 0]
click at [327, 416] on div "Scenario #3 7 ⁄ 8" at bounding box center [313, 420] width 174 height 32
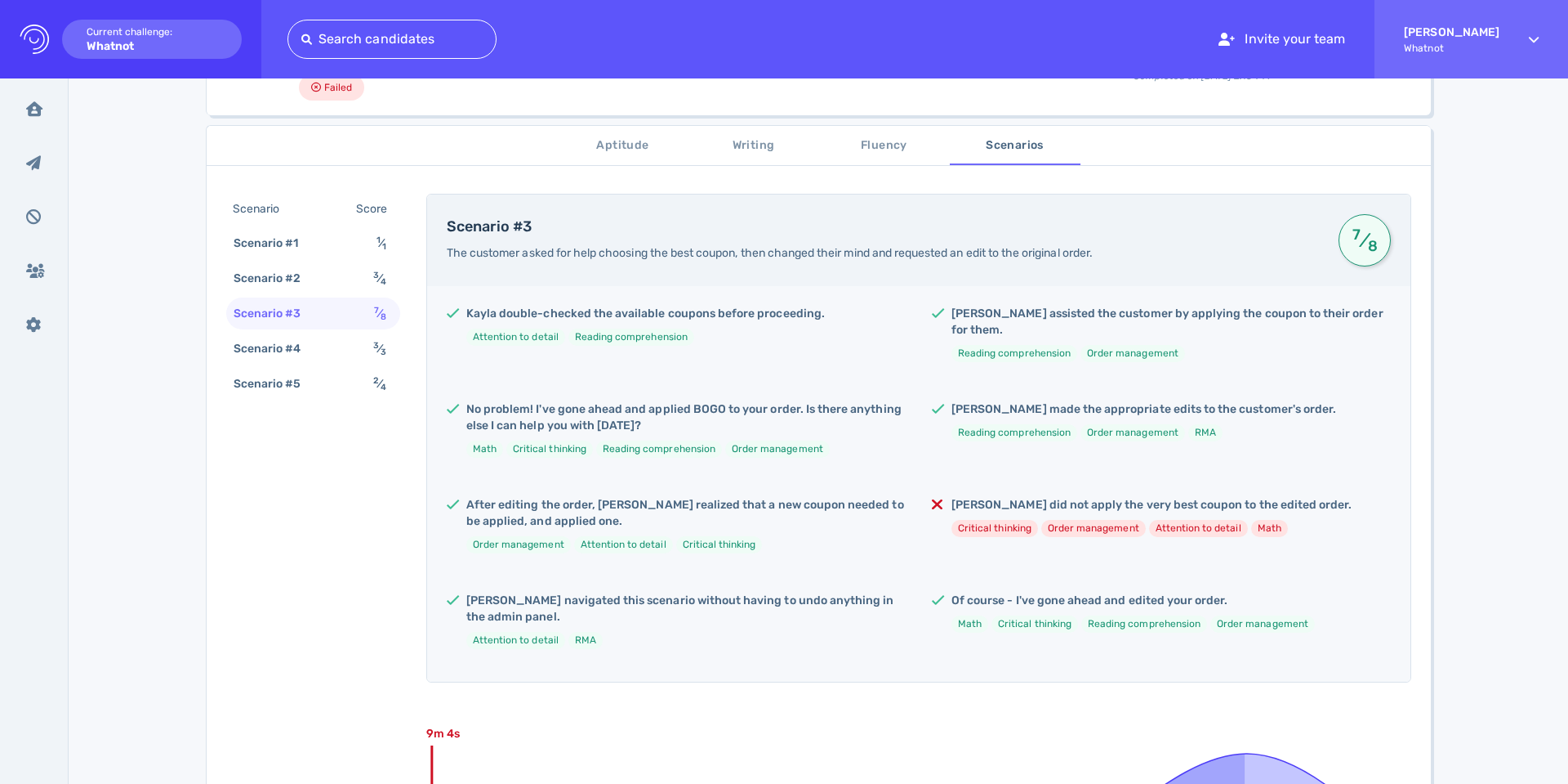
scroll to position [205, 0]
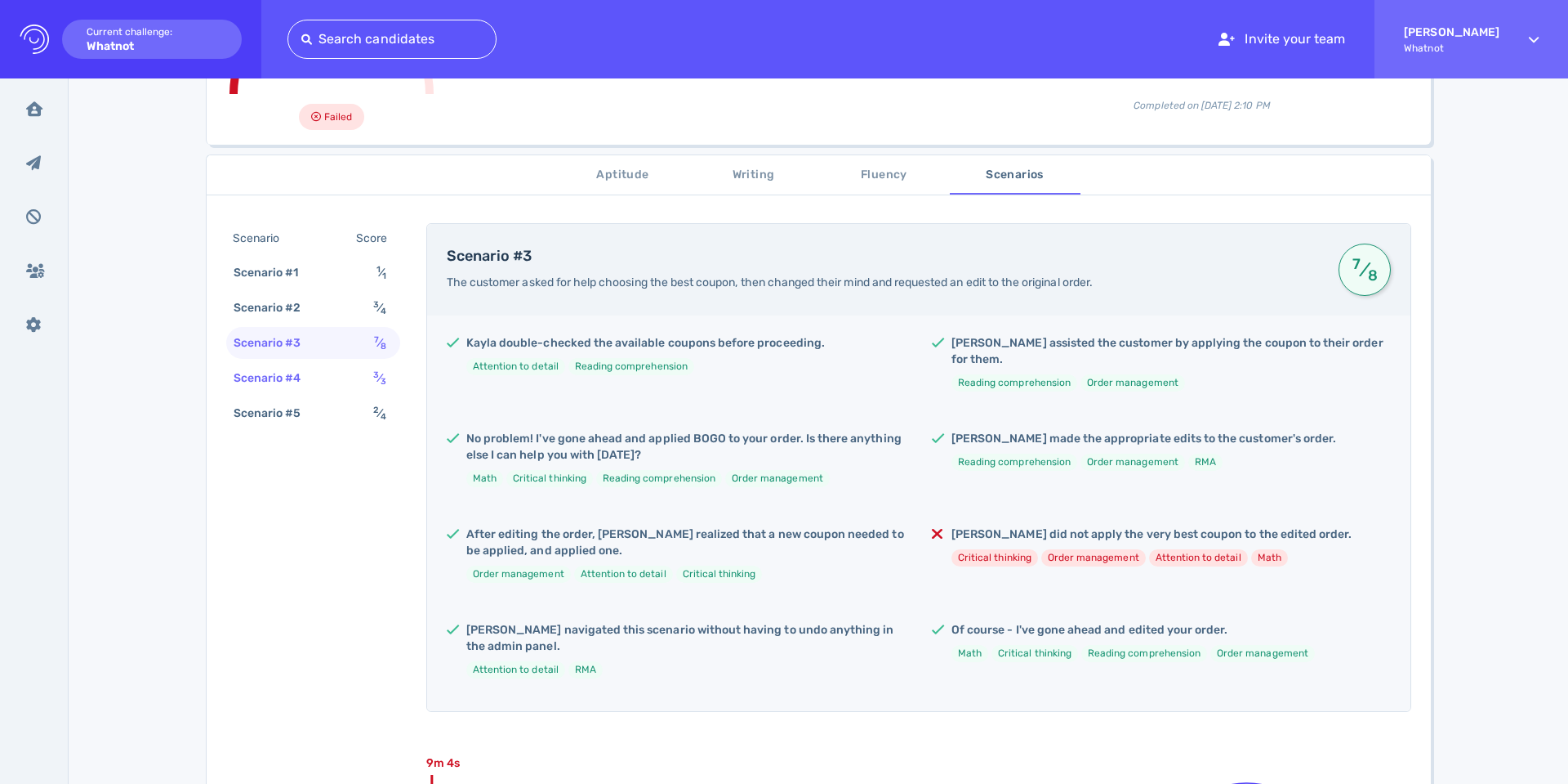
click at [322, 384] on div "Scenario #4 3 ⁄ 3" at bounding box center [313, 378] width 174 height 32
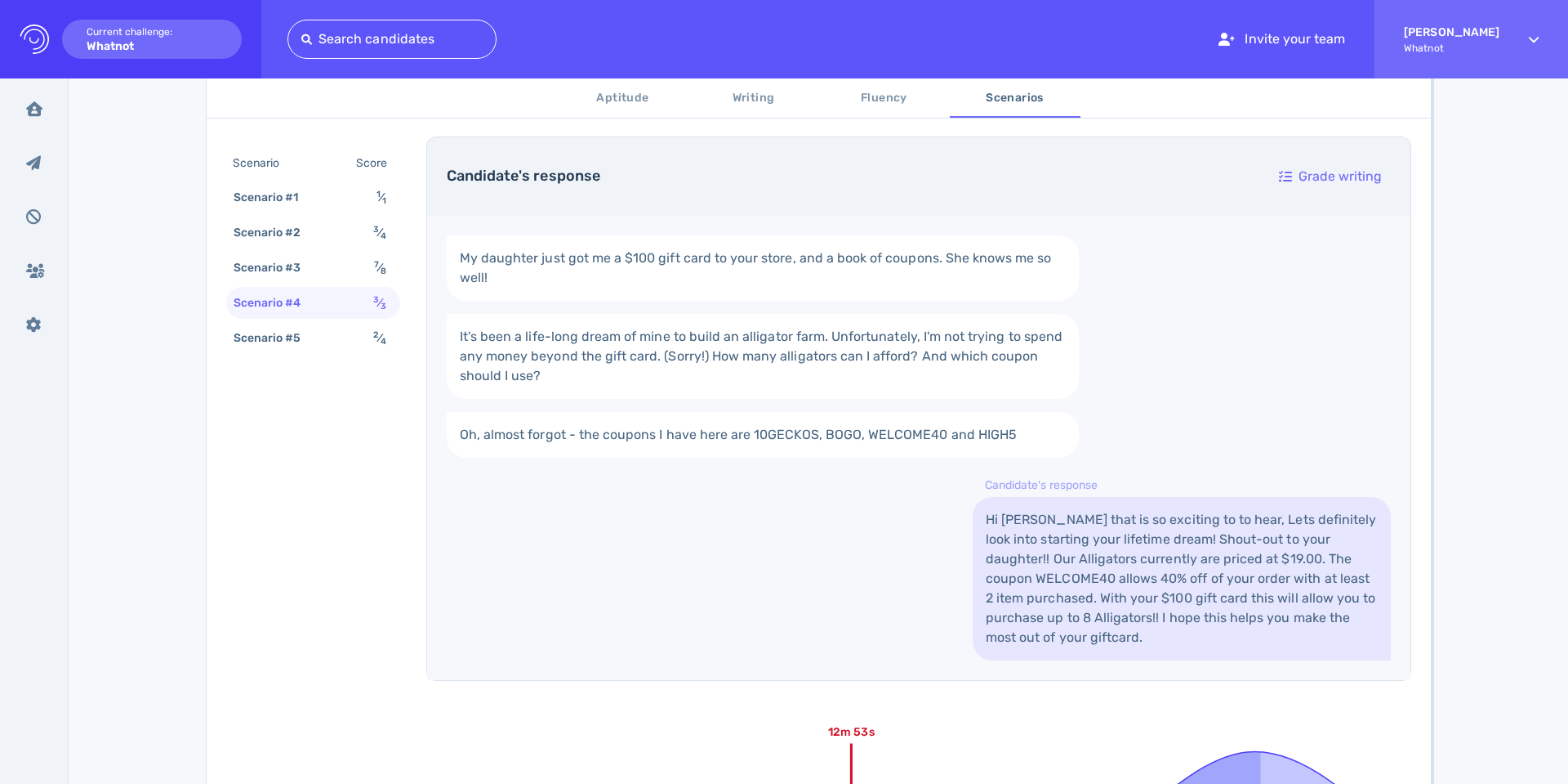
scroll to position [659, 0]
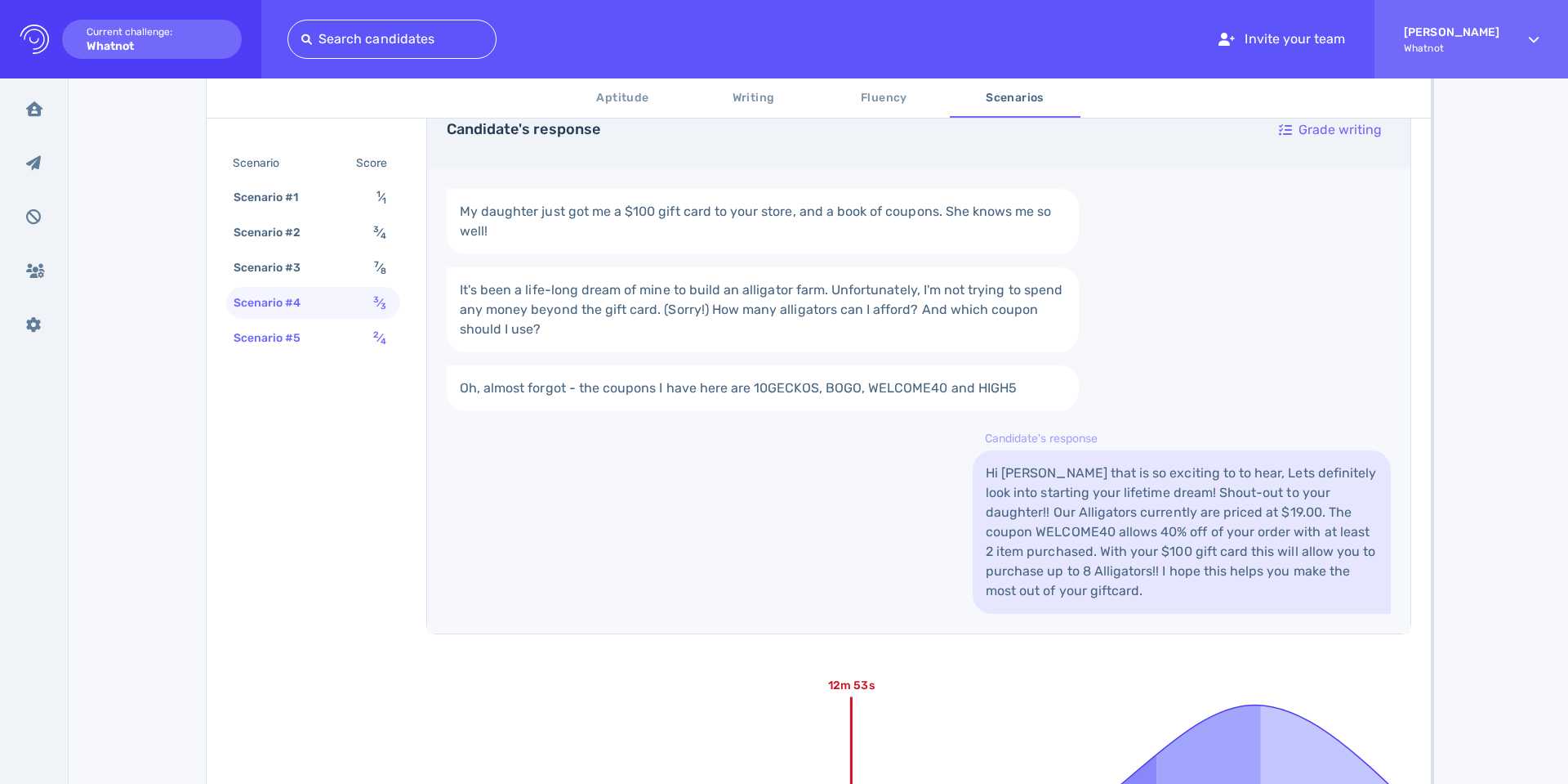
click at [362, 337] on div "Scenario #5 2 ⁄ 4" at bounding box center [313, 337] width 174 height 32
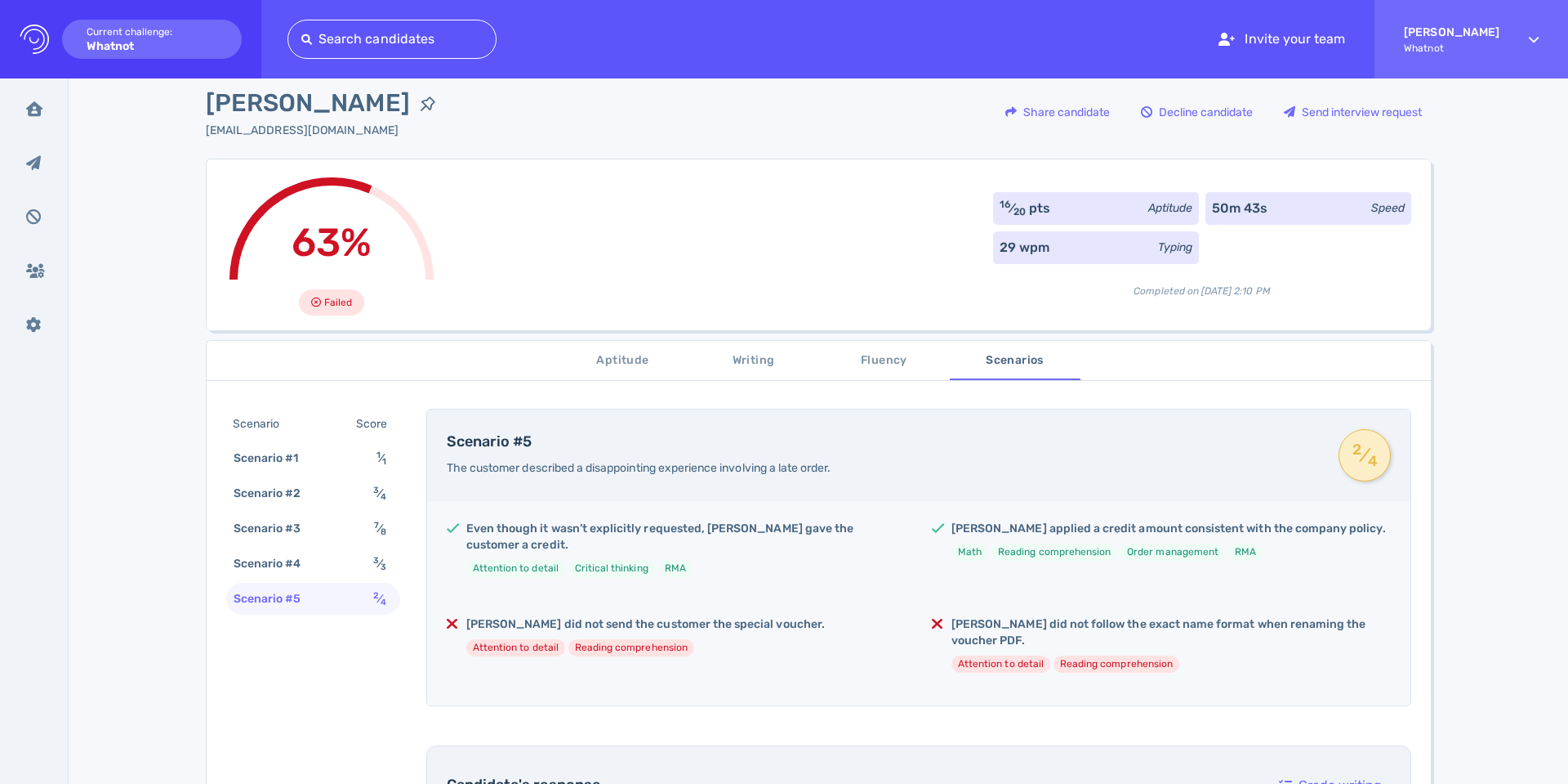
scroll to position [0, 0]
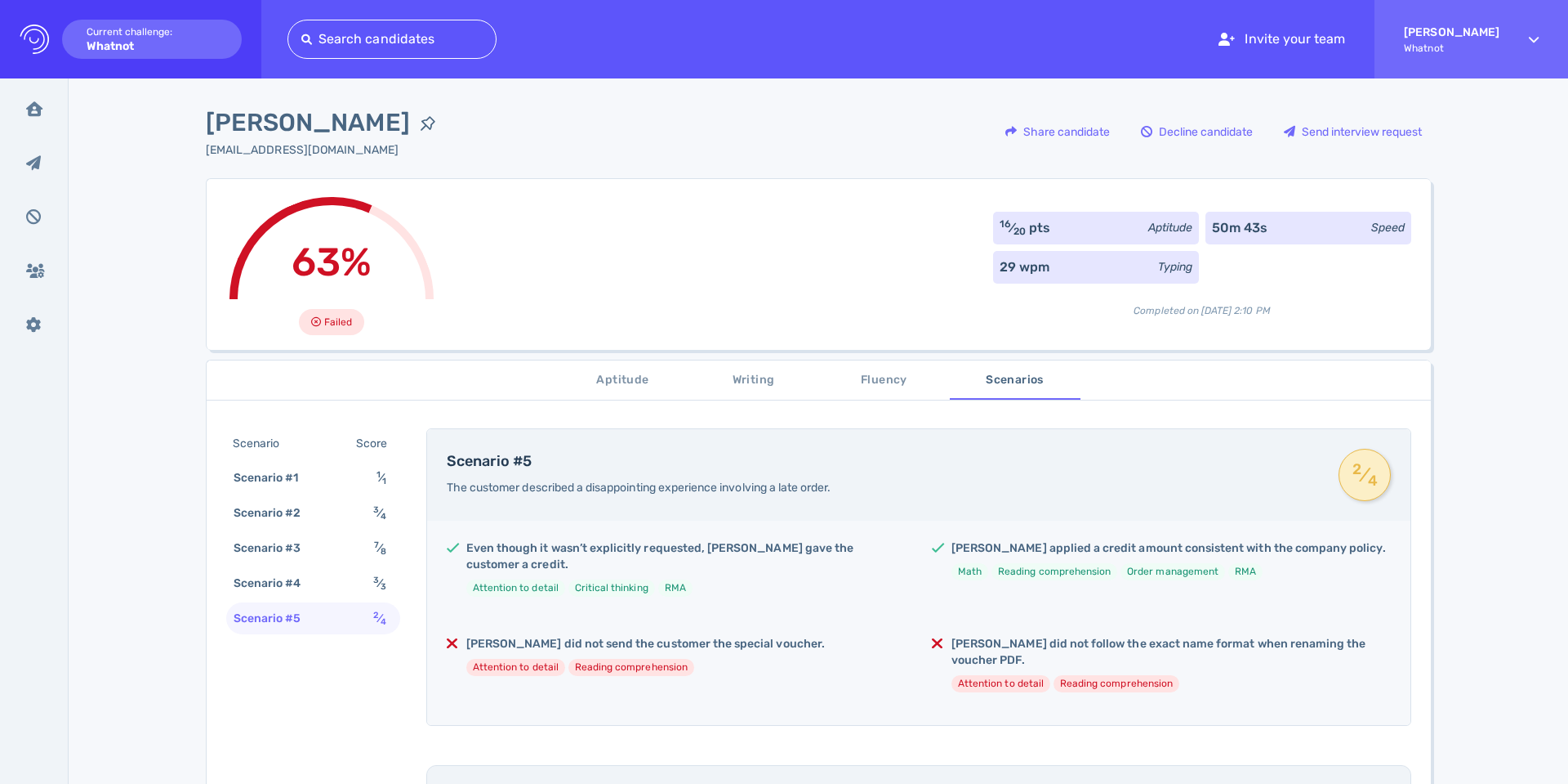
click at [764, 381] on span "Writing" at bounding box center [754, 380] width 111 height 20
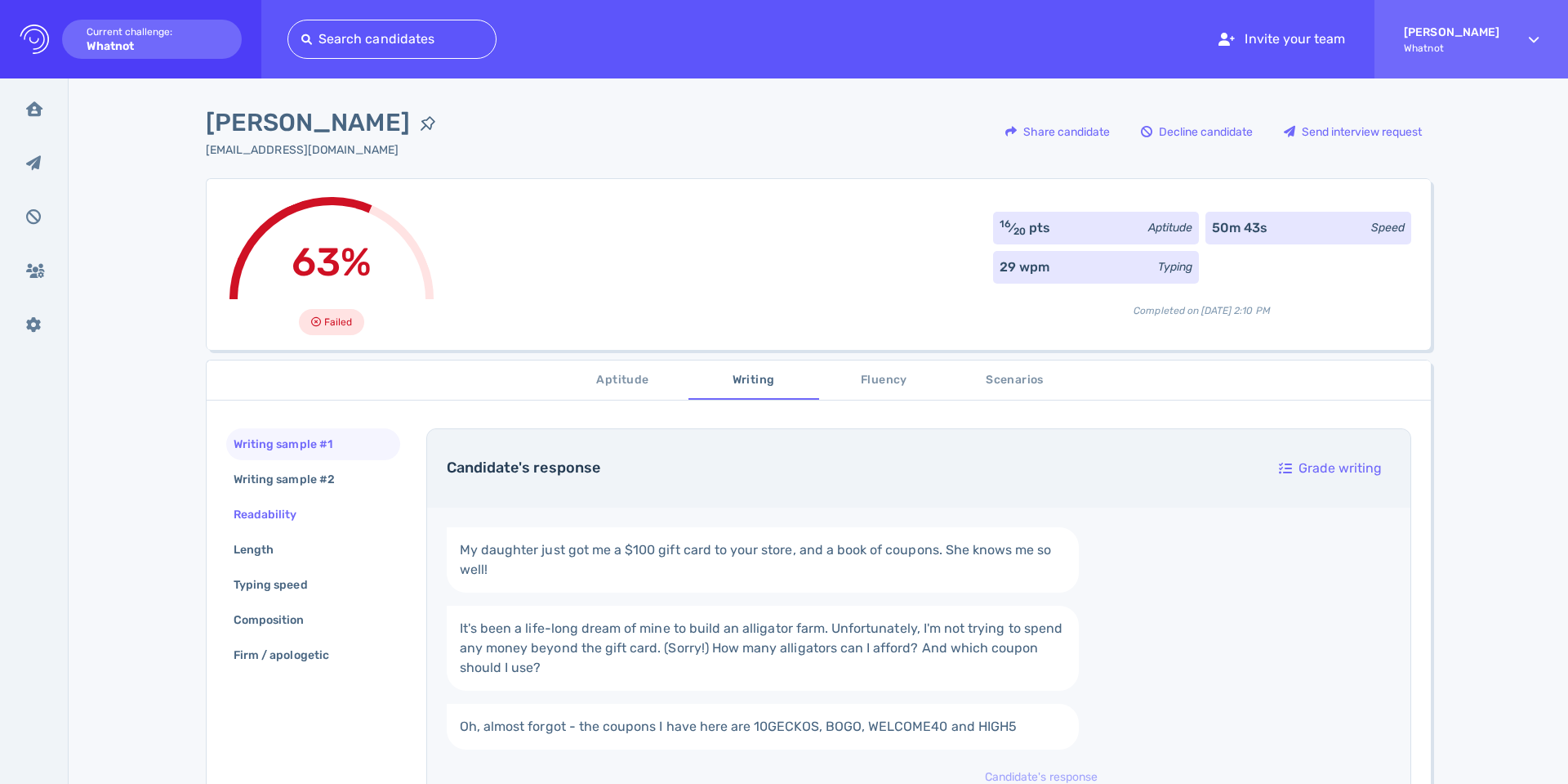
click at [270, 512] on div "Readability" at bounding box center [273, 514] width 86 height 24
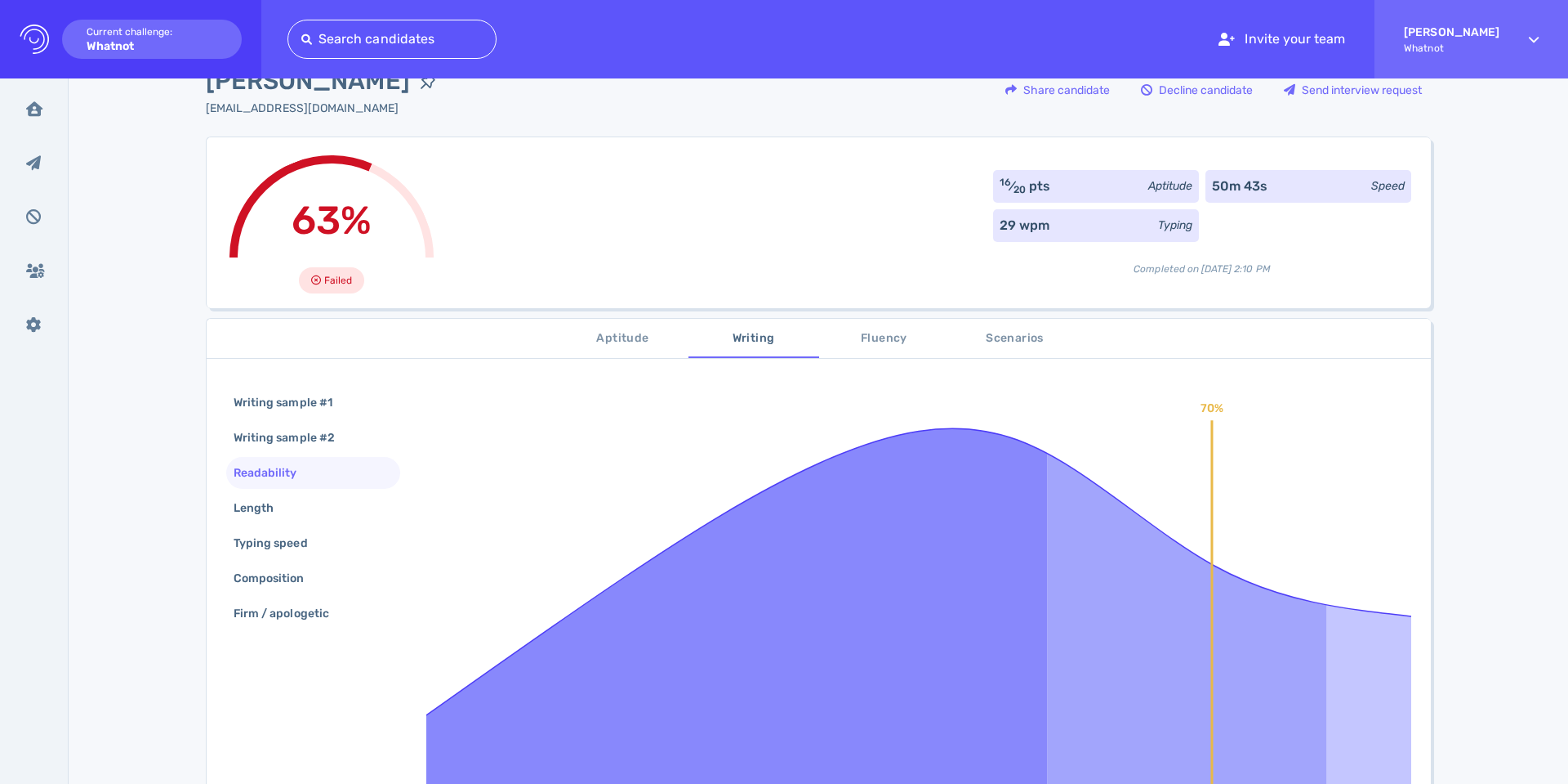
scroll to position [26, 0]
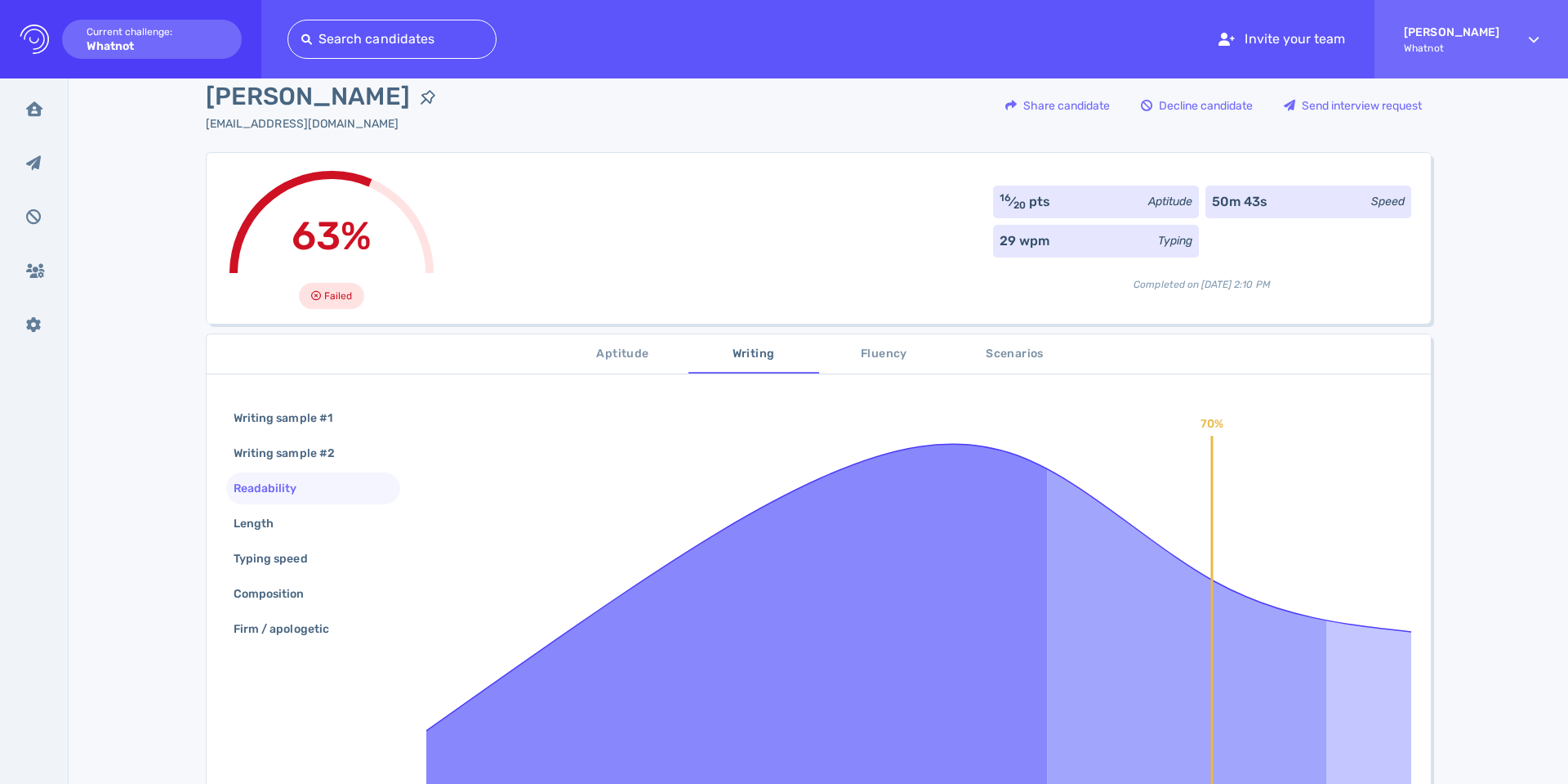
click at [1018, 354] on span "Scenarios" at bounding box center [1015, 354] width 111 height 20
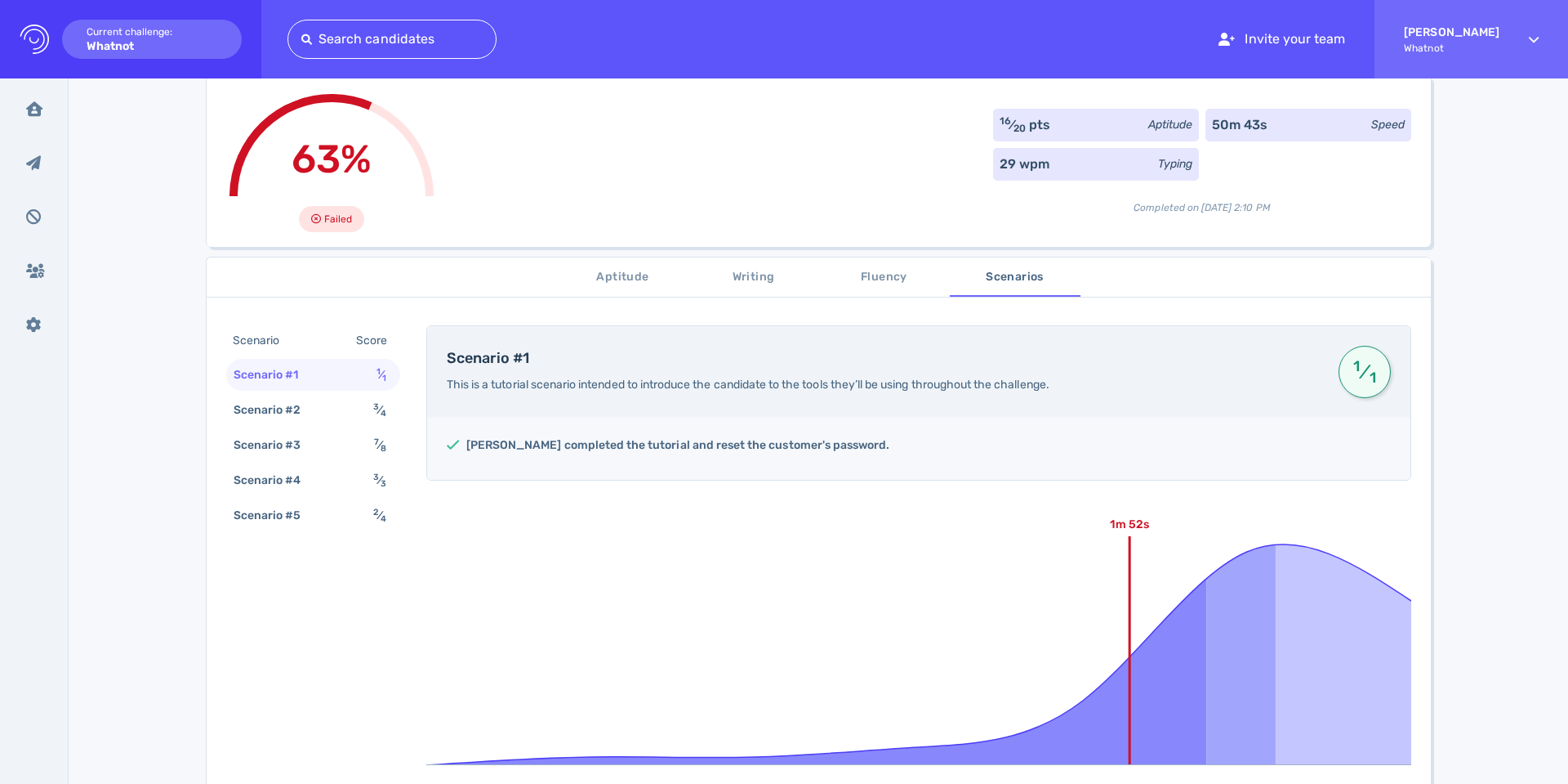
scroll to position [107, 0]
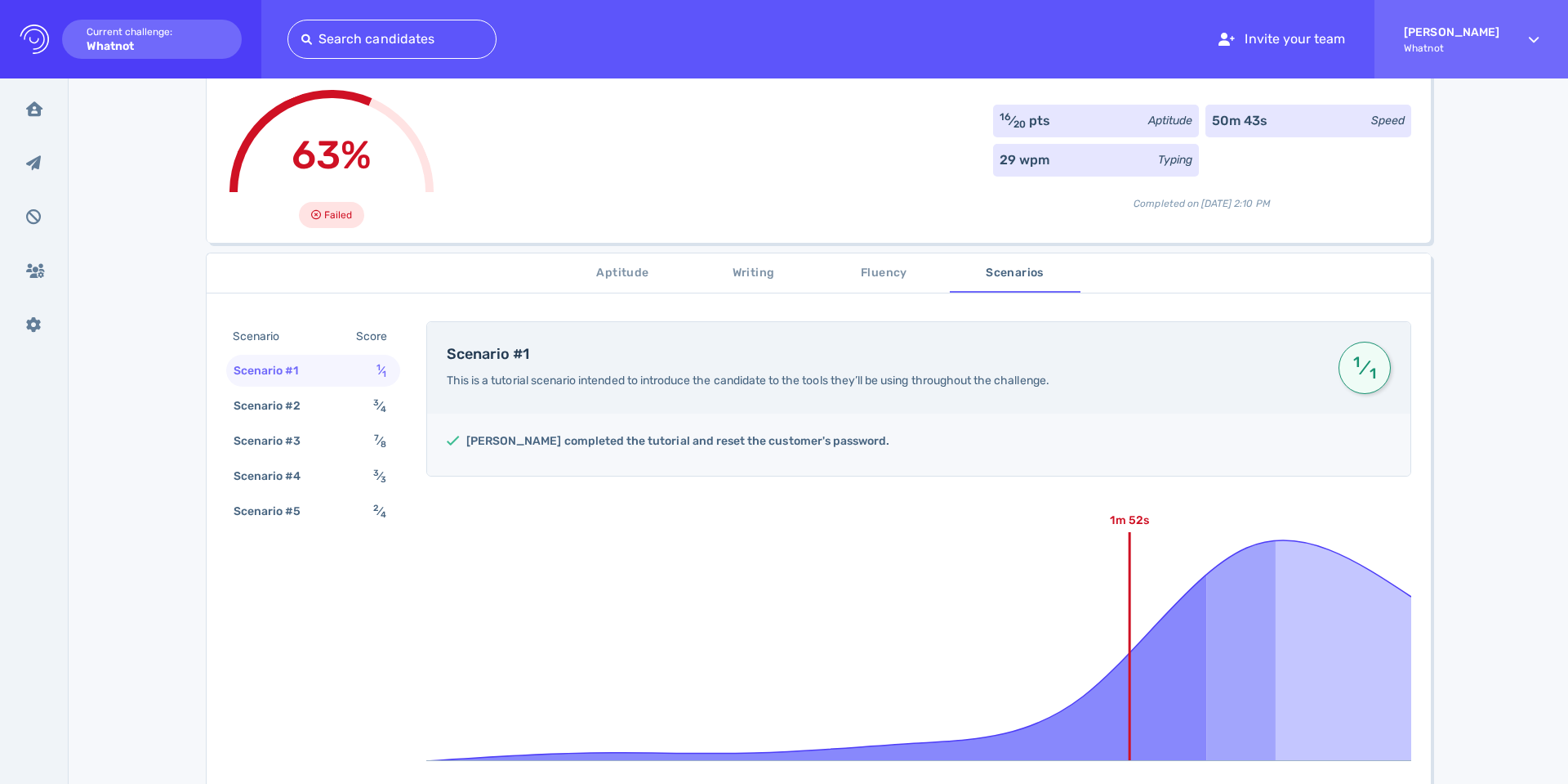
click at [771, 259] on button "Writing" at bounding box center [753, 272] width 131 height 39
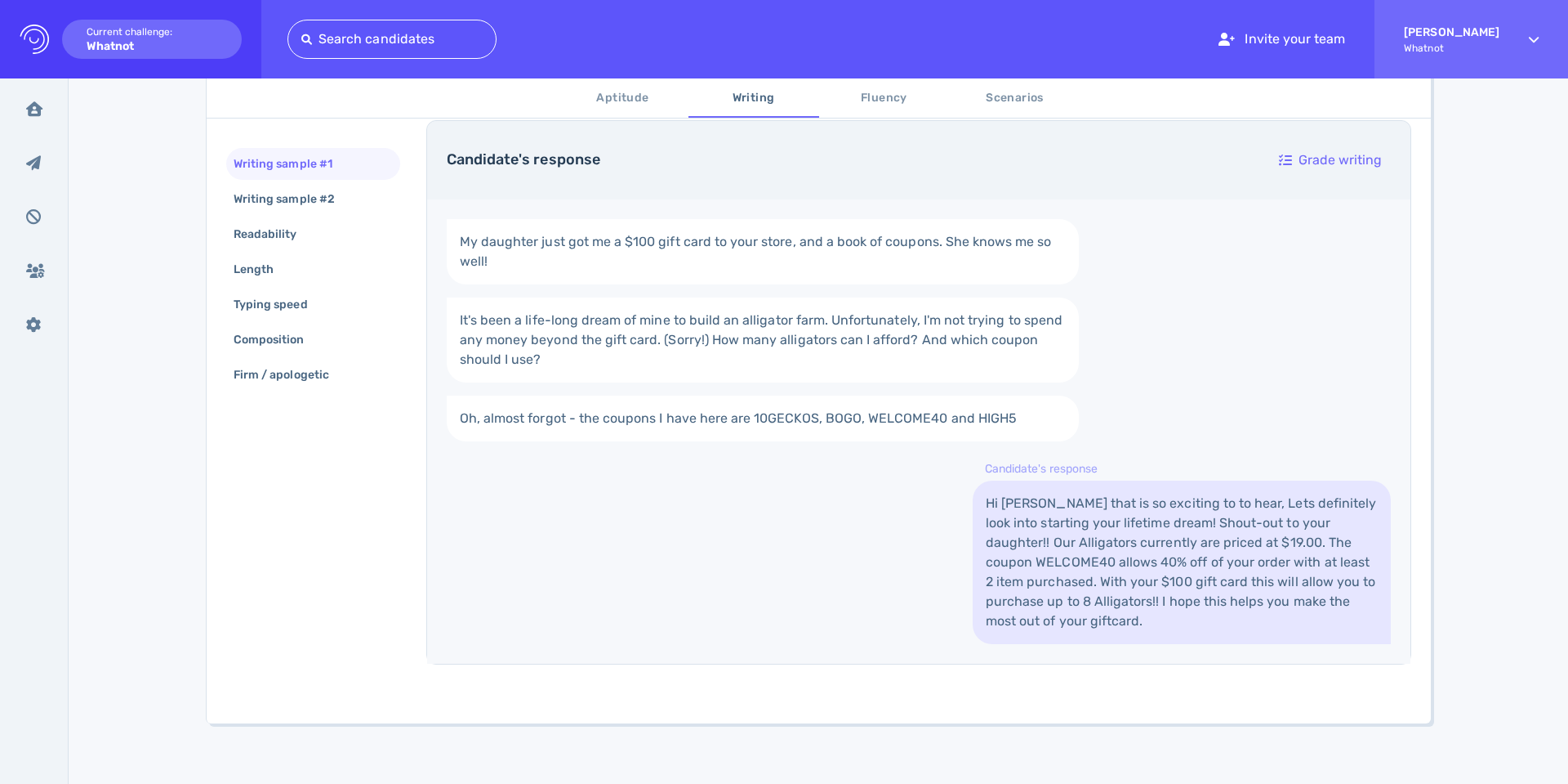
scroll to position [309, 0]
click at [608, 102] on span "Aptitude" at bounding box center [623, 98] width 111 height 20
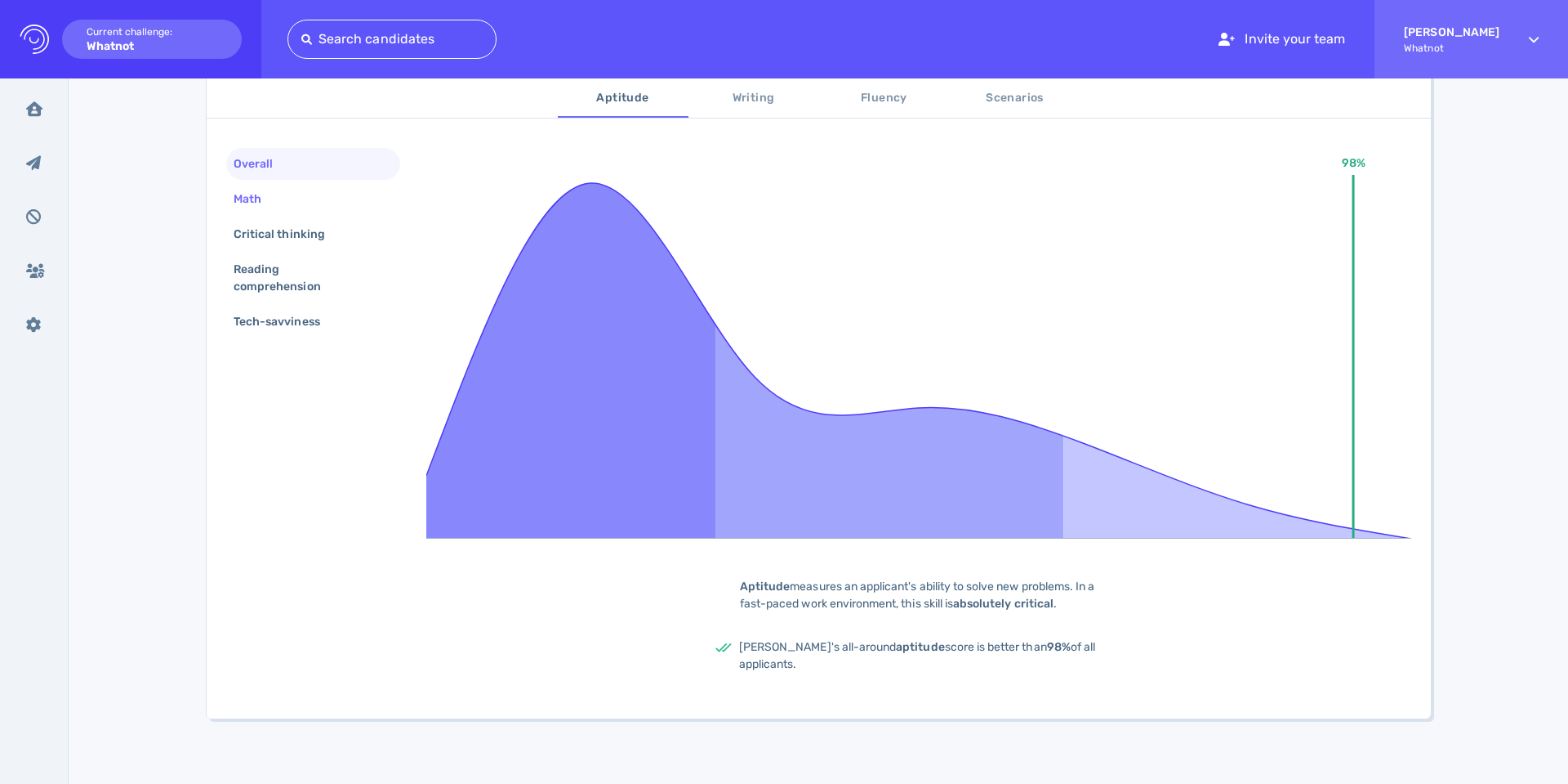
click at [260, 199] on div "Math" at bounding box center [256, 199] width 51 height 24
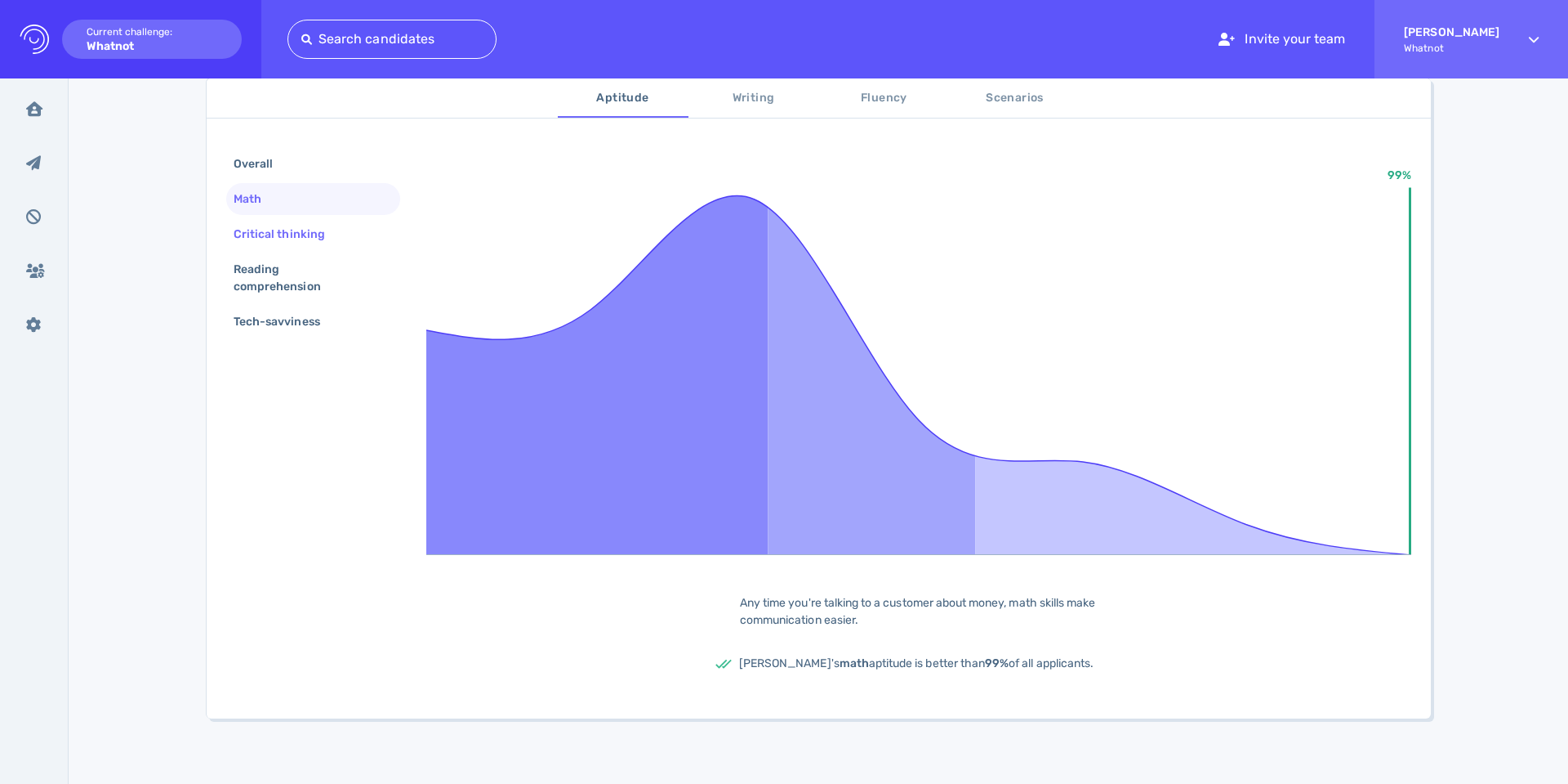
click at [305, 246] on div "Critical thinking" at bounding box center [313, 234] width 174 height 32
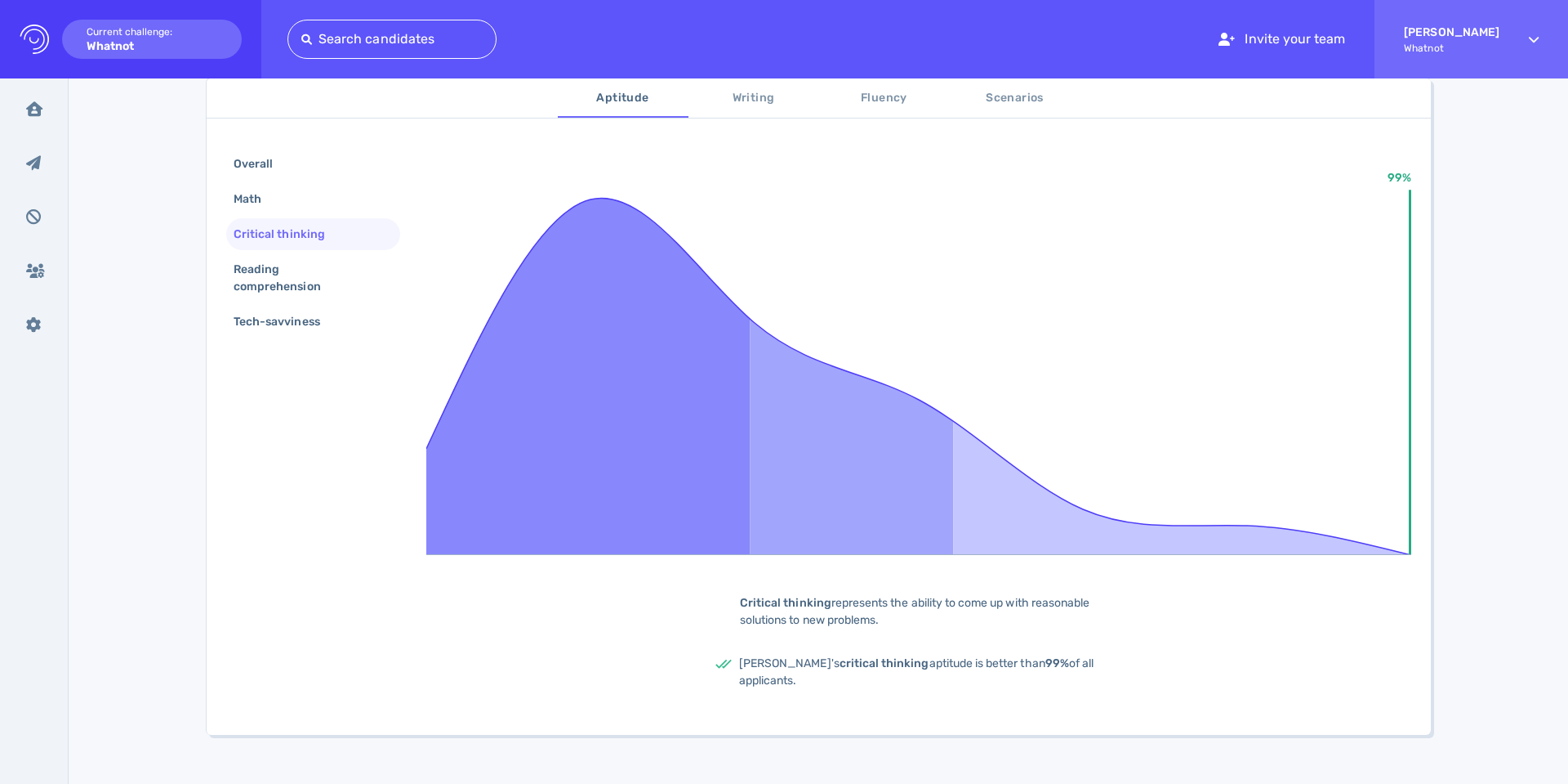
scroll to position [298, 0]
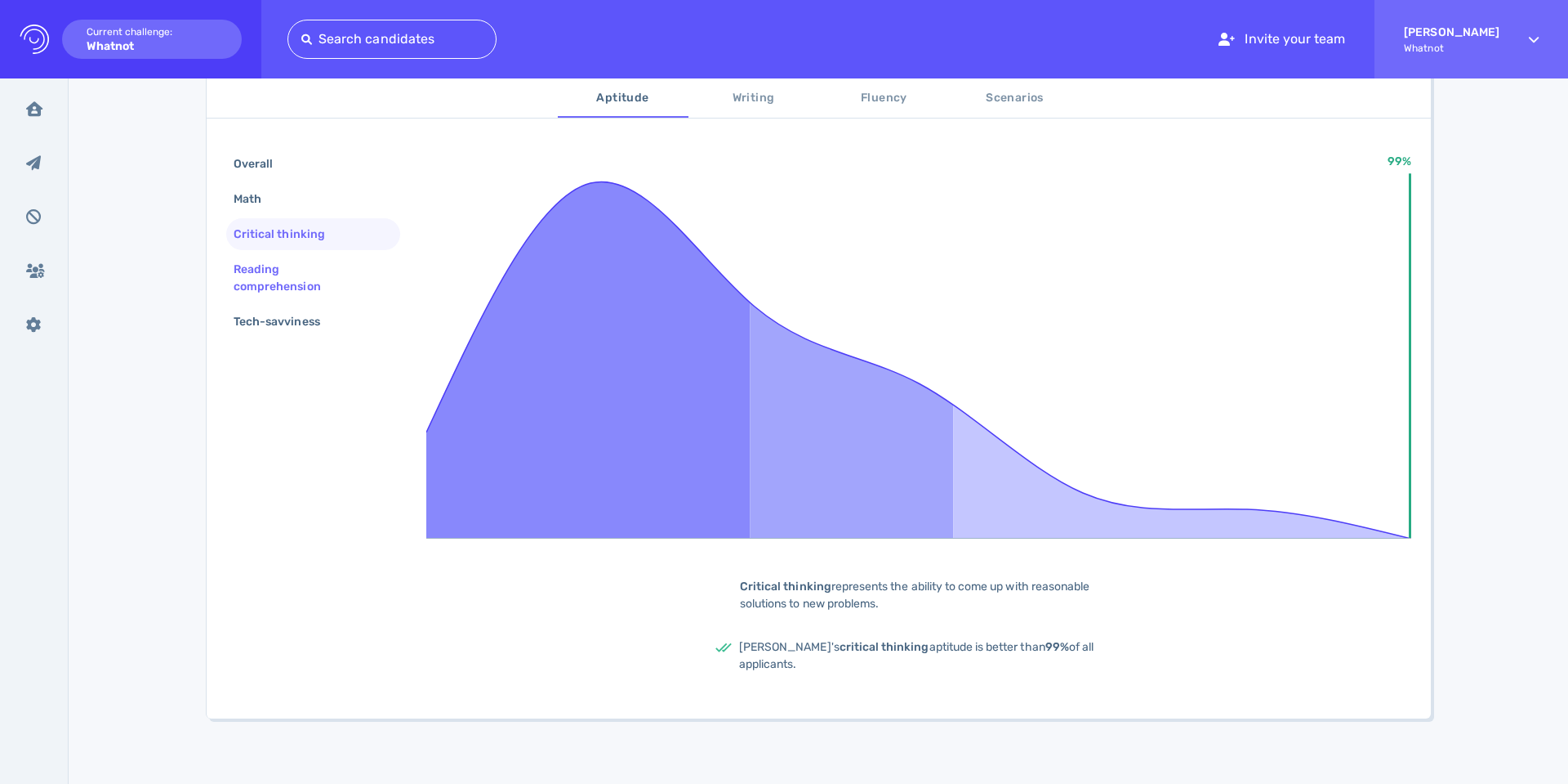
click at [262, 278] on div "Reading comprehension" at bounding box center [307, 278] width 153 height 41
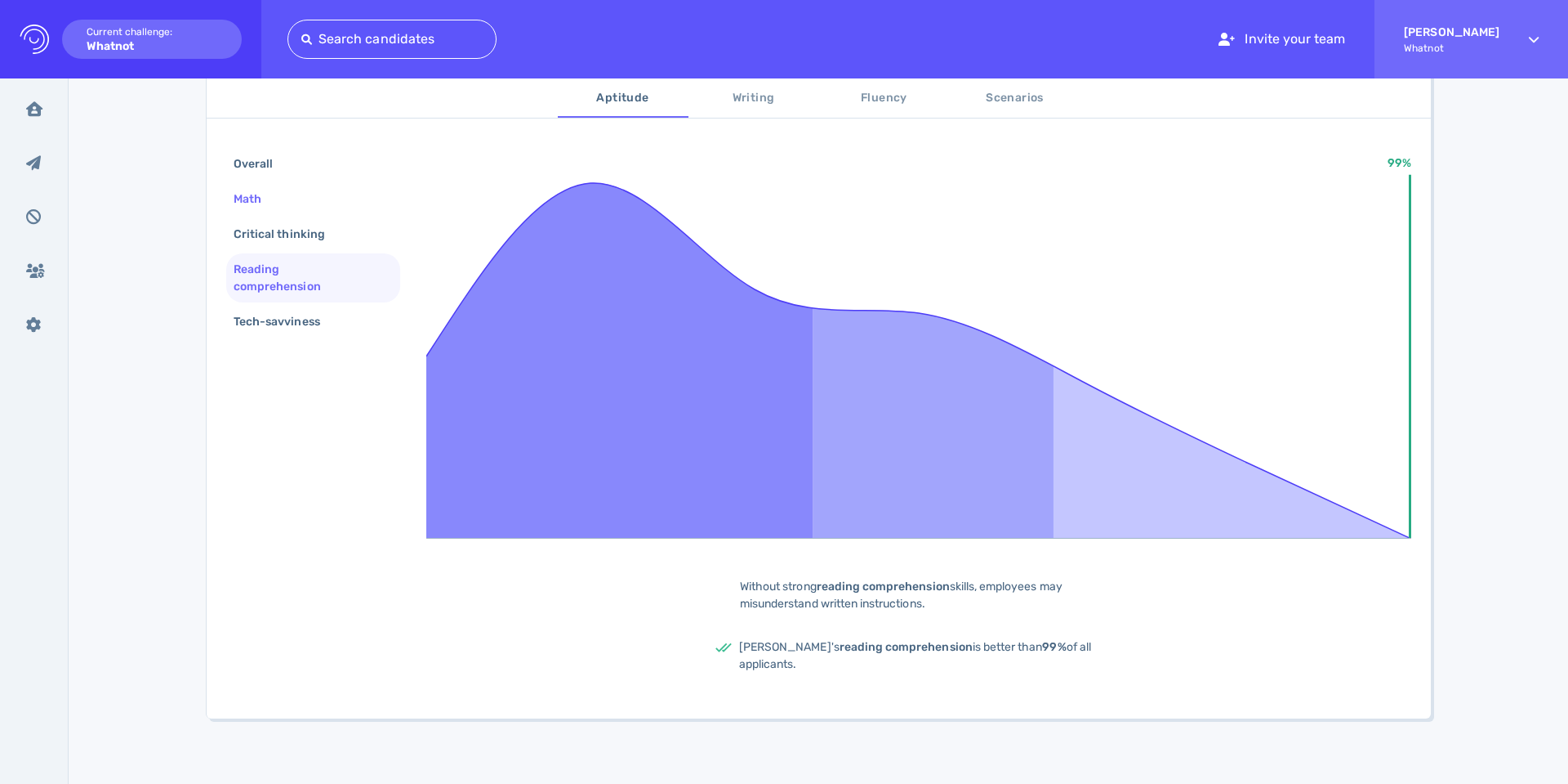
click at [241, 205] on div "Math" at bounding box center [256, 199] width 51 height 24
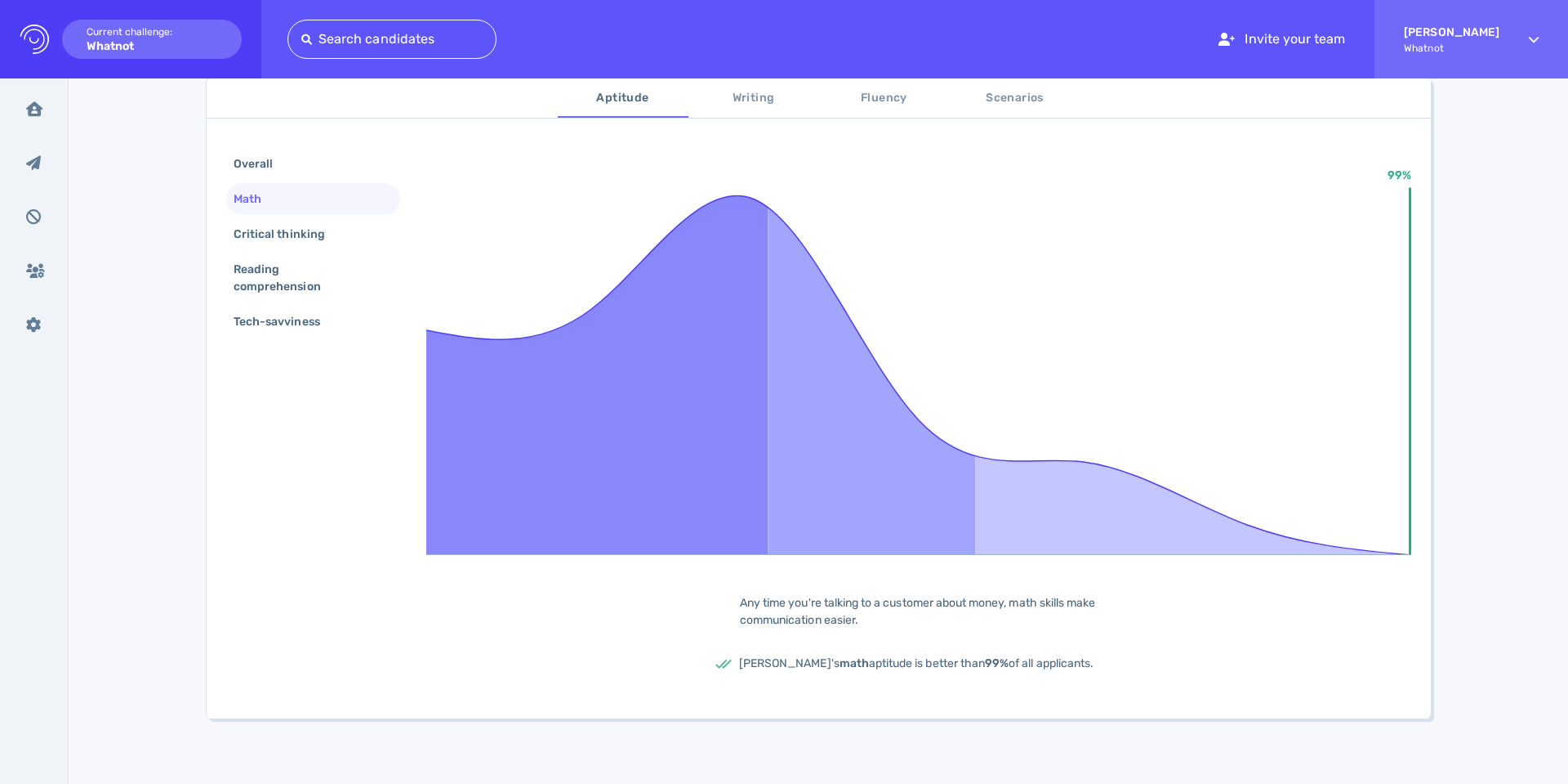
scroll to position [282, 0]
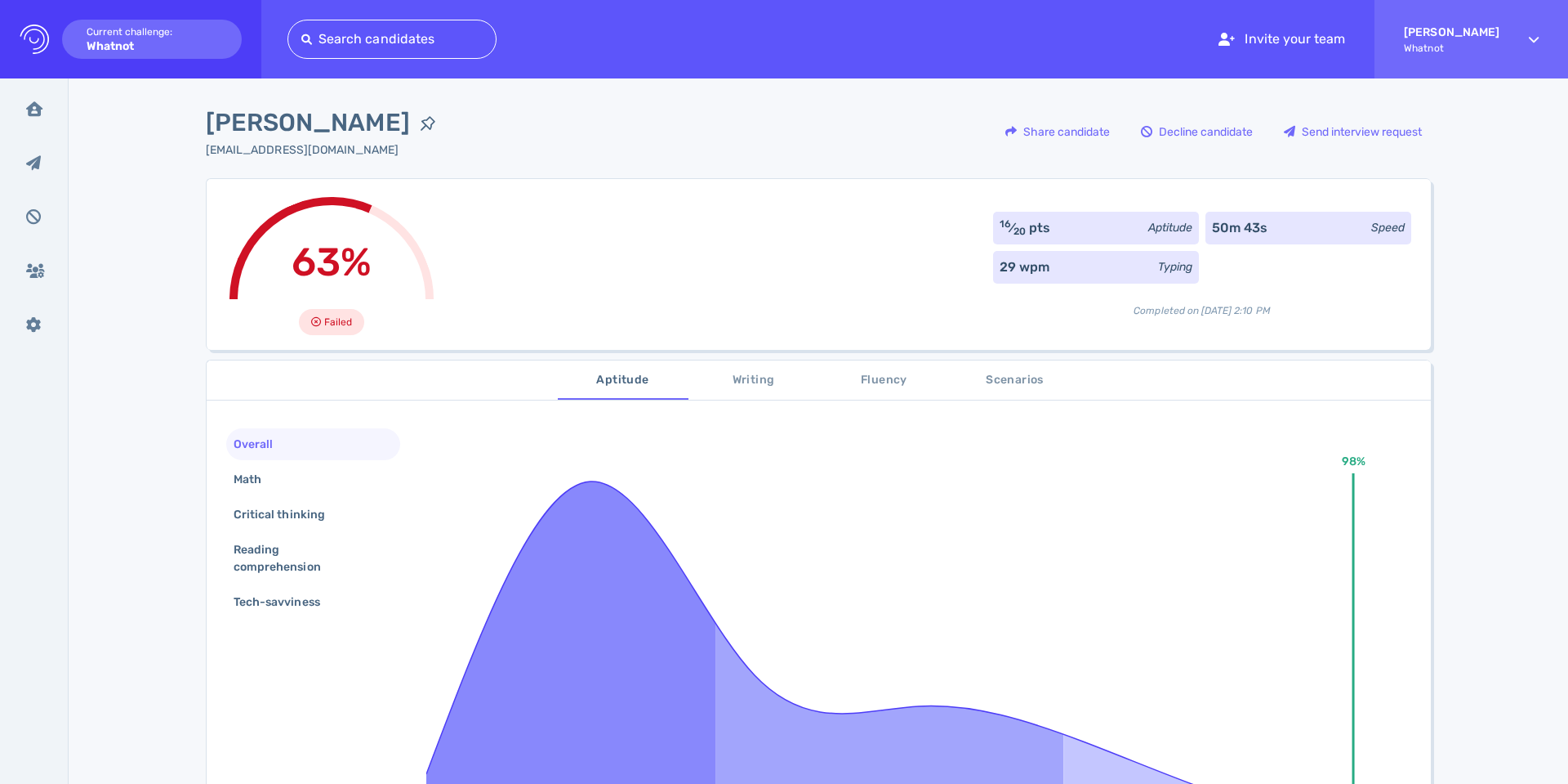
click at [742, 386] on span "Writing" at bounding box center [754, 380] width 111 height 20
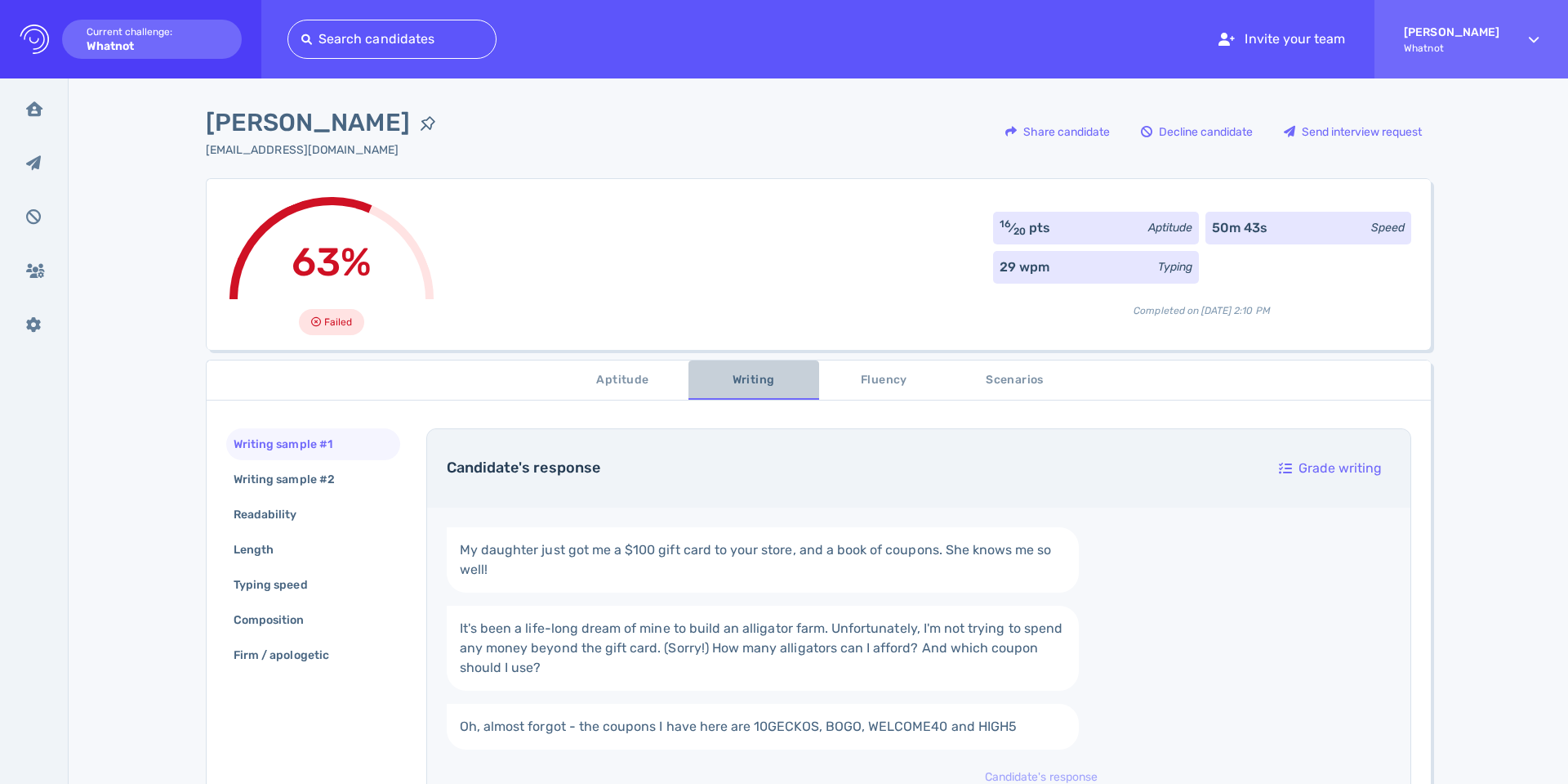
click at [742, 386] on span "Writing" at bounding box center [754, 380] width 111 height 20
click at [618, 381] on span "Aptitude" at bounding box center [623, 380] width 111 height 20
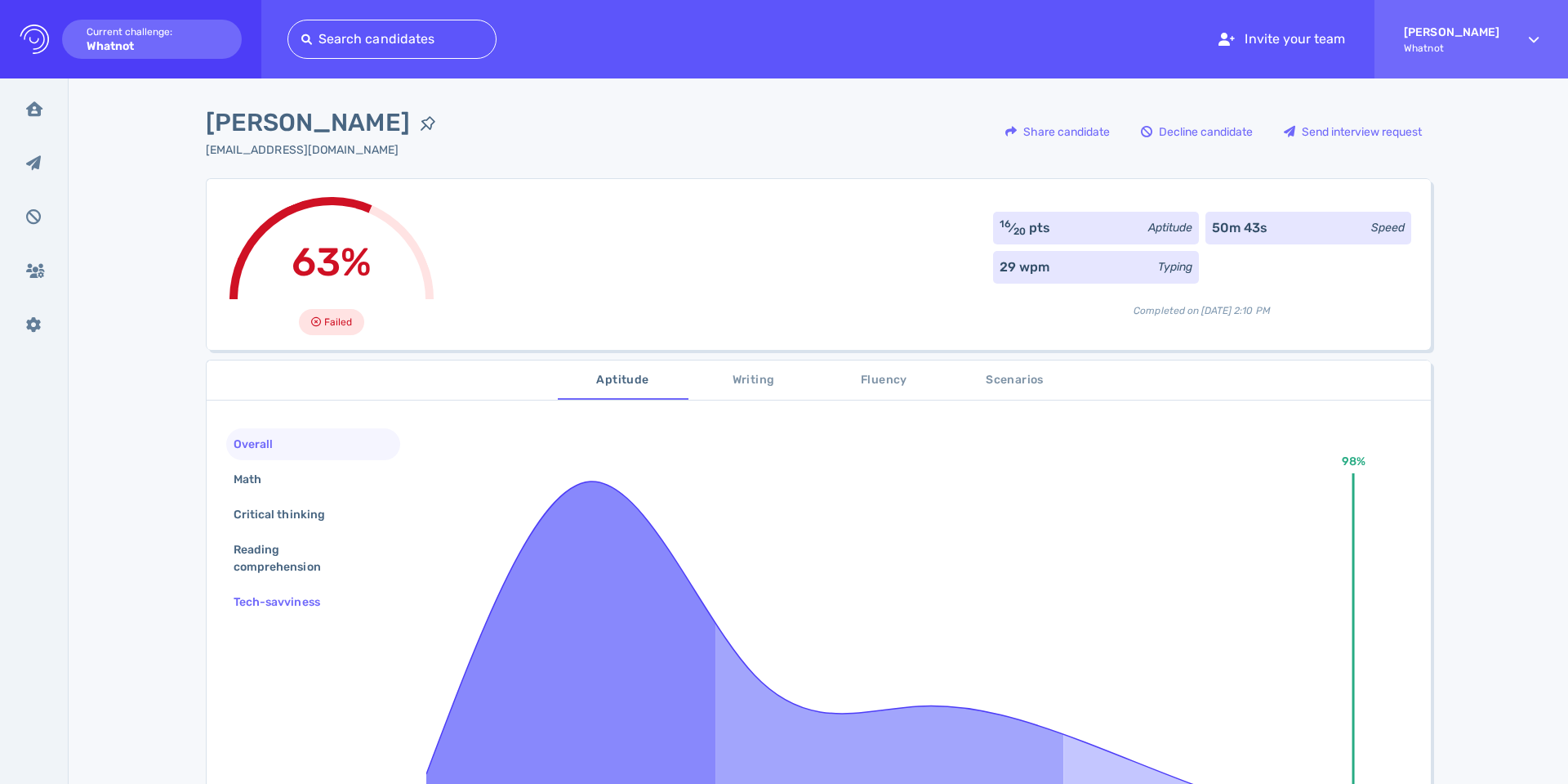
click at [265, 602] on div "Tech-savviness" at bounding box center [285, 602] width 109 height 24
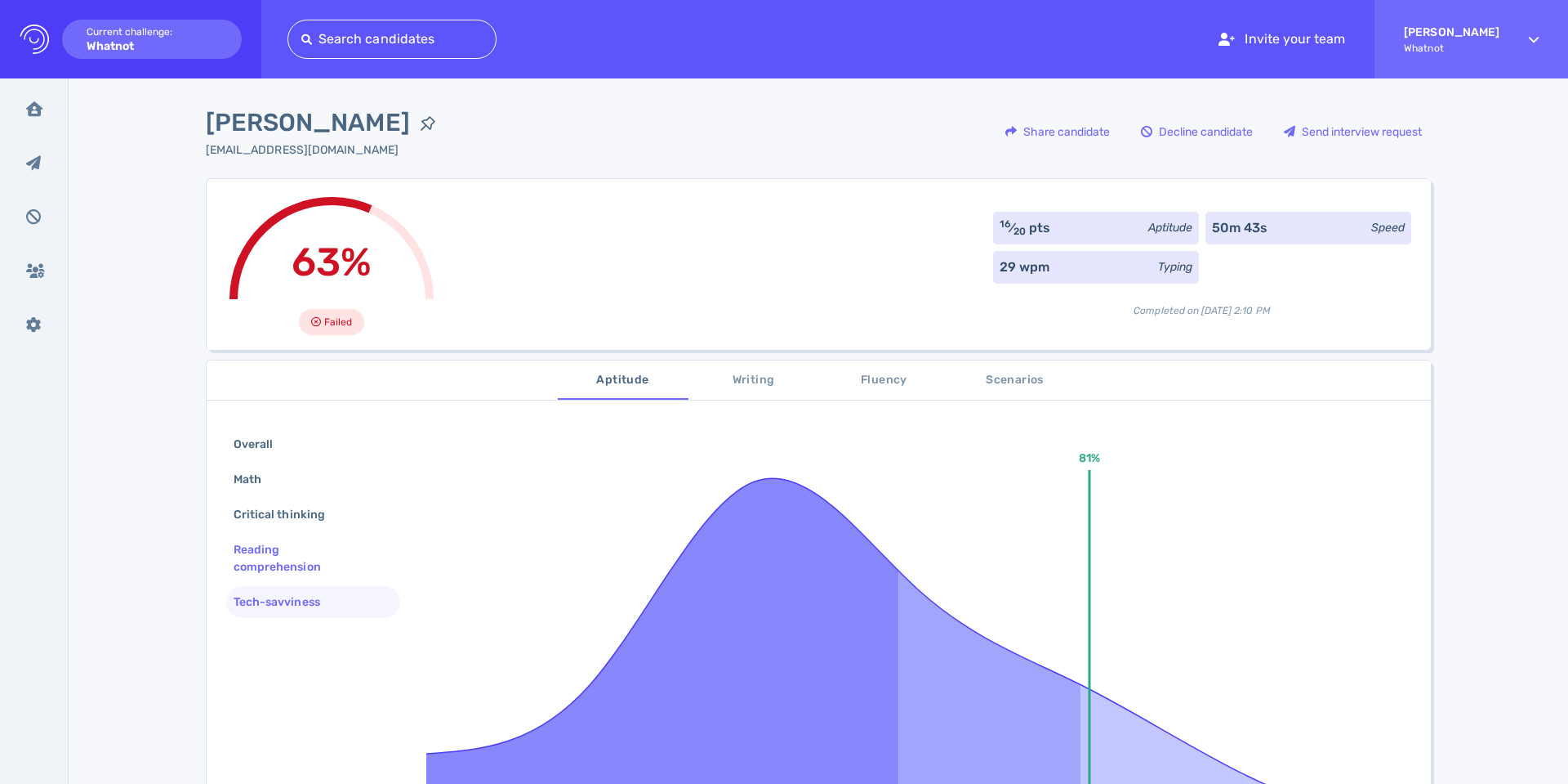
click at [260, 571] on div "Reading comprehension" at bounding box center [307, 558] width 153 height 41
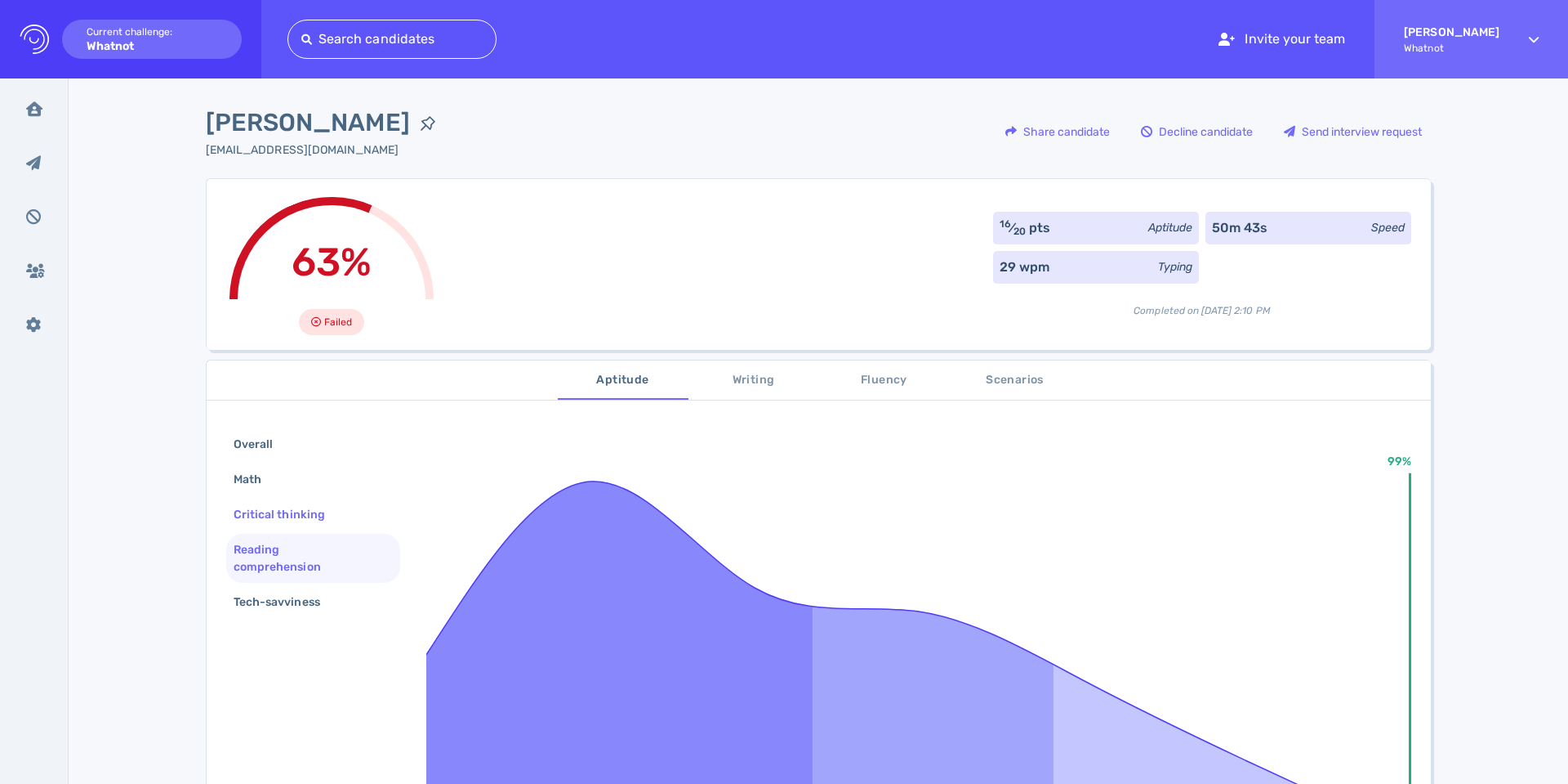
click at [273, 515] on div "Critical thinking" at bounding box center [287, 514] width 114 height 24
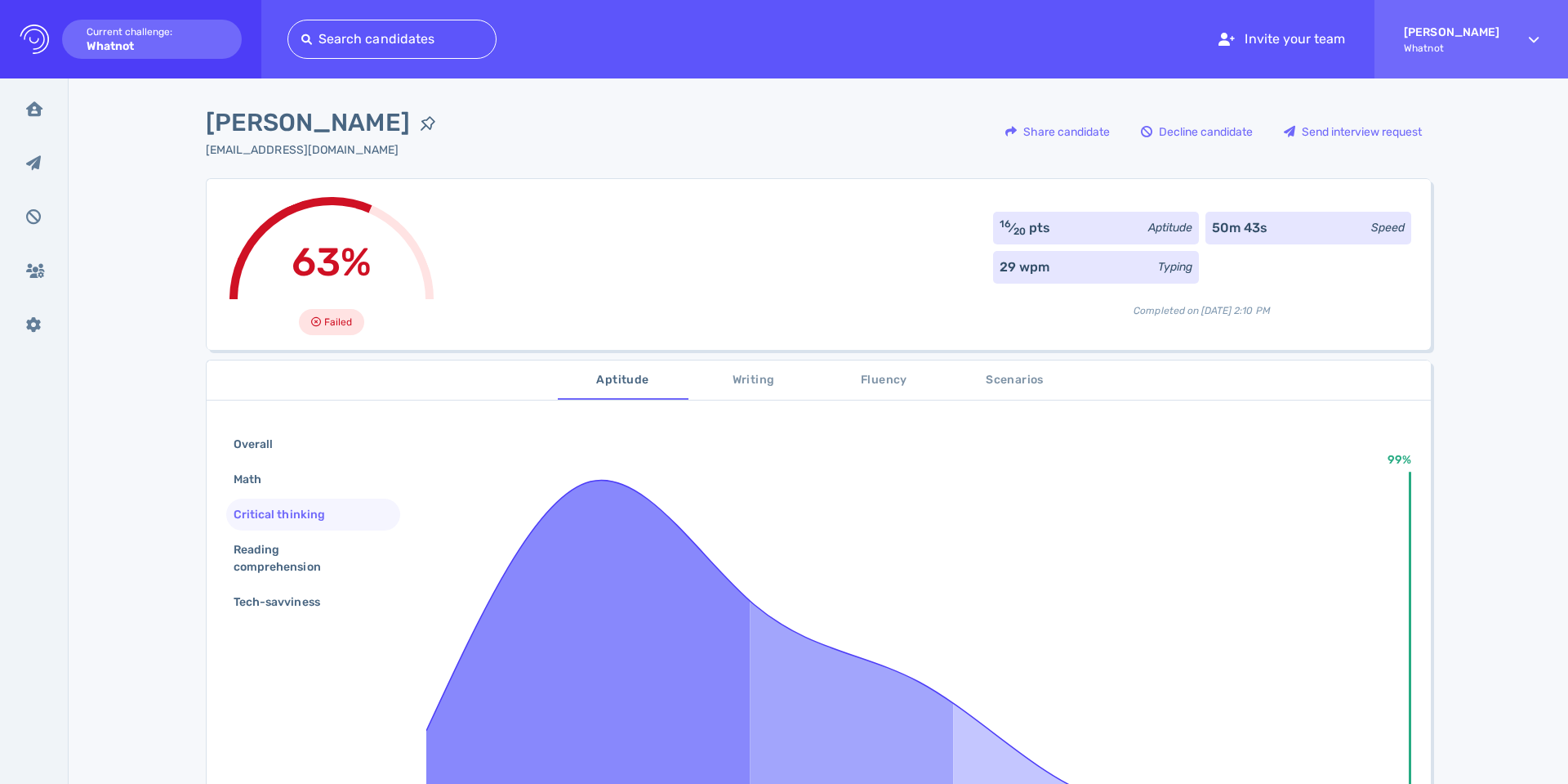
click at [252, 500] on div "Critical thinking" at bounding box center [313, 514] width 174 height 32
click at [251, 483] on div "Math" at bounding box center [256, 479] width 51 height 24
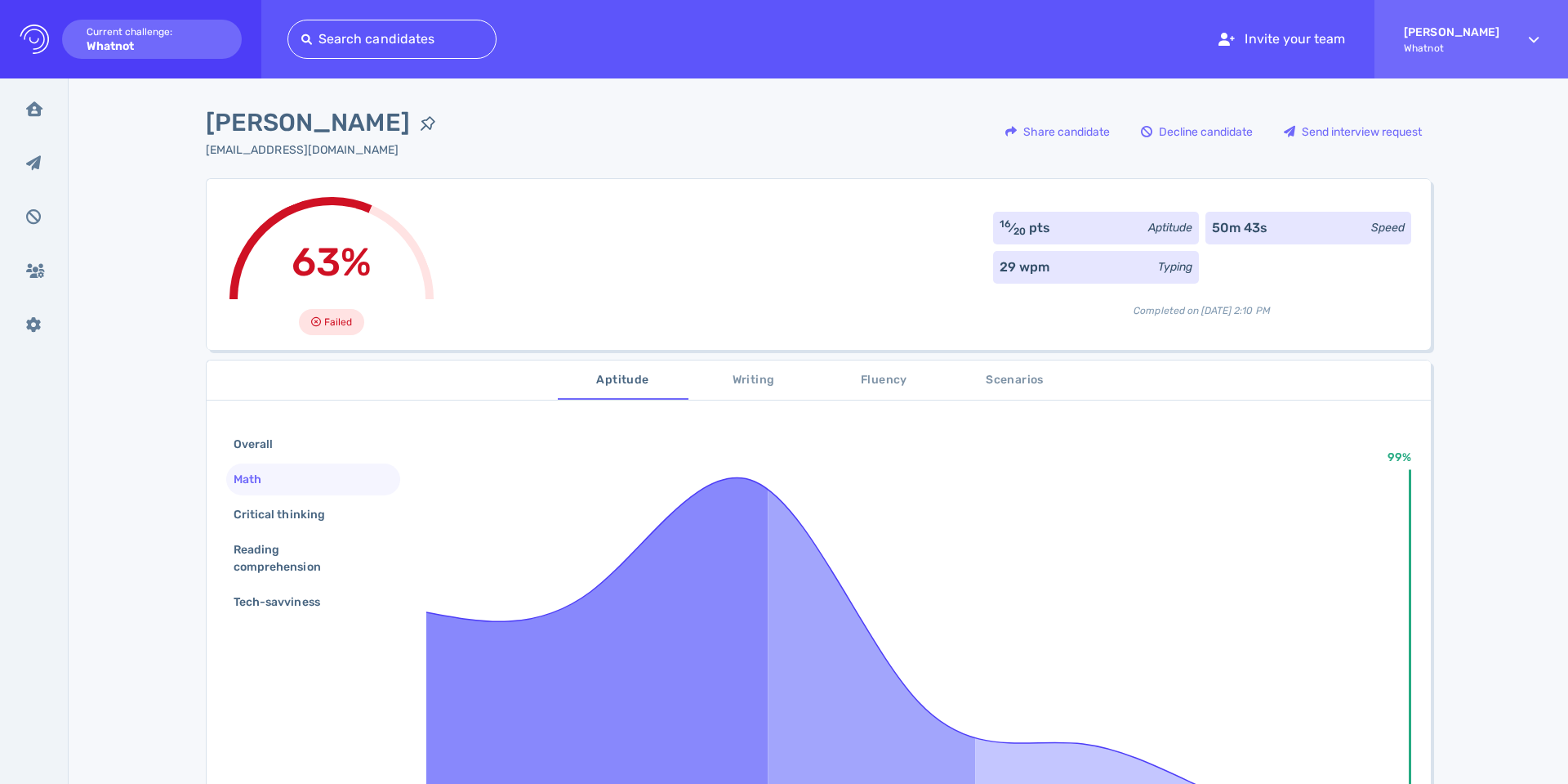
click at [750, 375] on span "Writing" at bounding box center [754, 380] width 111 height 20
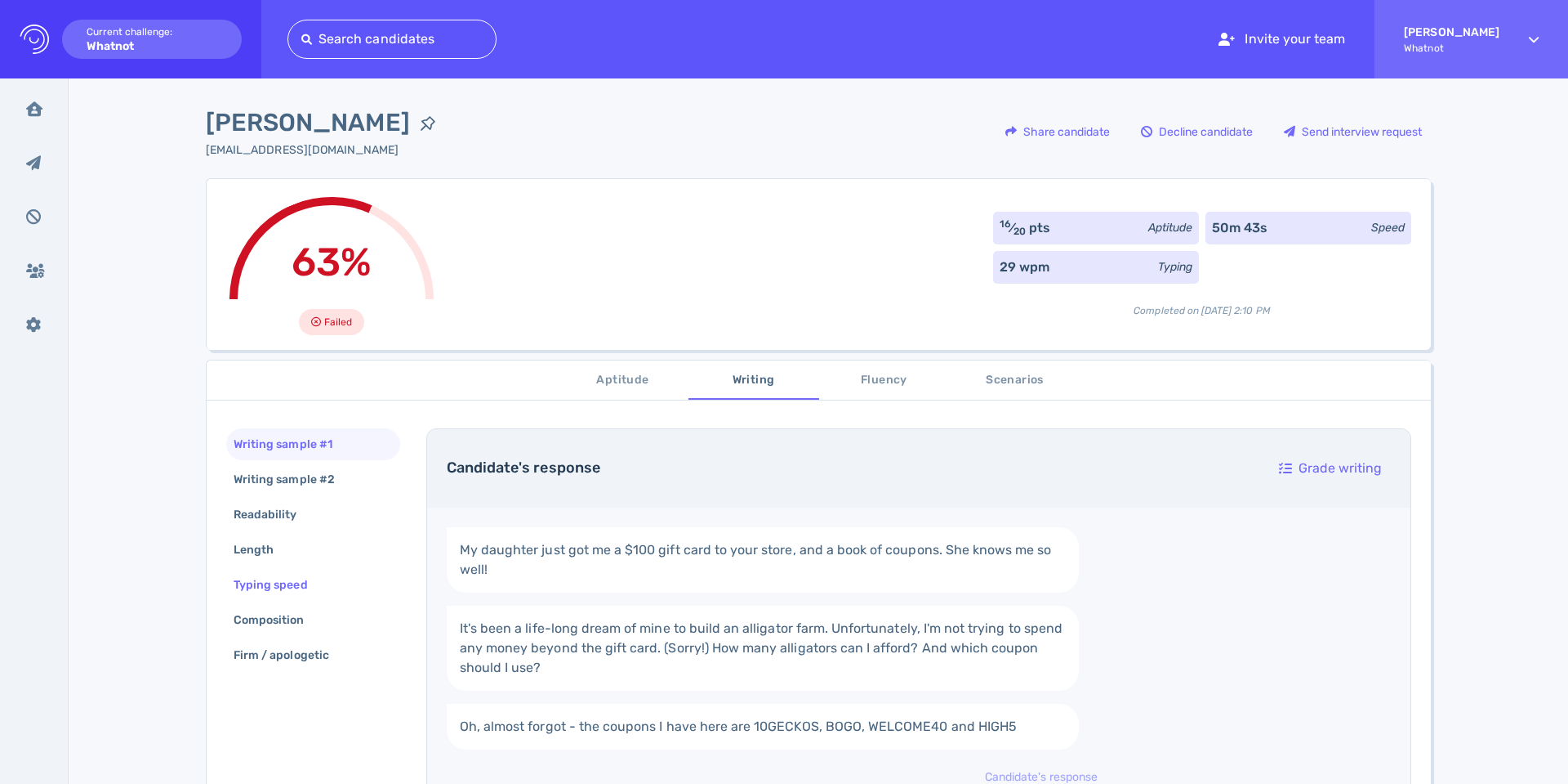
click at [294, 579] on div "Typing speed" at bounding box center [279, 585] width 97 height 24
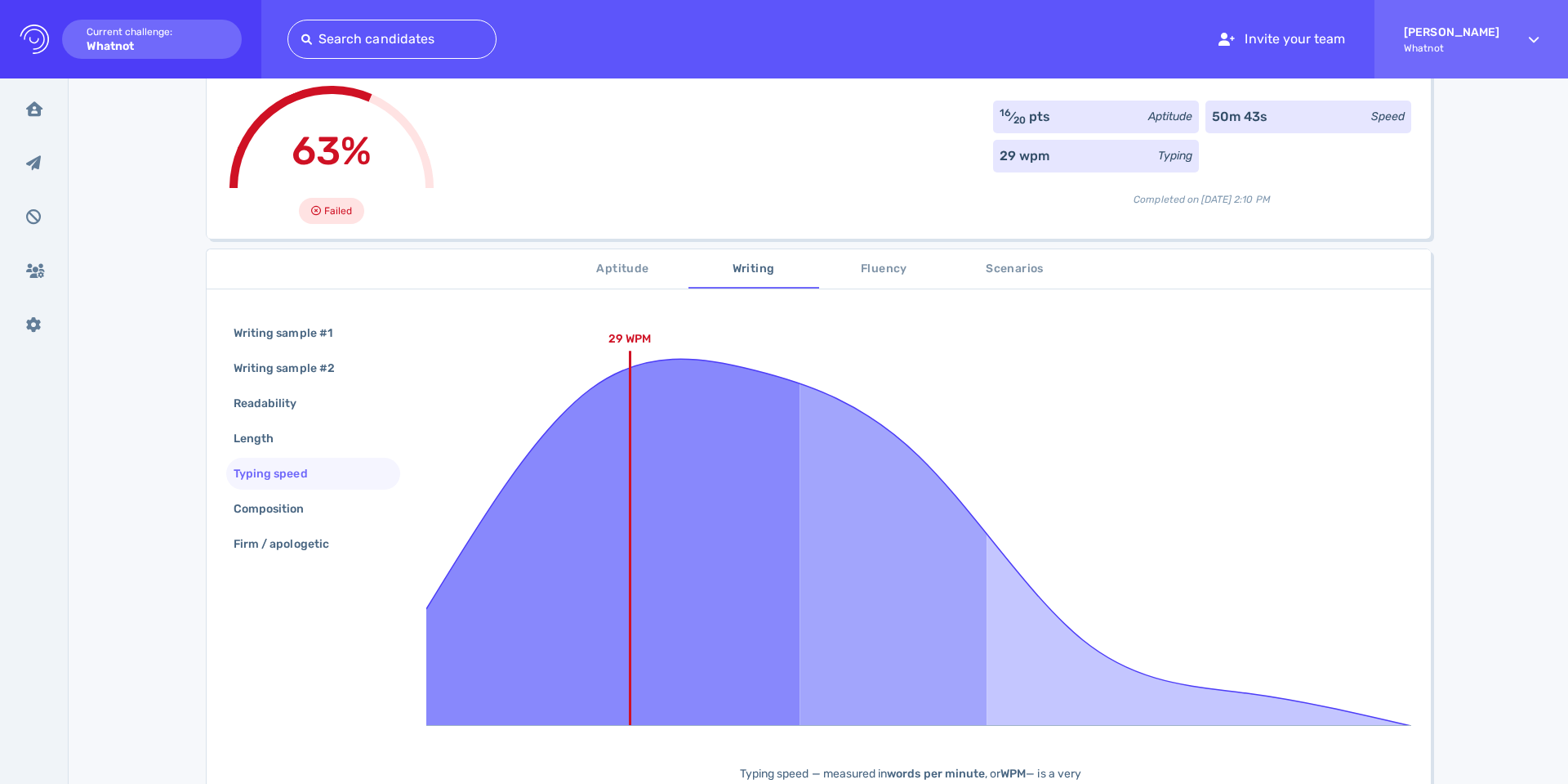
scroll to position [115, 0]
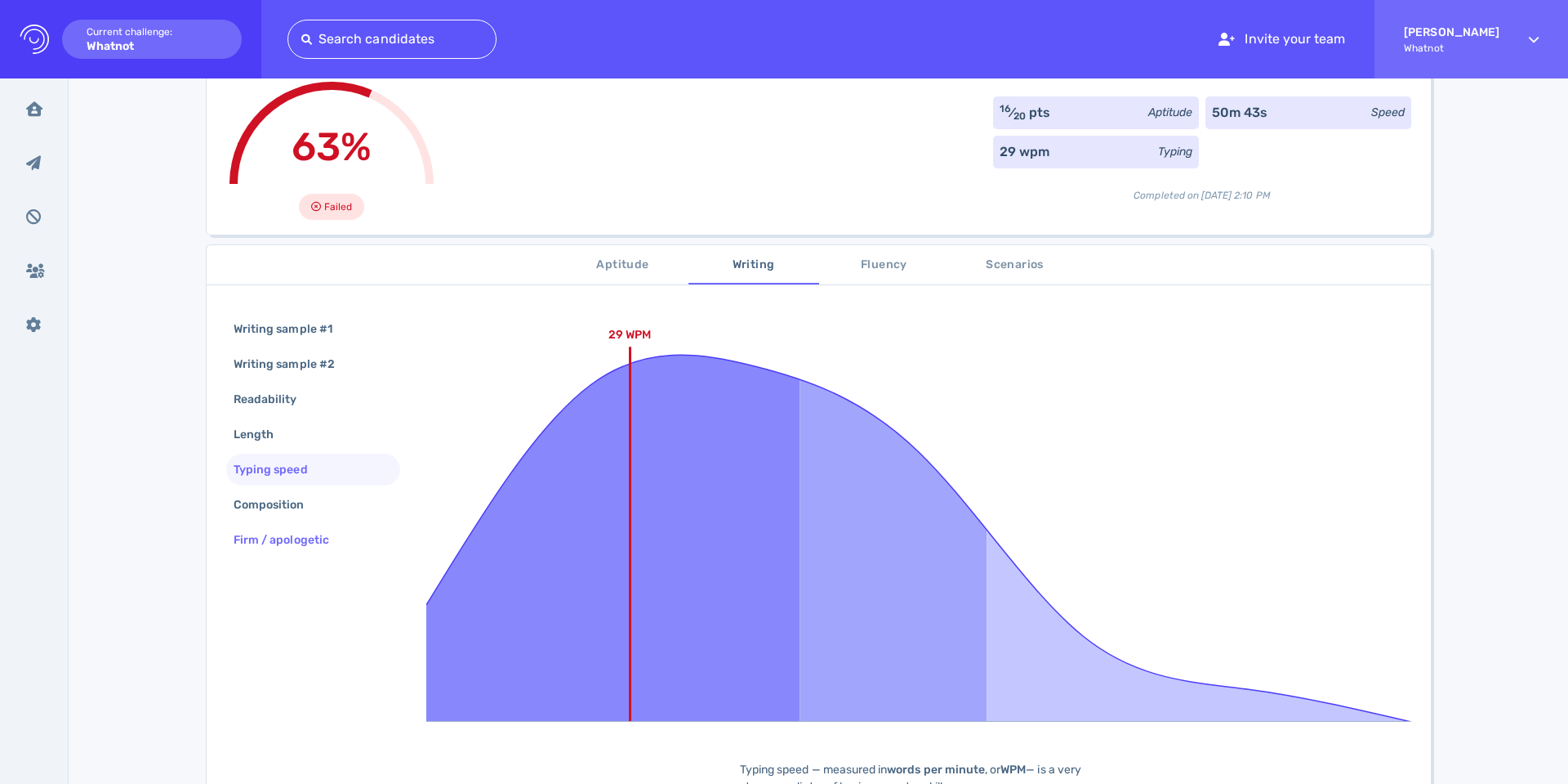
click at [294, 535] on div "Firm / apologetic" at bounding box center [290, 540] width 119 height 24
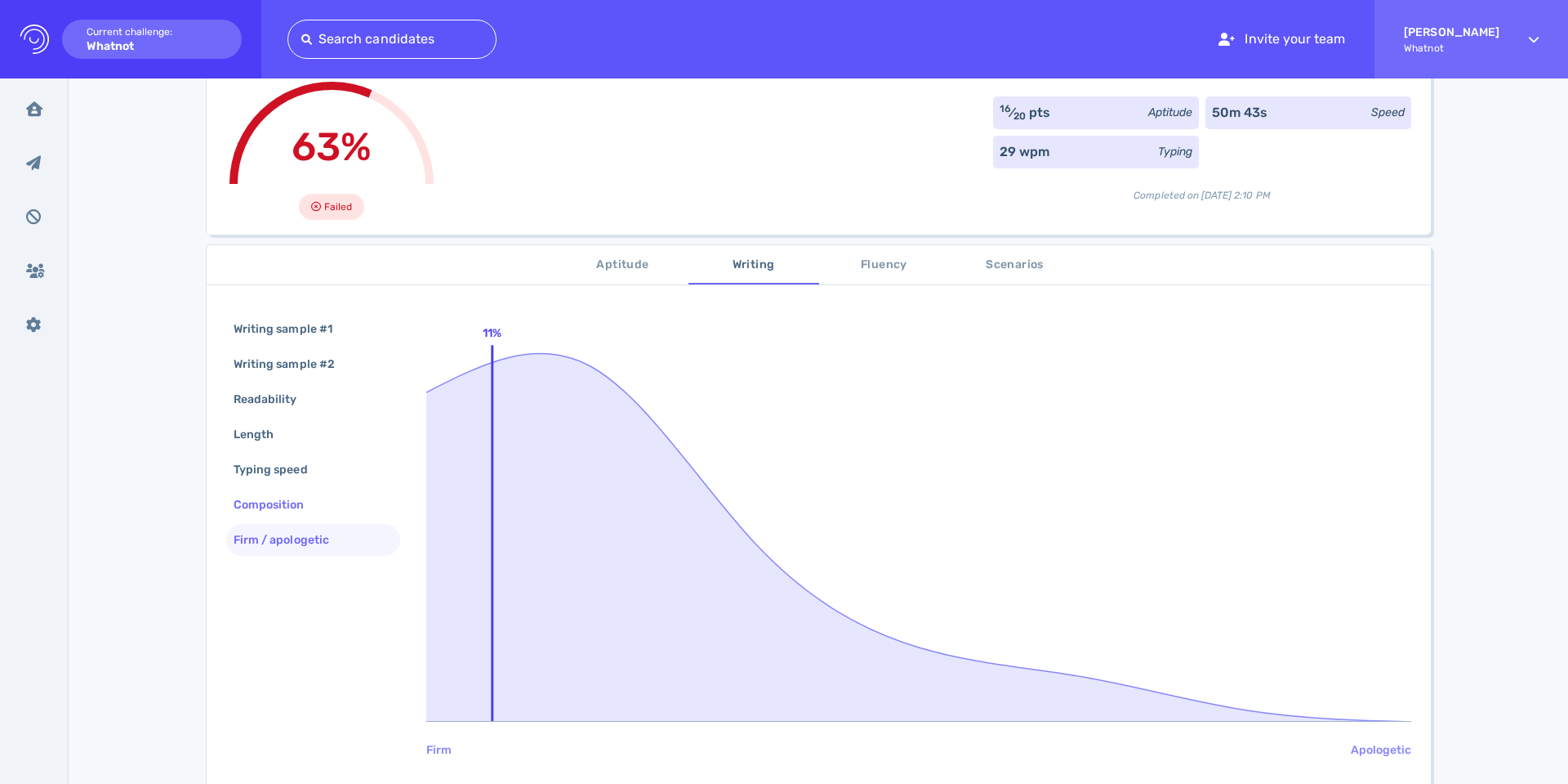
click at [270, 508] on div "Composition" at bounding box center [277, 505] width 94 height 24
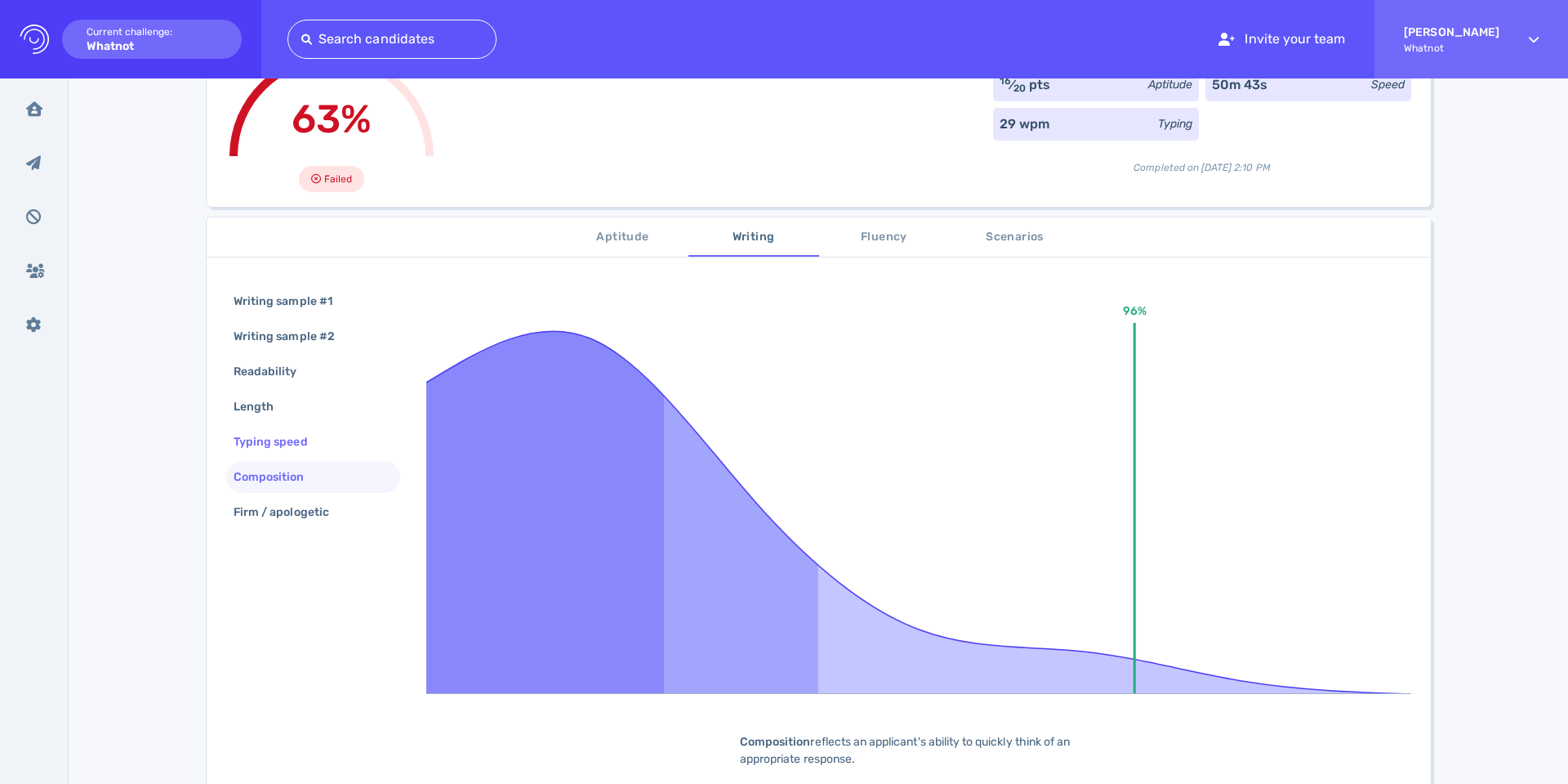
scroll to position [144, 0]
click at [249, 410] on div "Length" at bounding box center [262, 406] width 63 height 24
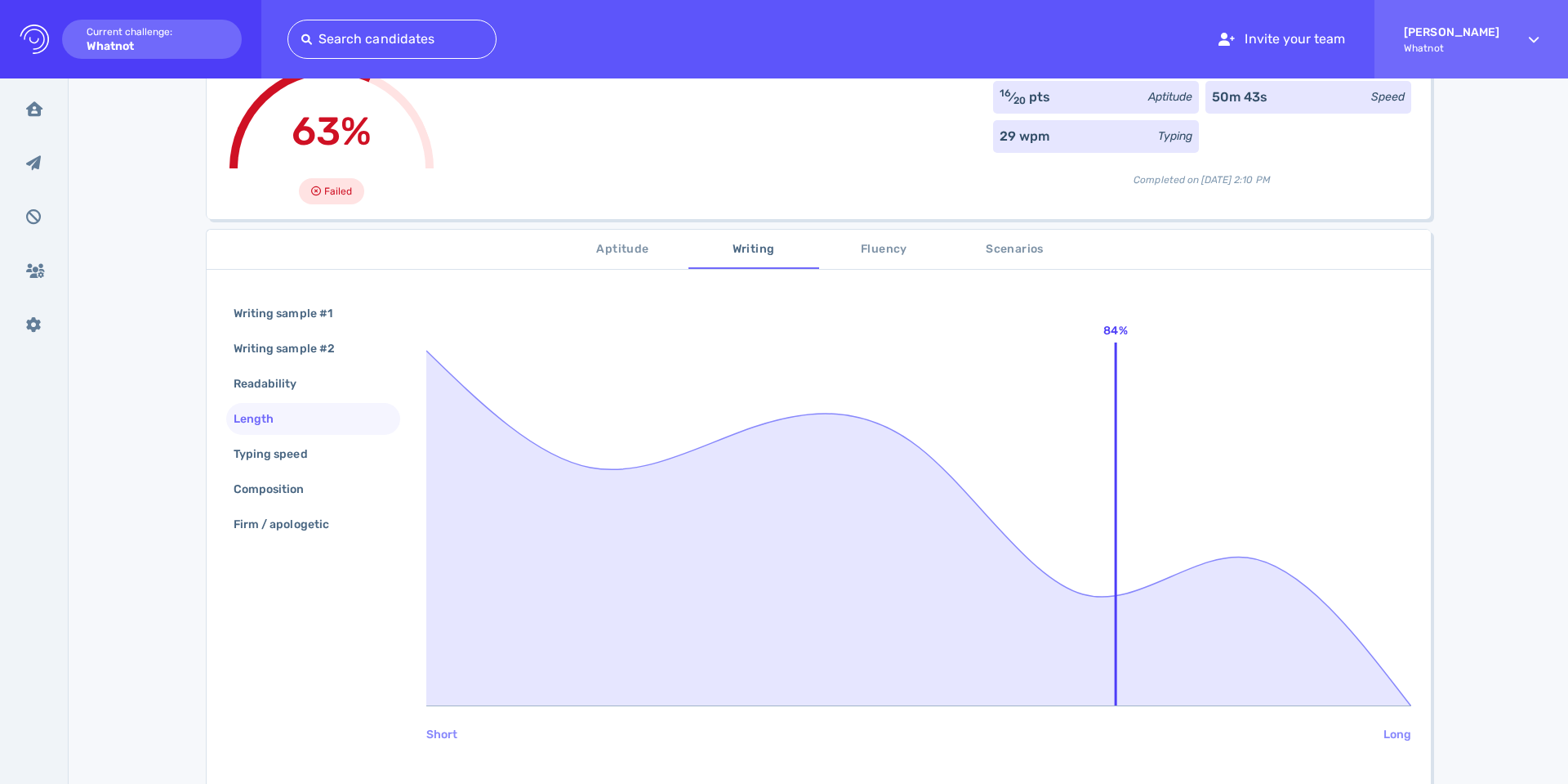
scroll to position [0, 0]
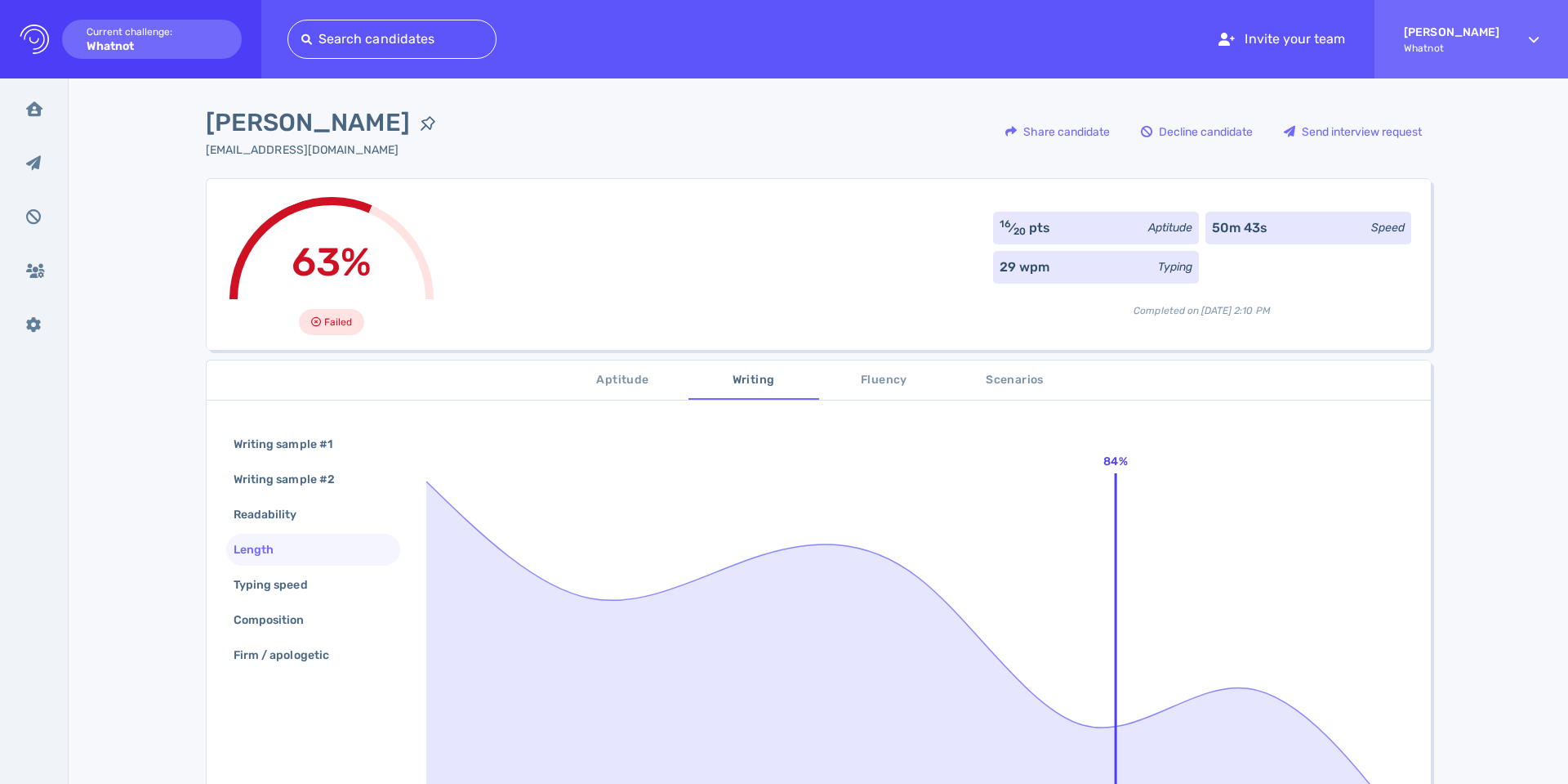
click at [877, 376] on span "Fluency" at bounding box center [884, 380] width 111 height 20
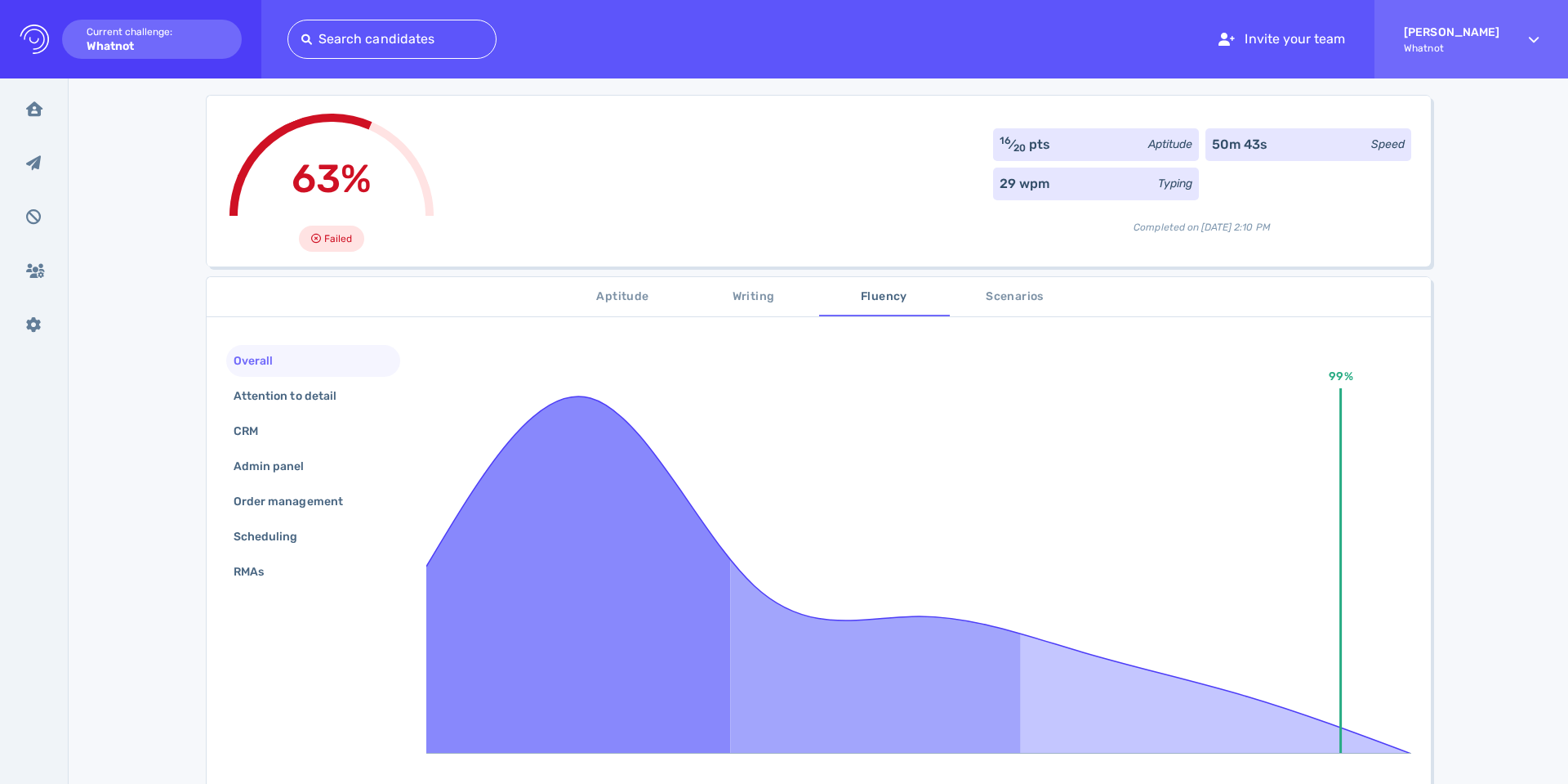
scroll to position [87, 0]
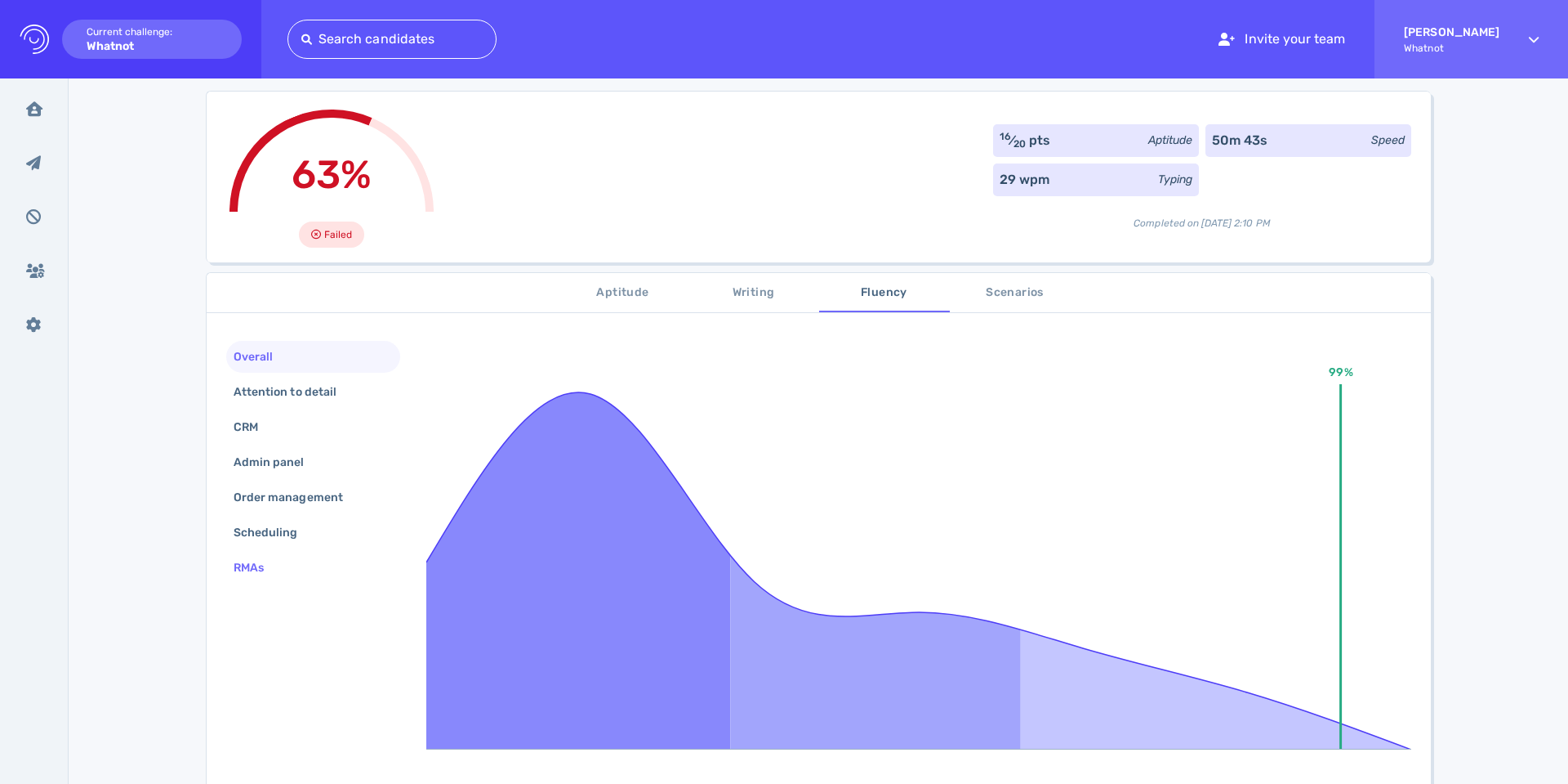
click at [231, 564] on div "RMAs" at bounding box center [257, 568] width 53 height 24
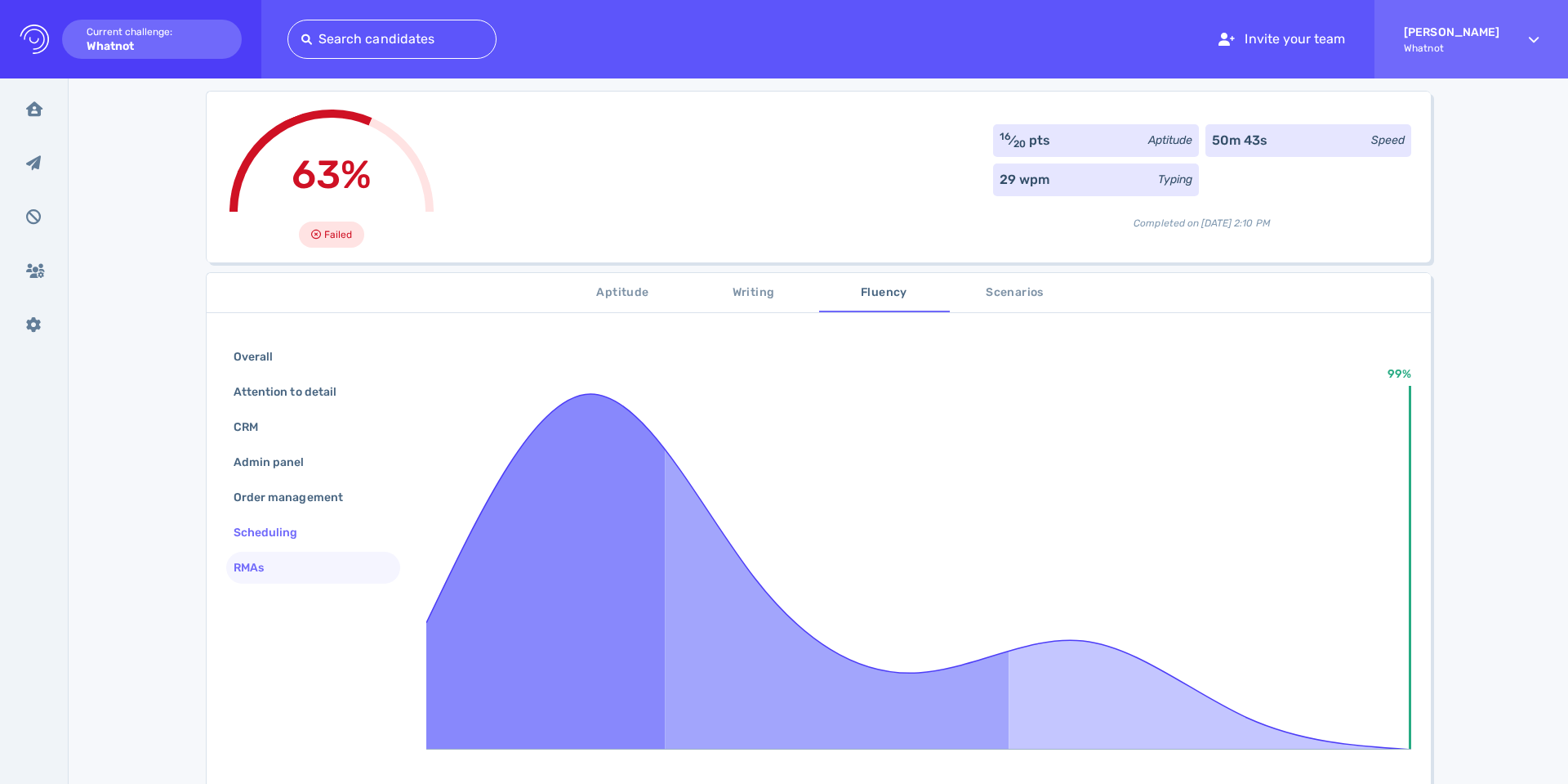
click at [237, 539] on div "Scheduling" at bounding box center [274, 533] width 87 height 24
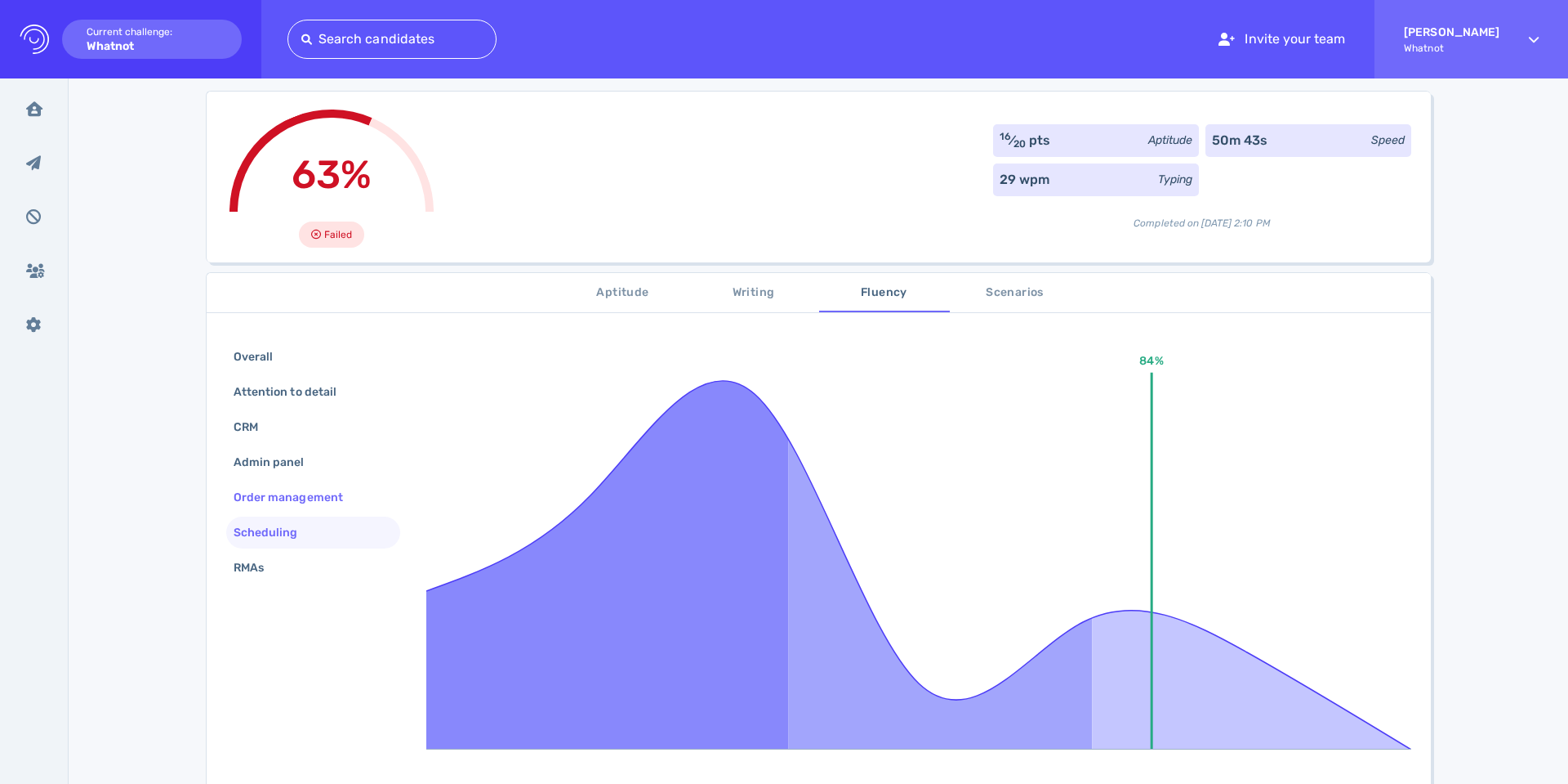
click at [259, 486] on div "Order management" at bounding box center [296, 498] width 132 height 24
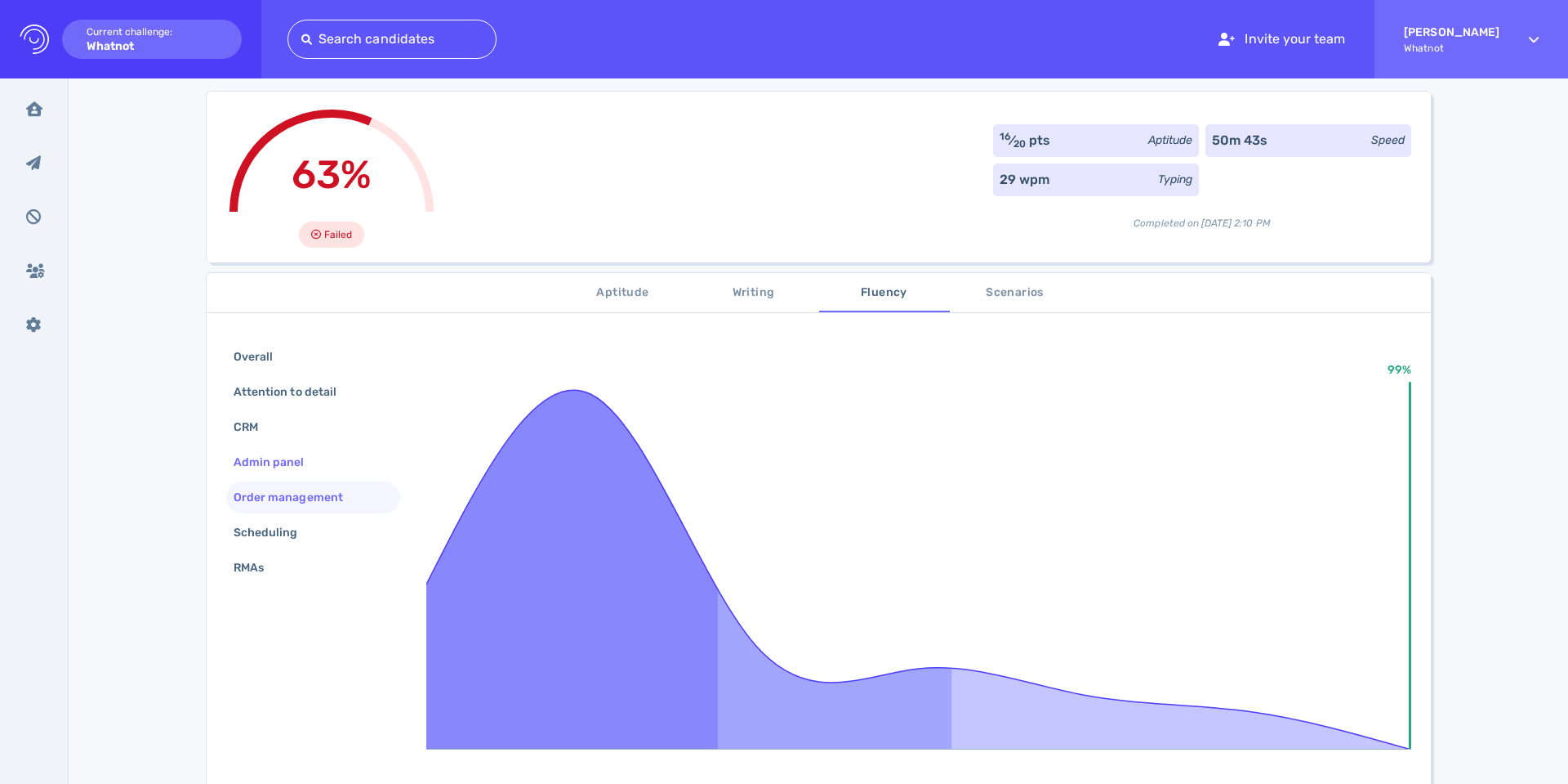
click at [258, 455] on div "Admin panel" at bounding box center [277, 462] width 94 height 24
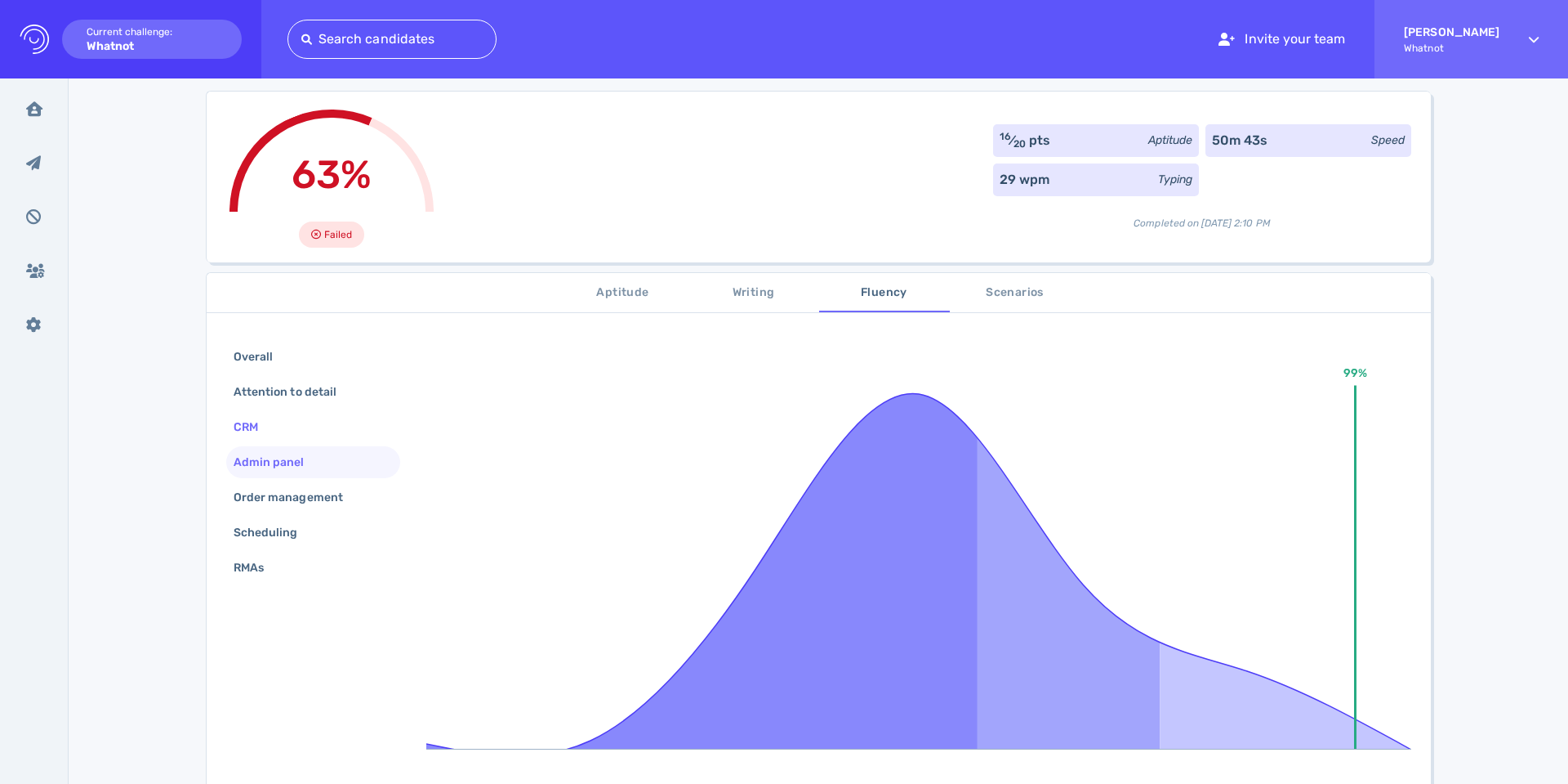
click at [242, 424] on div "CRM" at bounding box center [254, 427] width 47 height 24
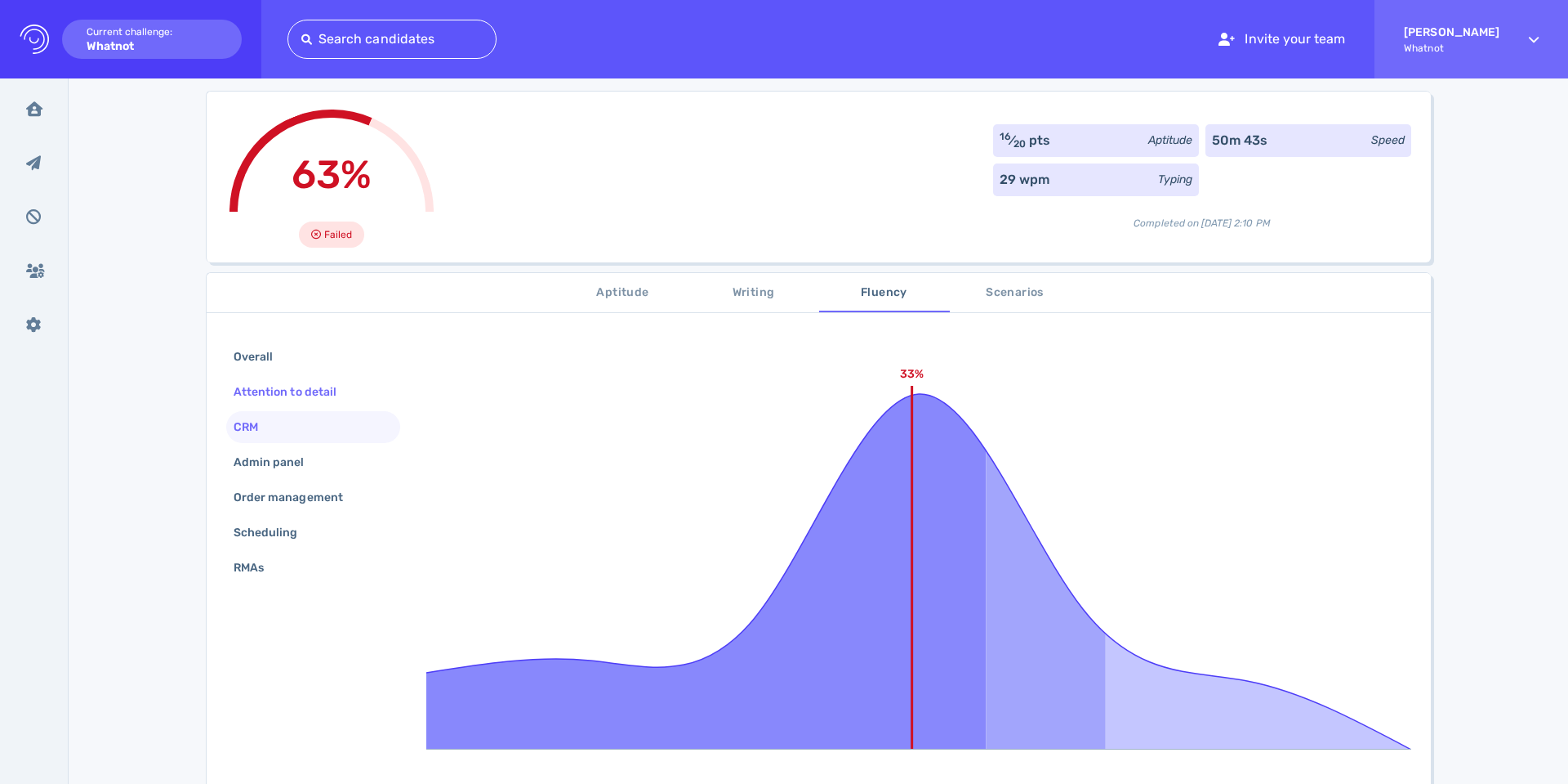
click at [275, 389] on div "Attention to detail" at bounding box center [294, 392] width 126 height 24
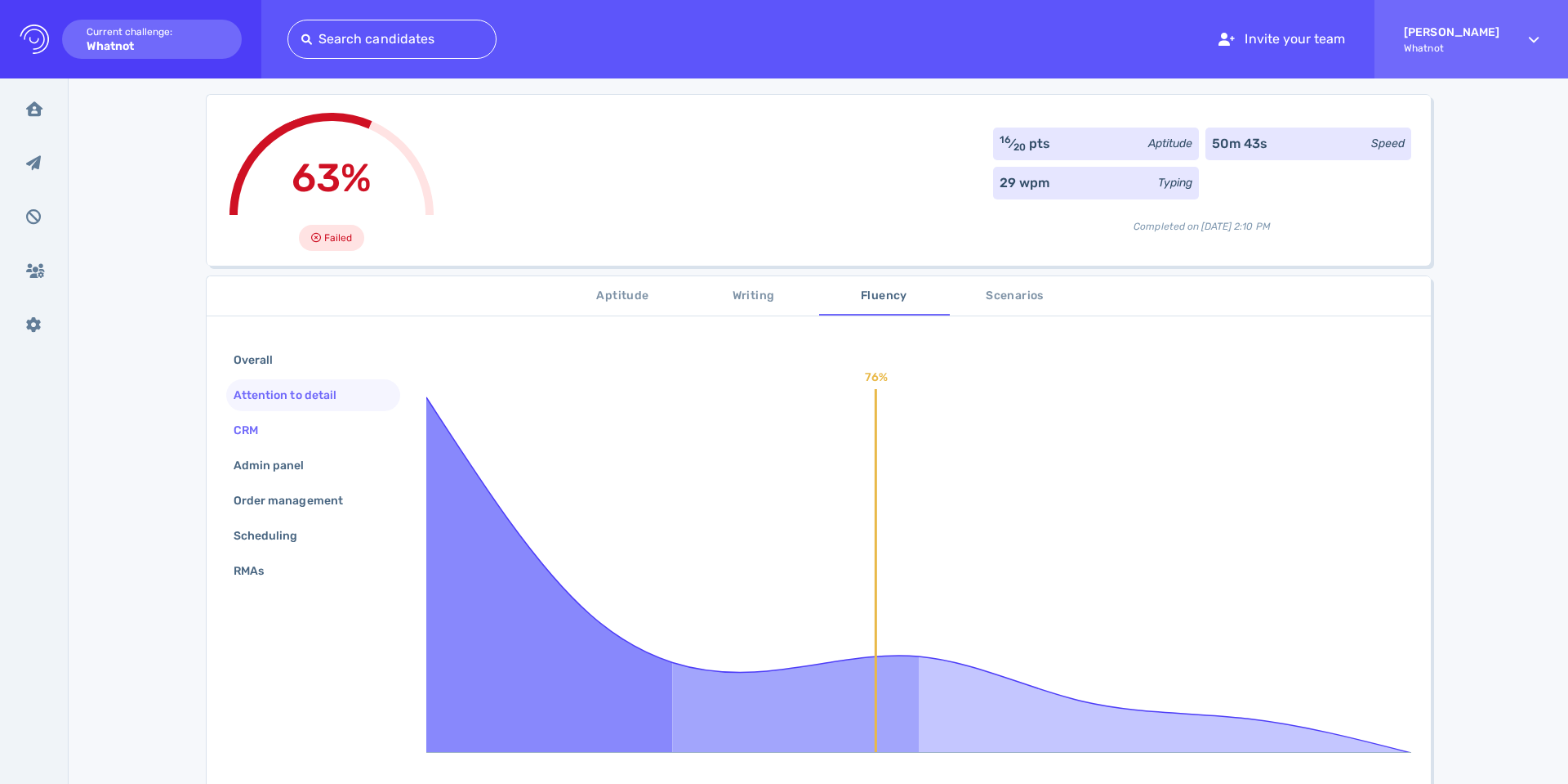
click at [260, 434] on div "CRM" at bounding box center [254, 431] width 47 height 24
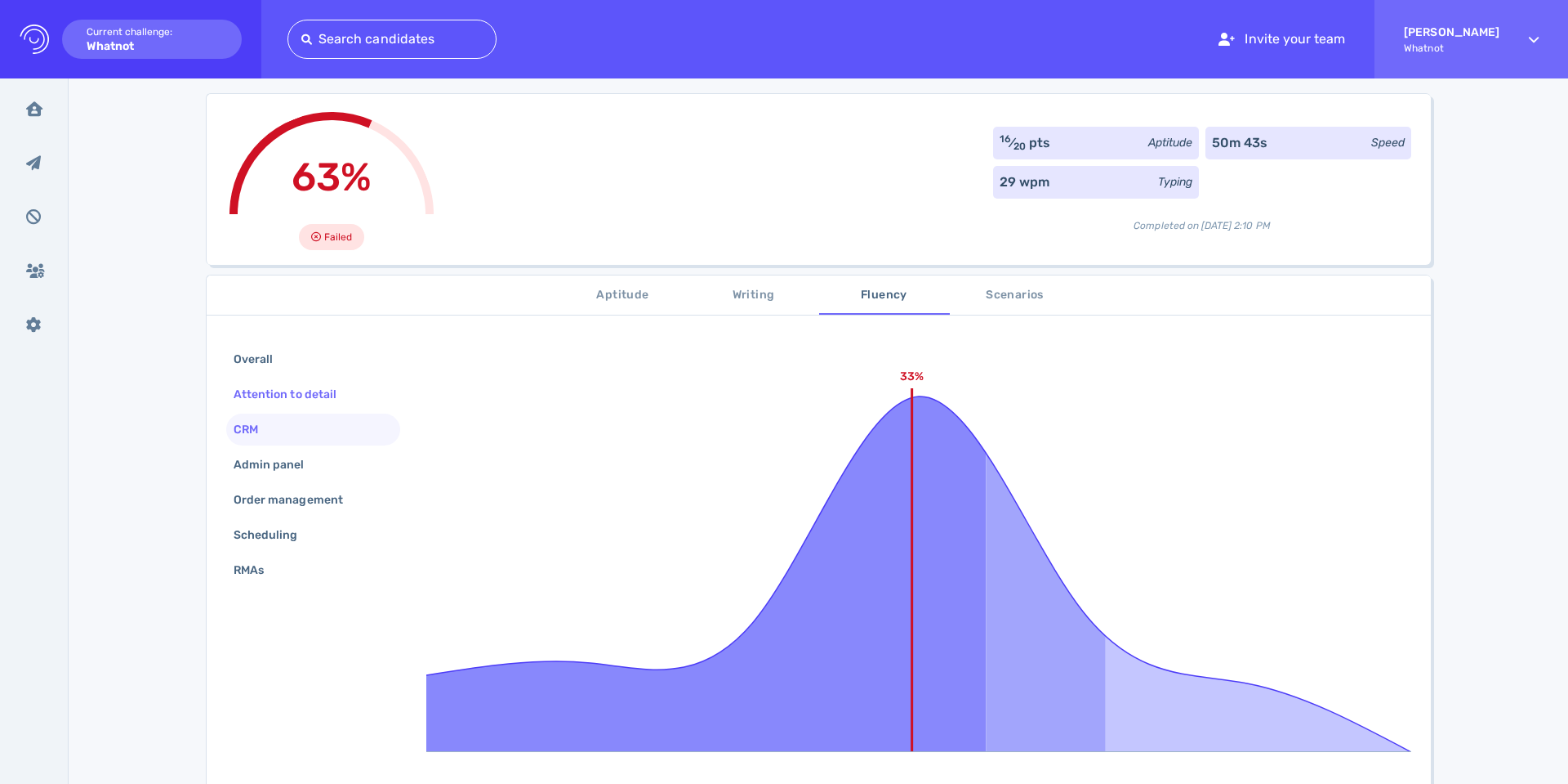
click at [292, 391] on div "Attention to detail" at bounding box center [294, 395] width 126 height 24
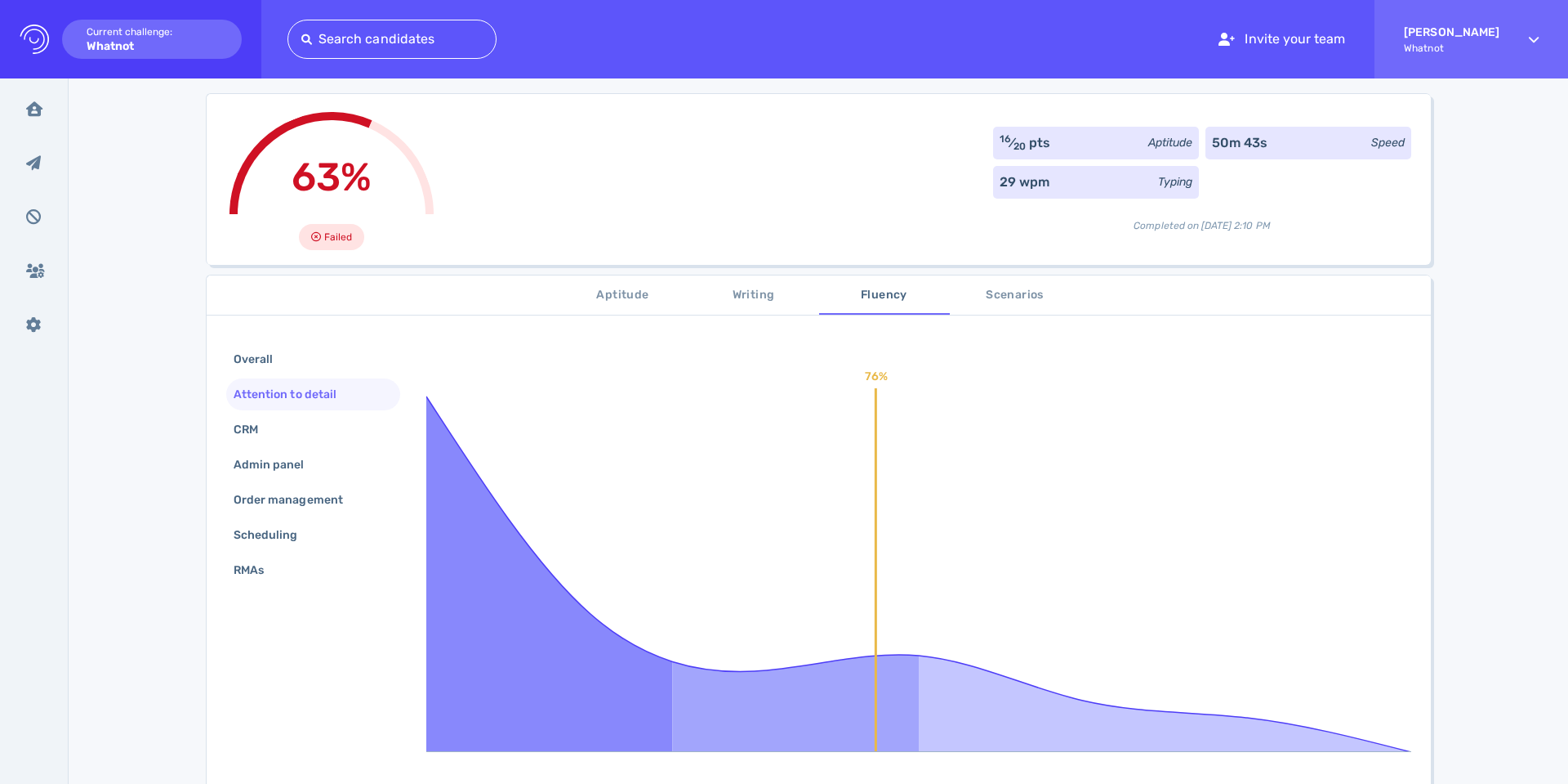
click at [1003, 294] on span "Scenarios" at bounding box center [1015, 296] width 111 height 20
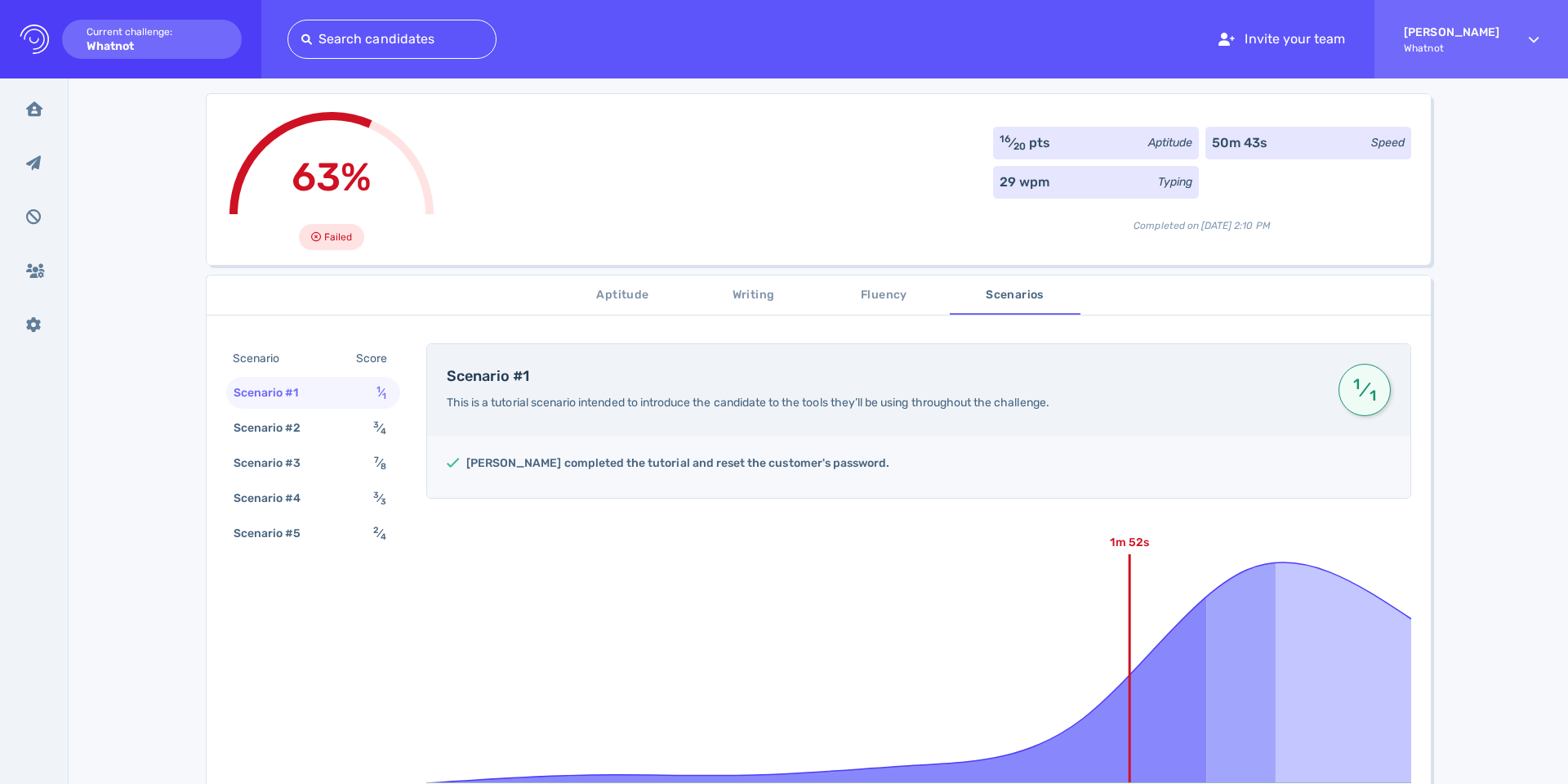
click at [630, 300] on span "Aptitude" at bounding box center [623, 296] width 111 height 20
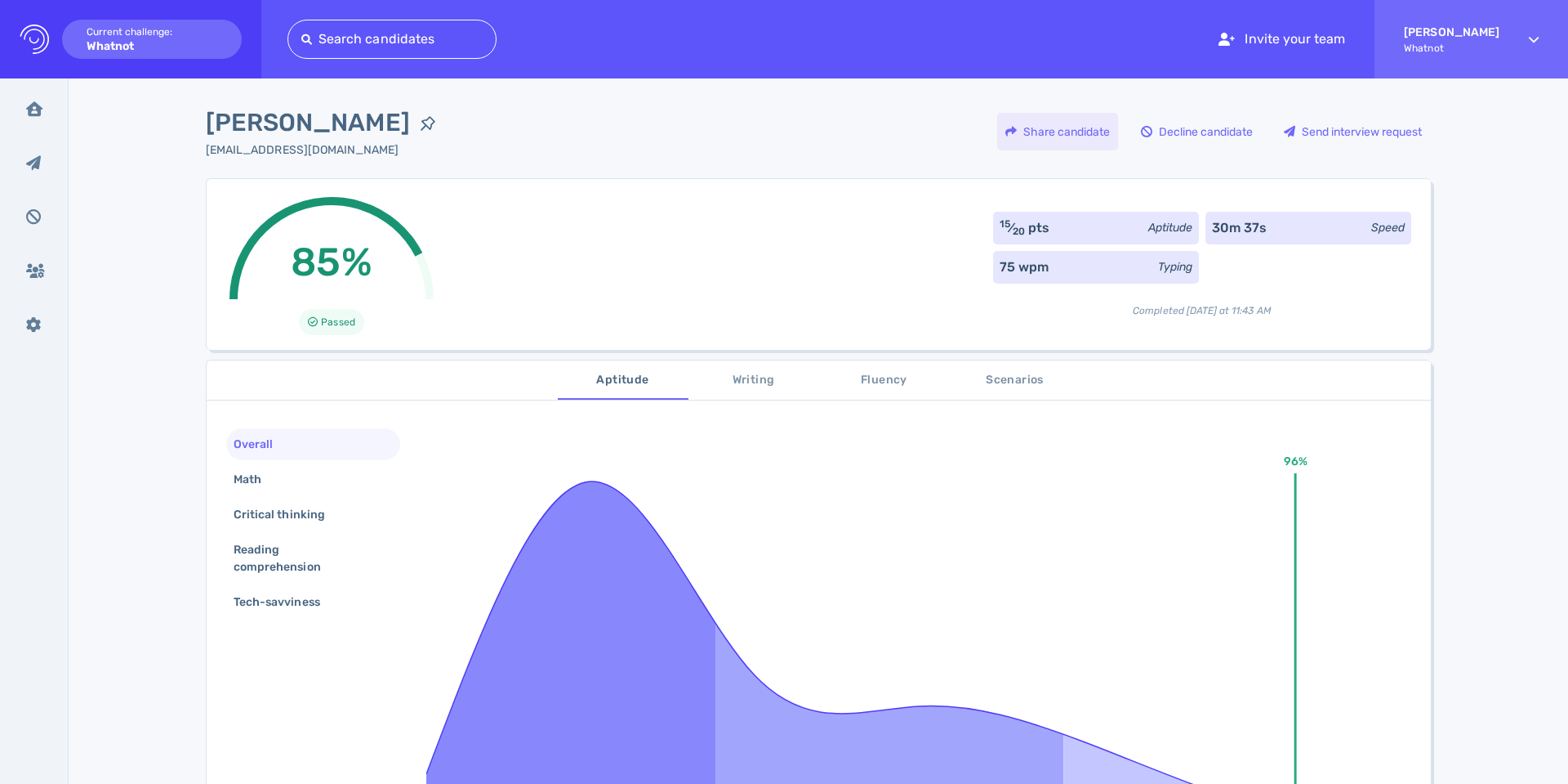
click at [1013, 136] on div "Share candidate" at bounding box center [1058, 132] width 121 height 38
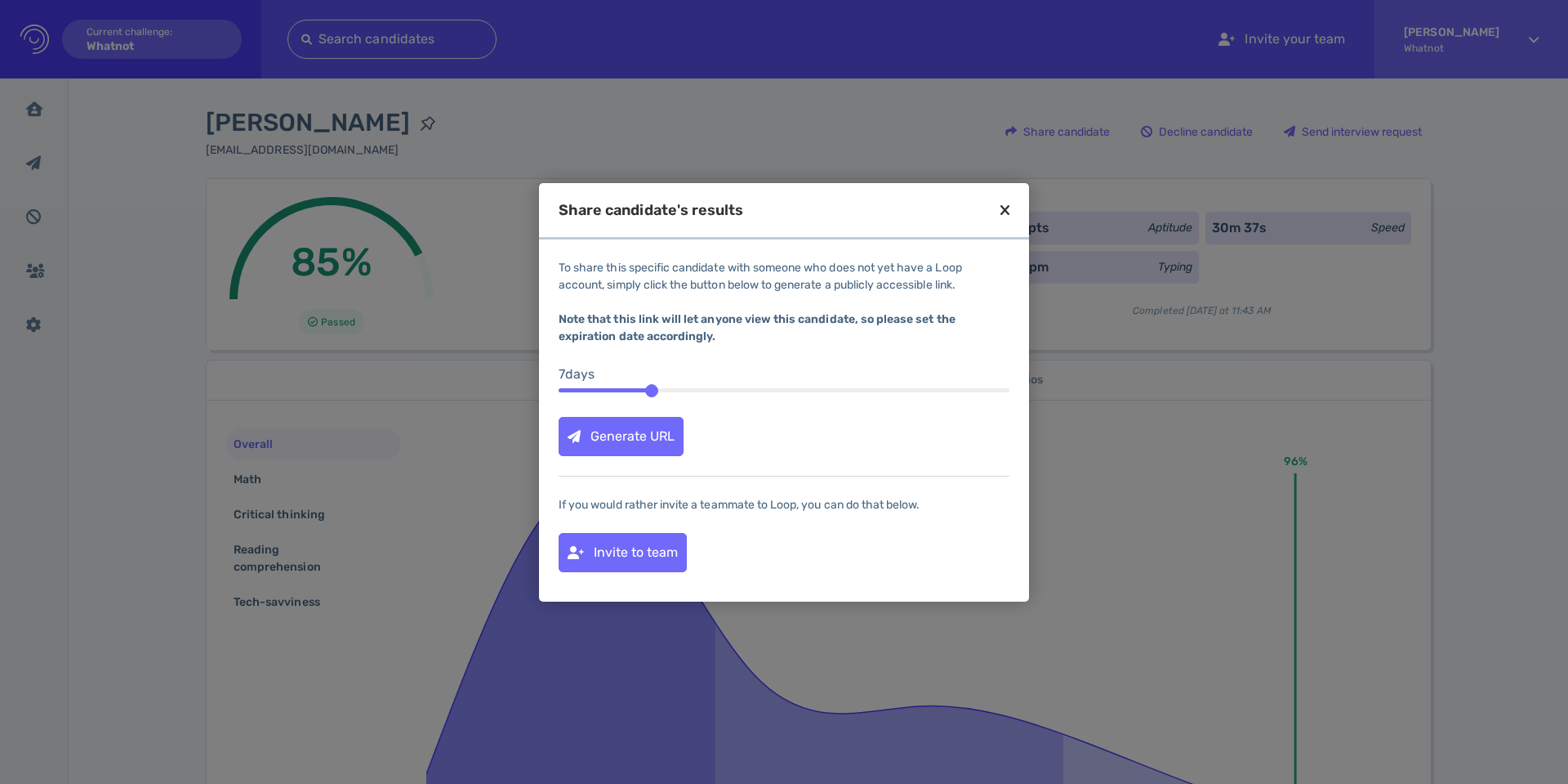
click at [637, 432] on div "Generate URL" at bounding box center [621, 436] width 123 height 38
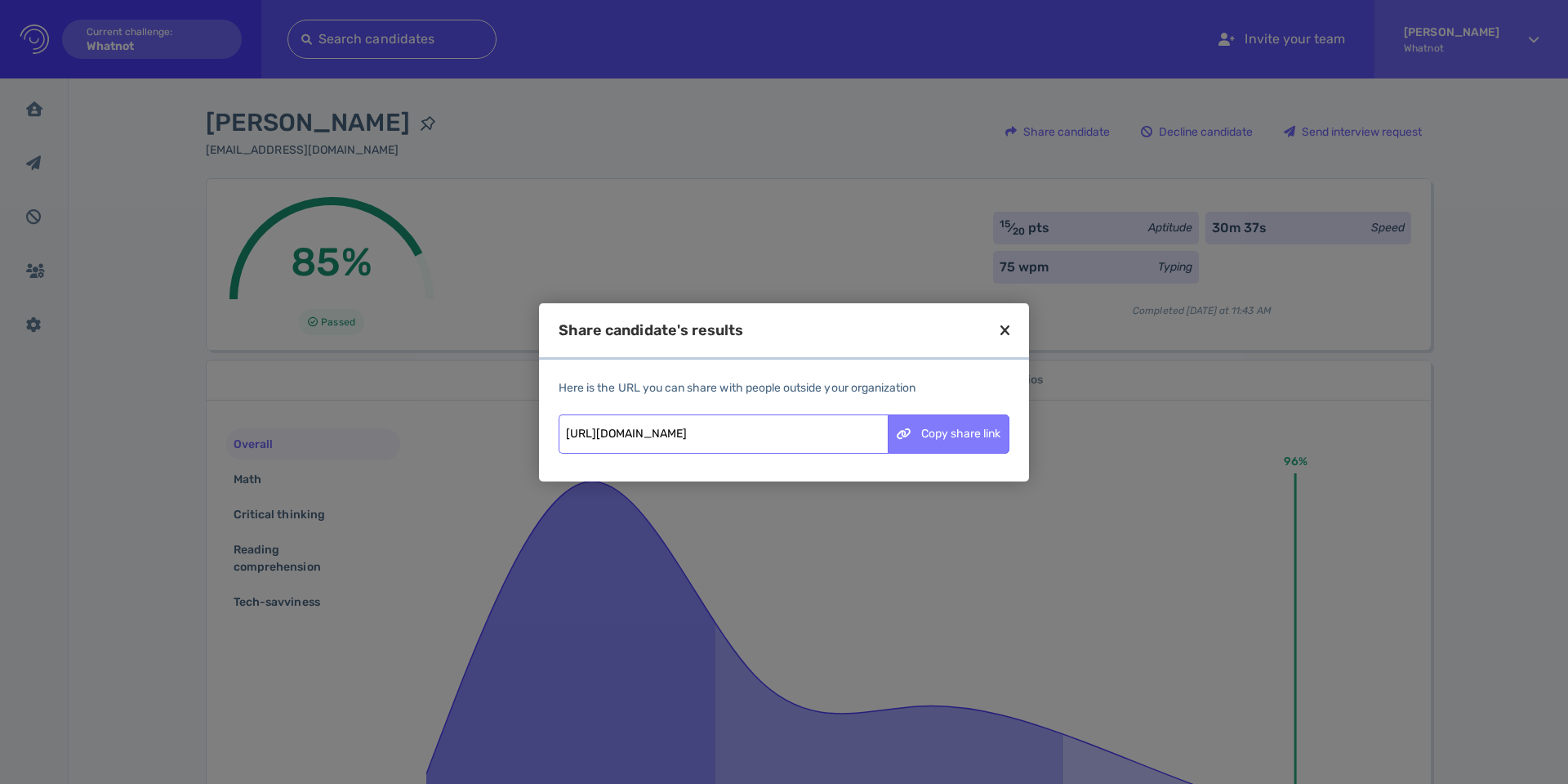
click at [946, 436] on div "Copy share link" at bounding box center [948, 434] width 120 height 38
